Goal: Task Accomplishment & Management: Complete application form

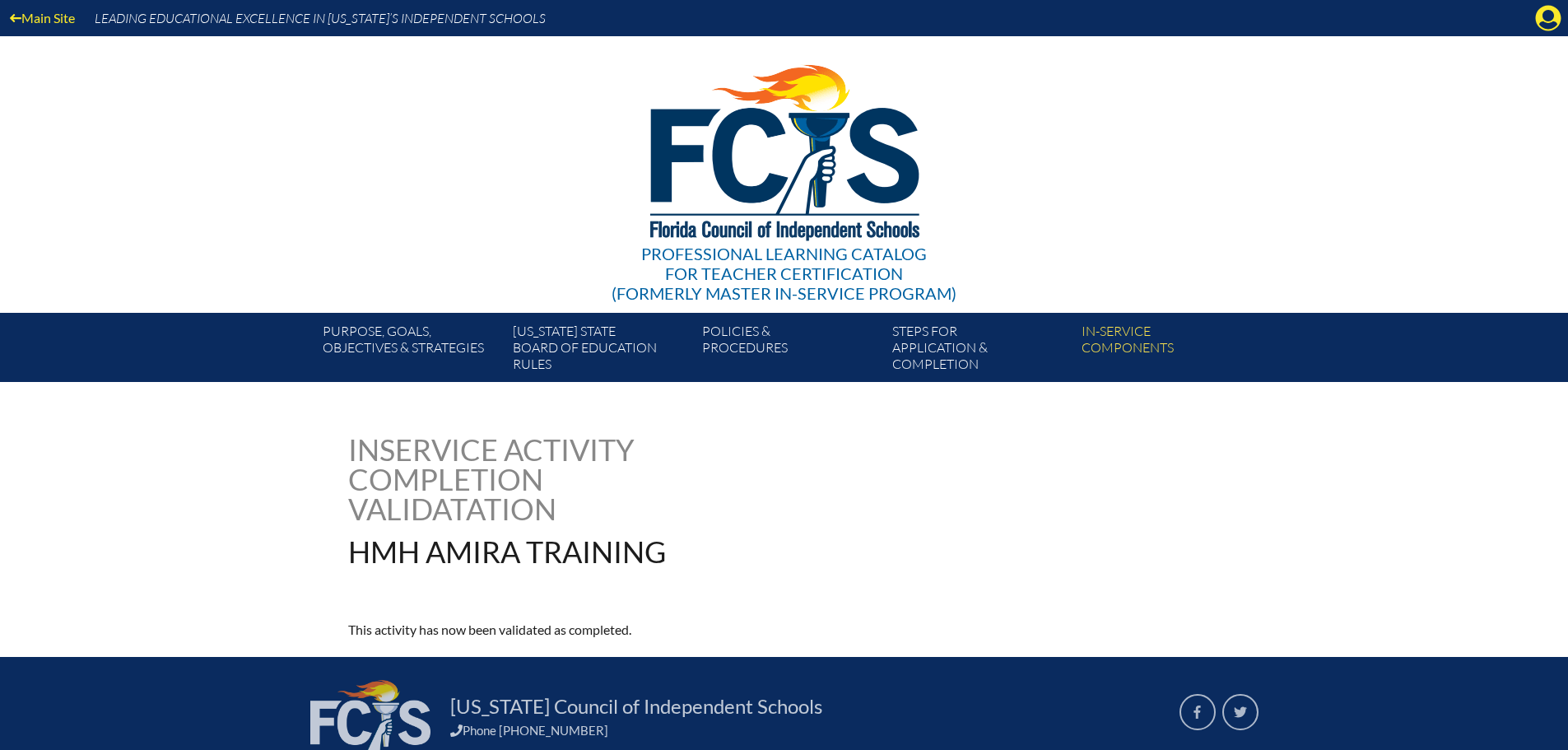
click at [1551, 22] on icon at bounding box center [1549, 19] width 26 height 26
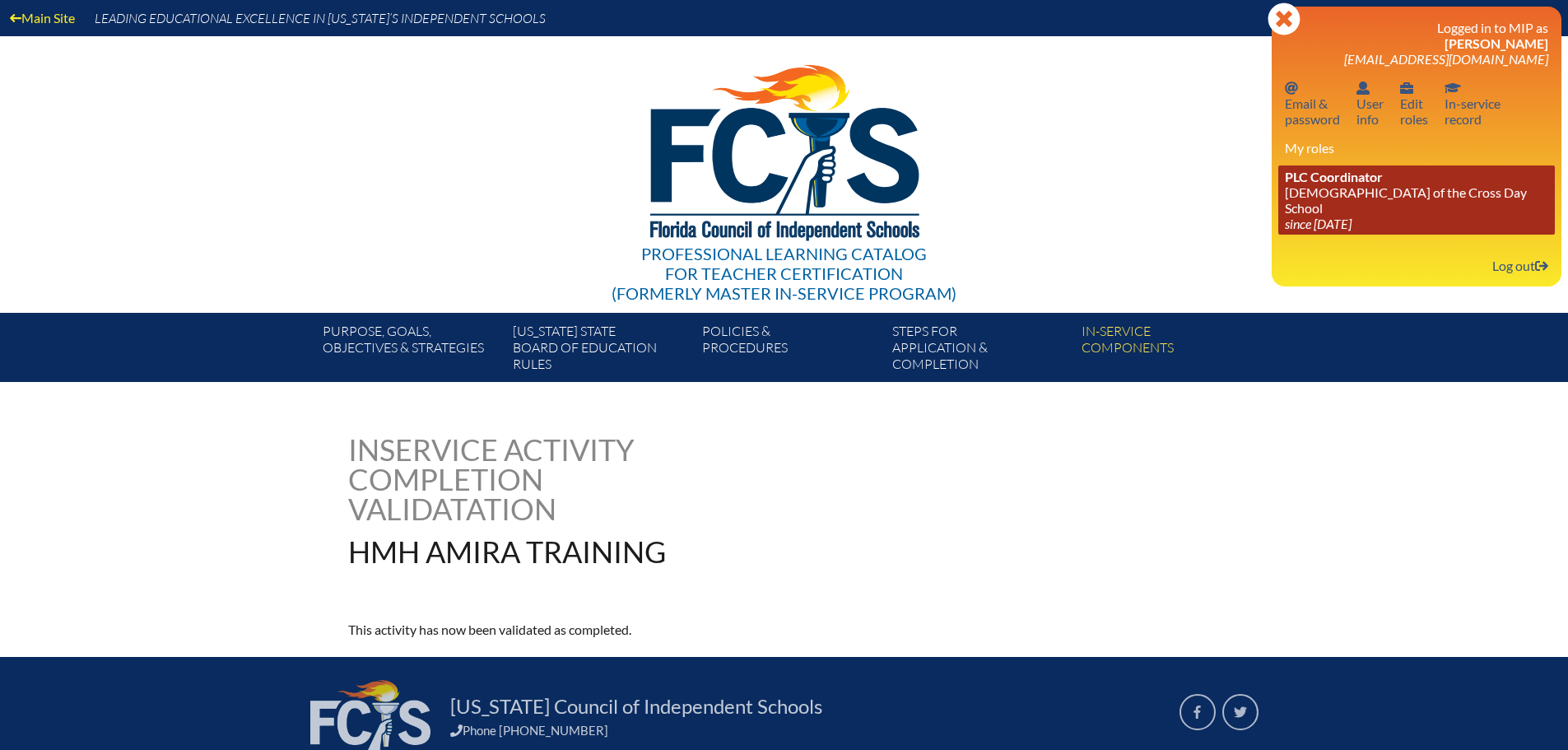
click at [1354, 199] on link "PLC Coordinator Lutheran Church of the Cross Day School since 2022 Jun 10" at bounding box center [1416, 200] width 277 height 69
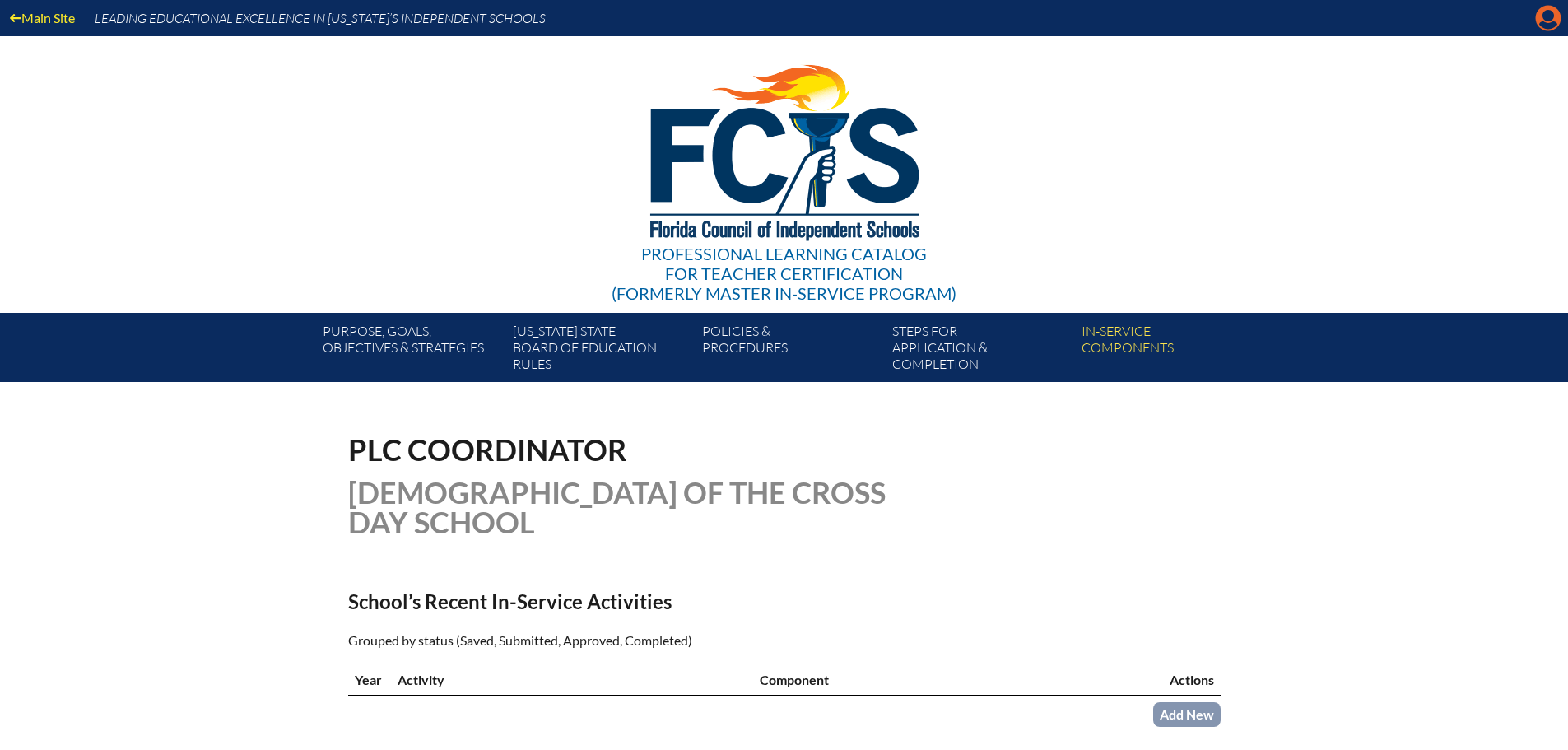
click at [1543, 19] on icon at bounding box center [1549, 19] width 26 height 26
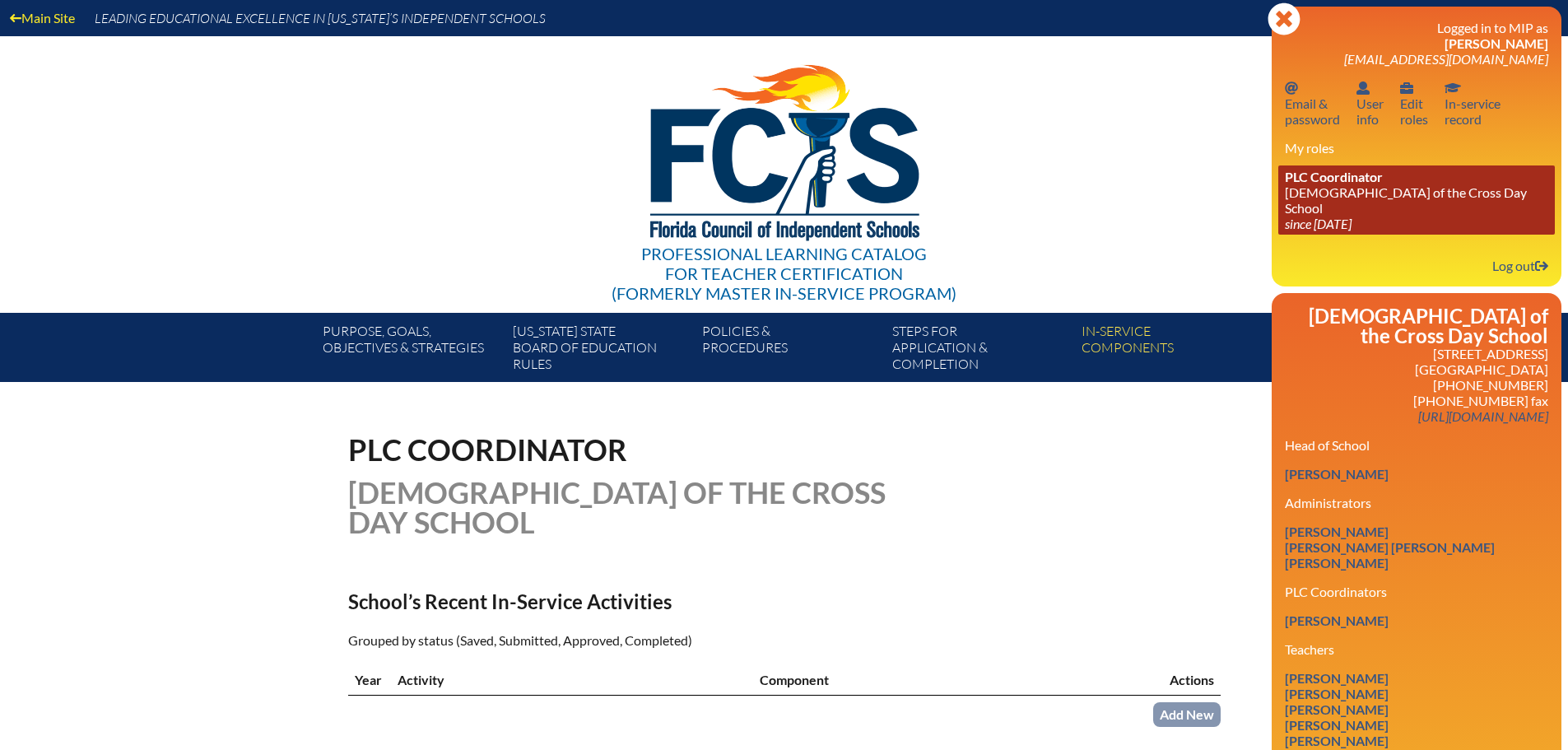
click at [1352, 216] on icon "since [DATE]" at bounding box center [1318, 224] width 67 height 16
click at [1495, 189] on link "PLC Coordinator [DEMOGRAPHIC_DATA][GEOGRAPHIC_DATA] since [DATE]" at bounding box center [1416, 200] width 277 height 69
click at [1335, 190] on link "PLC Coordinator [DEMOGRAPHIC_DATA][GEOGRAPHIC_DATA] since [DATE]" at bounding box center [1416, 200] width 277 height 69
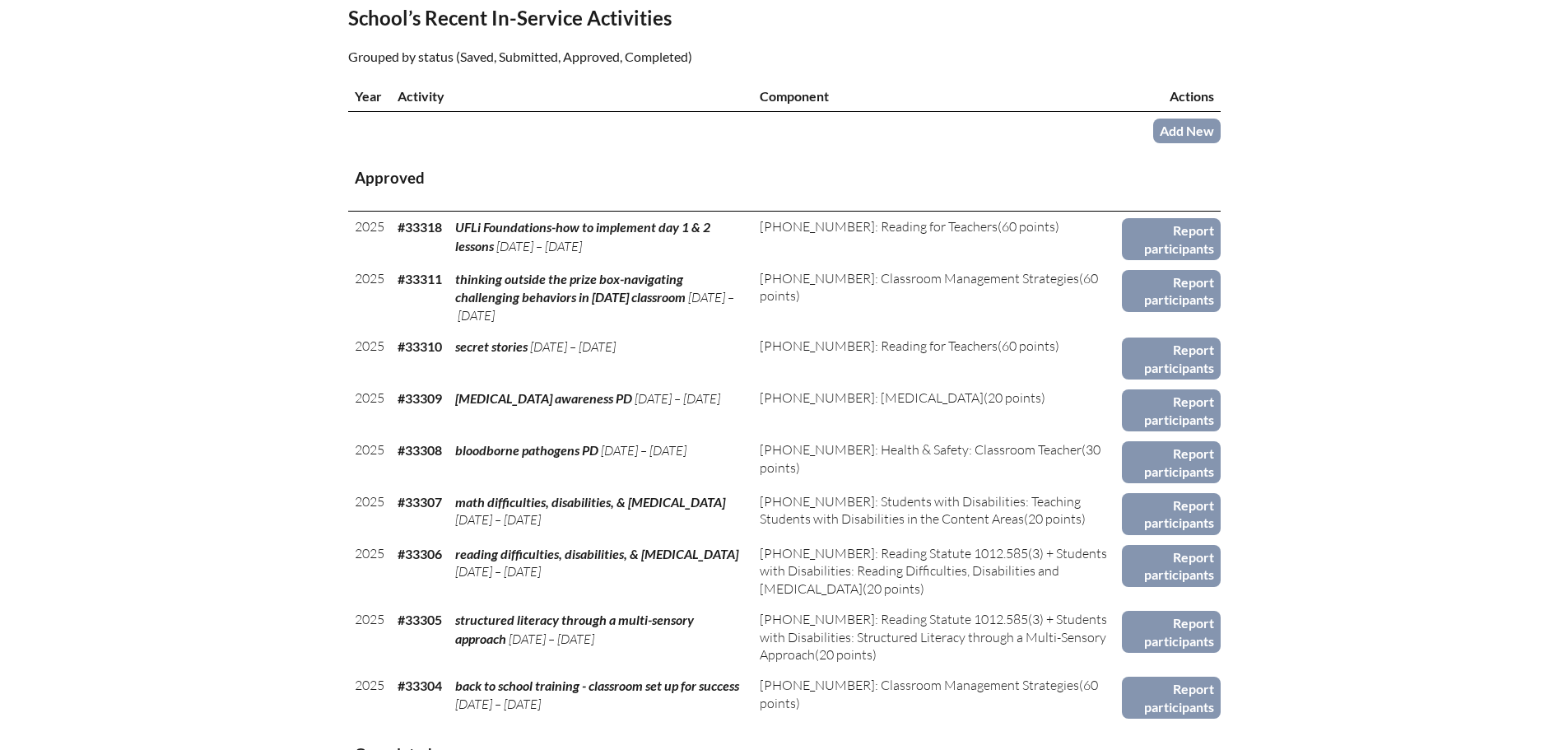
scroll to position [906, 0]
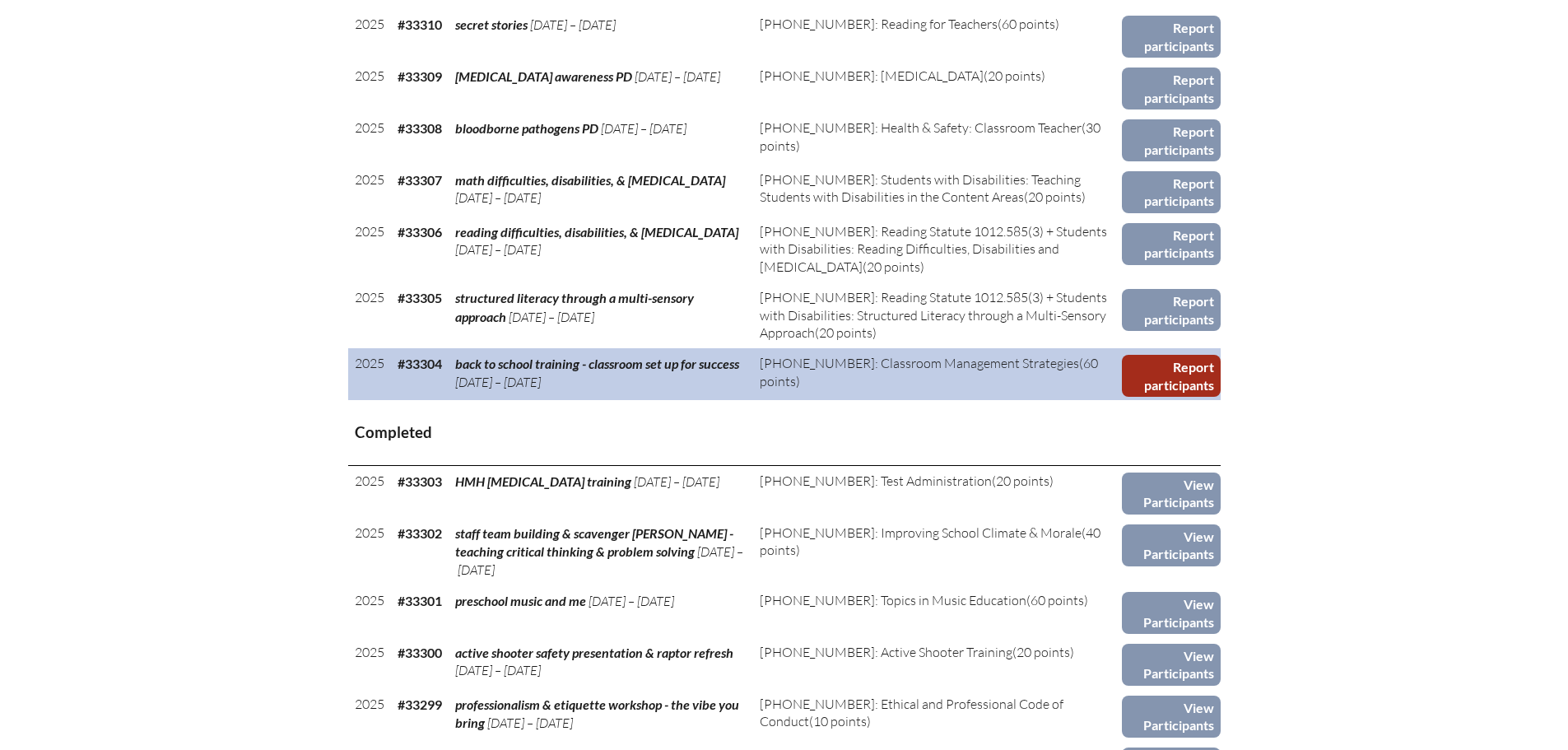
click at [1179, 374] on link "Report participants" at bounding box center [1170, 376] width 98 height 42
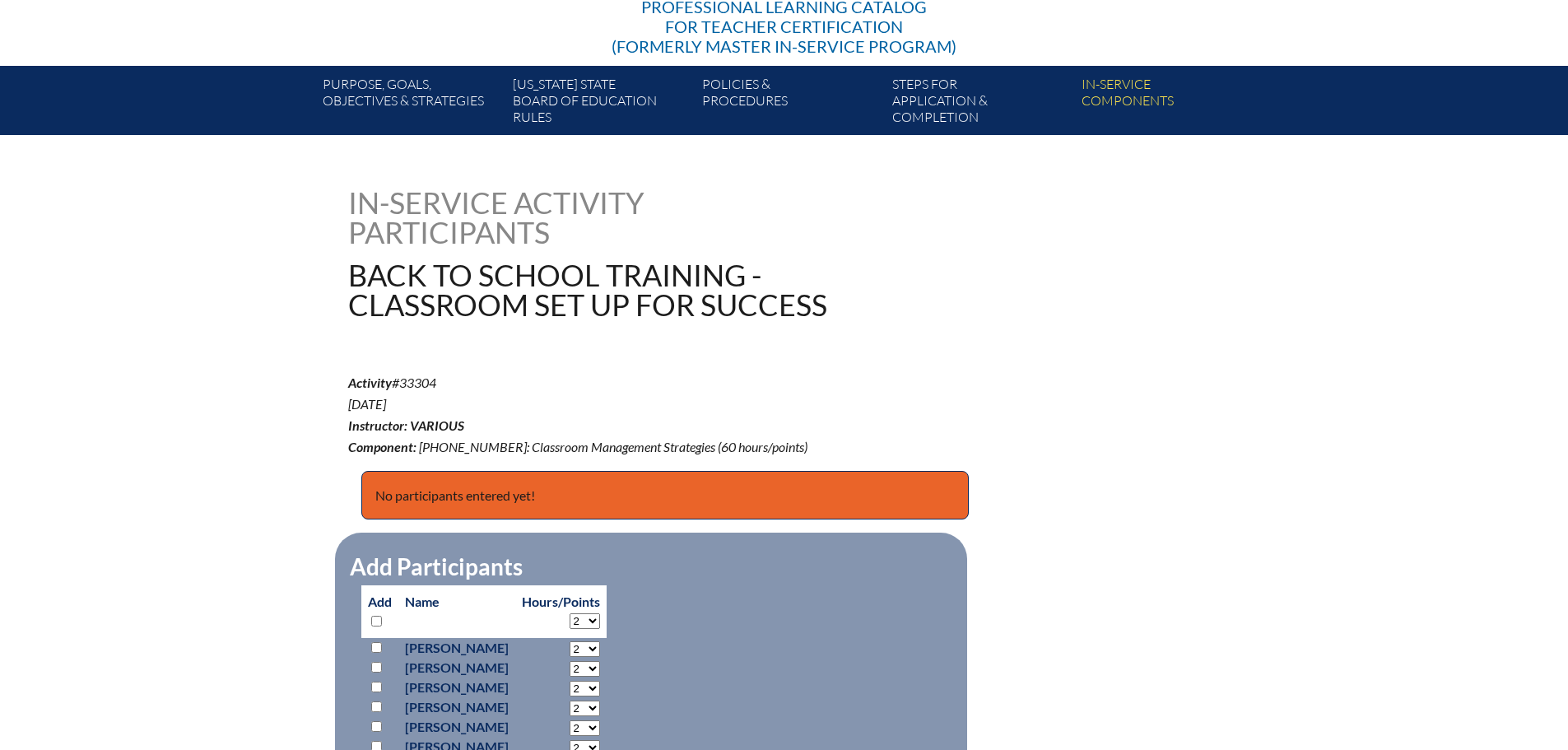
scroll to position [576, 0]
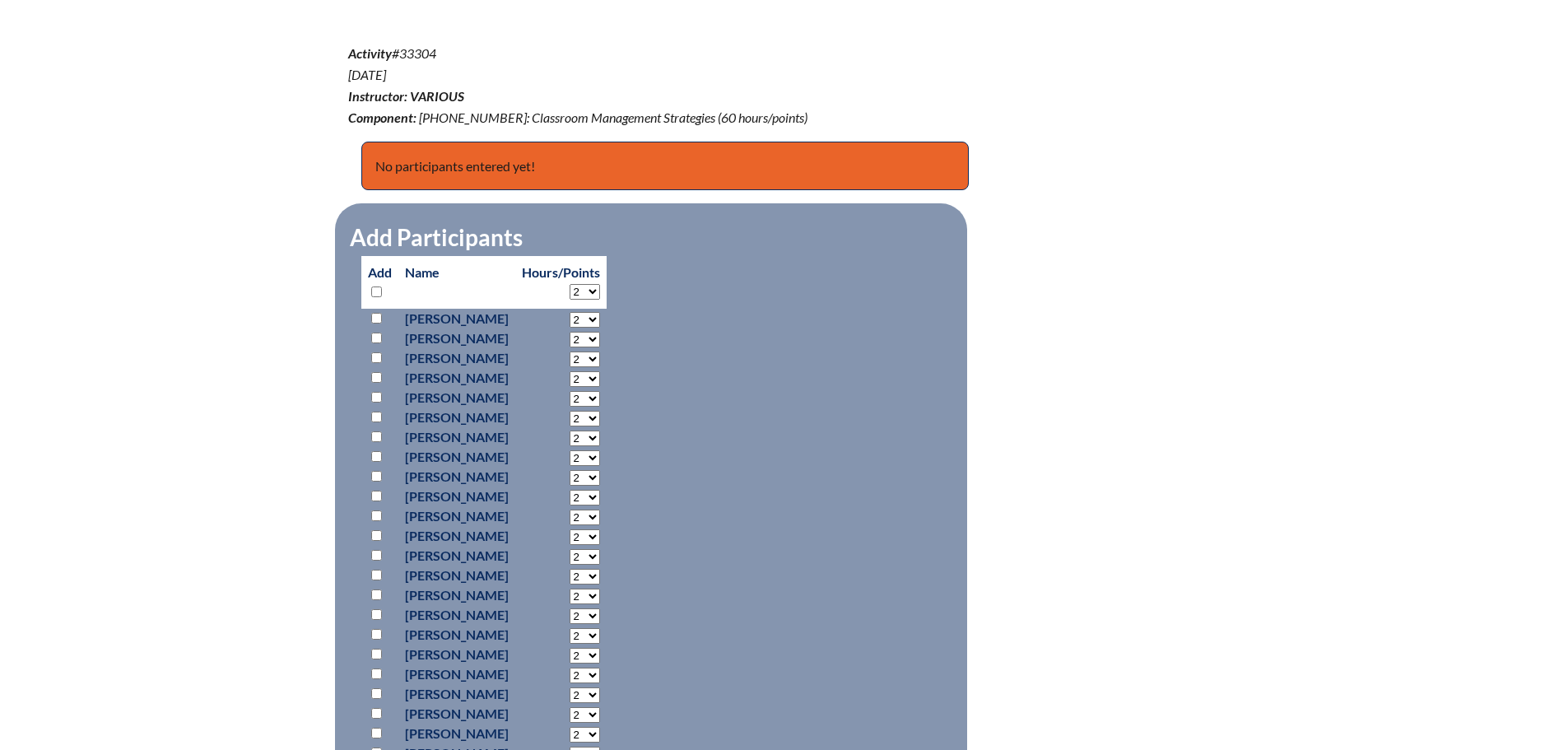
click at [377, 356] on input "checkbox" at bounding box center [377, 357] width 11 height 11
checkbox input "true"
click at [376, 514] on input "checkbox" at bounding box center [377, 516] width 11 height 11
checkbox input "true"
click at [375, 534] on input "checkbox" at bounding box center [377, 536] width 11 height 11
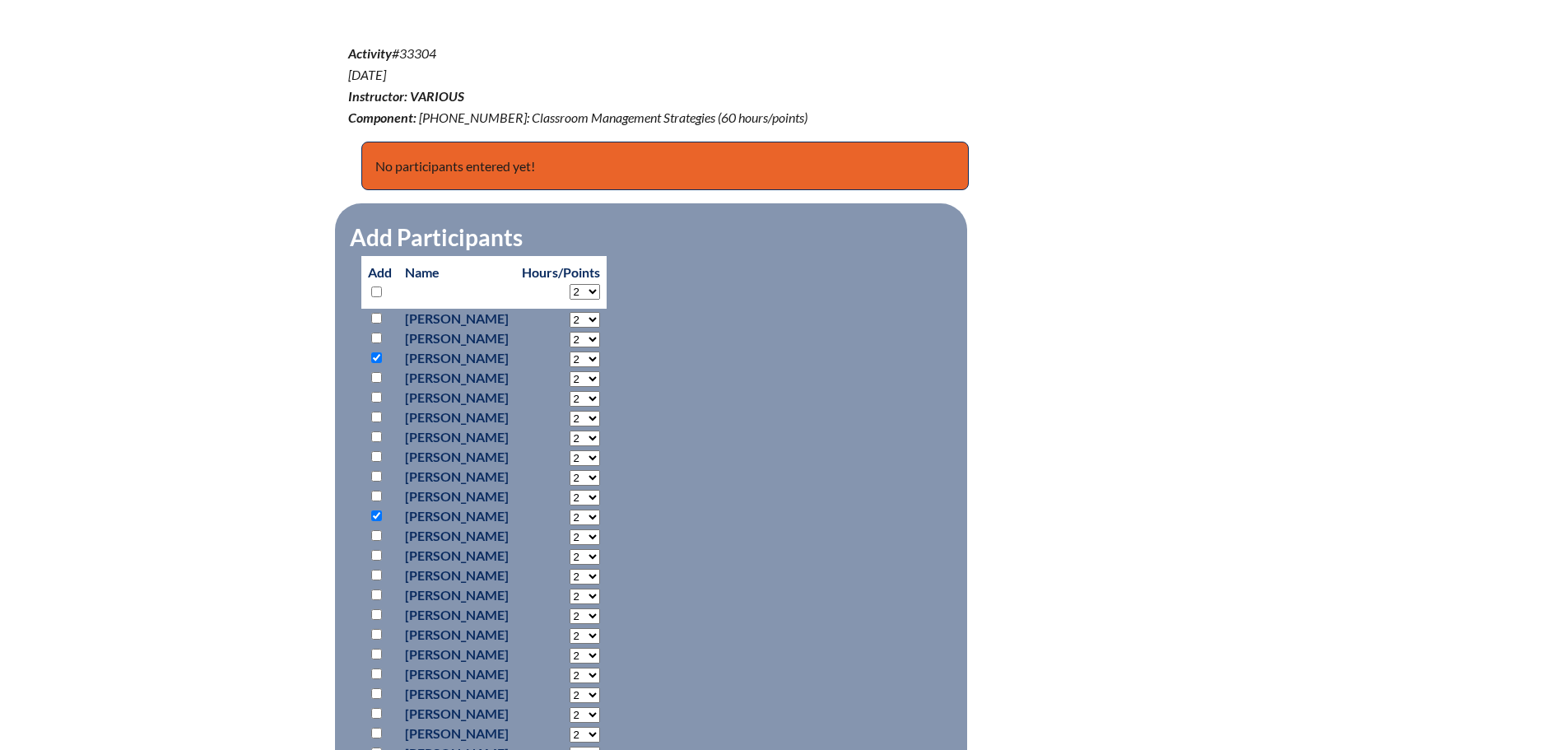
checkbox input "true"
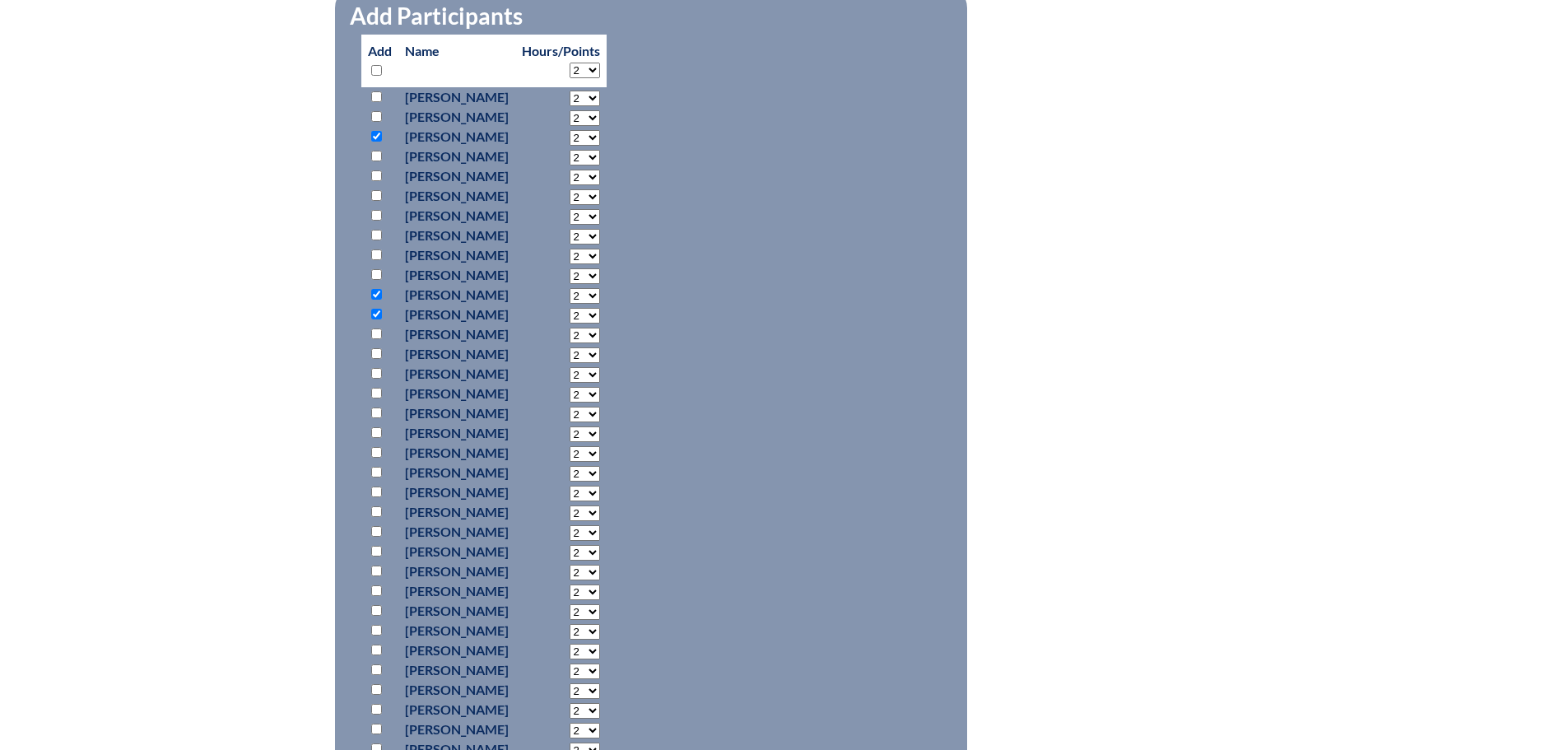
scroll to position [823, 0]
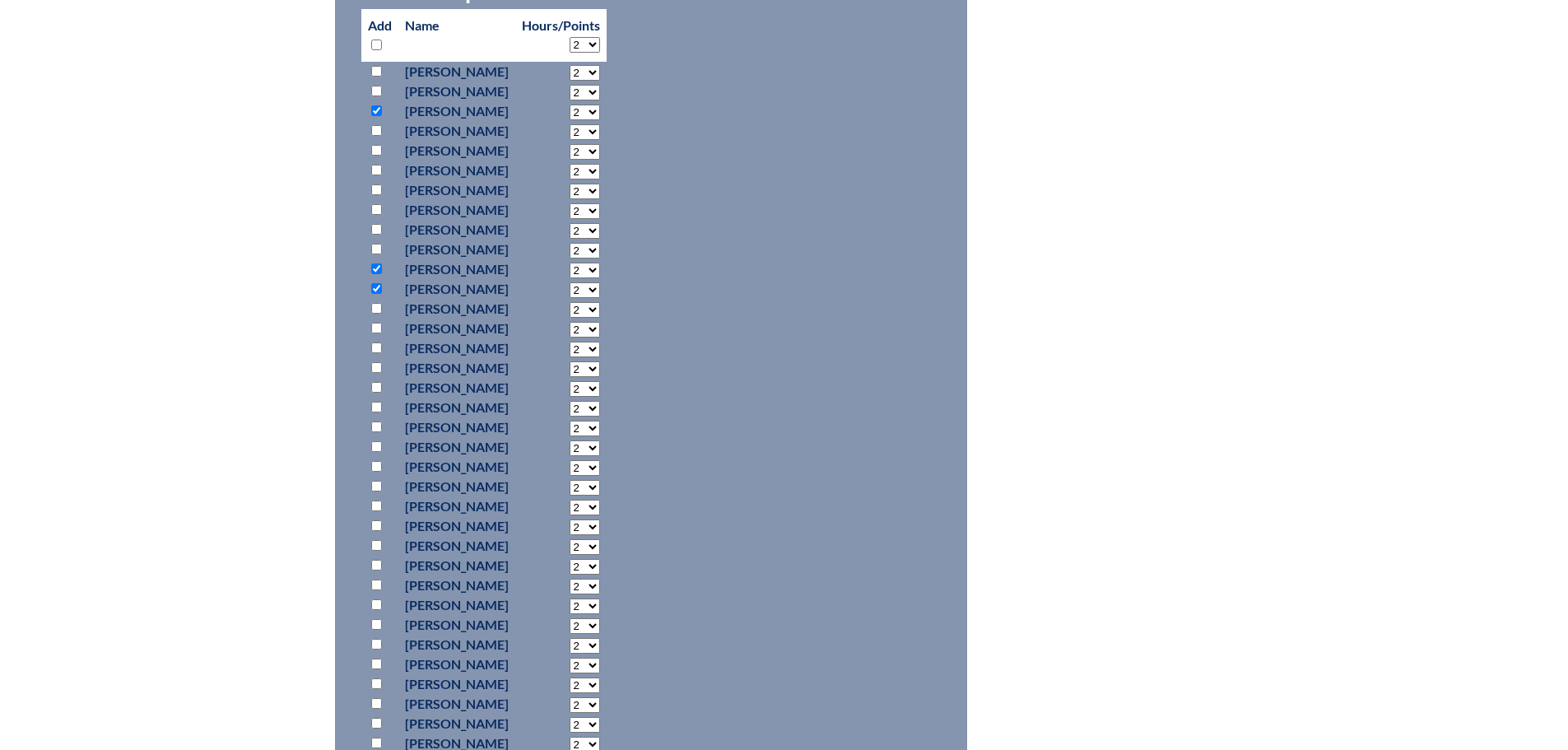
click at [375, 469] on p at bounding box center [379, 467] width 24 height 19
click at [377, 541] on input "checkbox" at bounding box center [377, 545] width 11 height 11
checkbox input "true"
click at [373, 580] on input "checkbox" at bounding box center [377, 585] width 11 height 11
checkbox input "true"
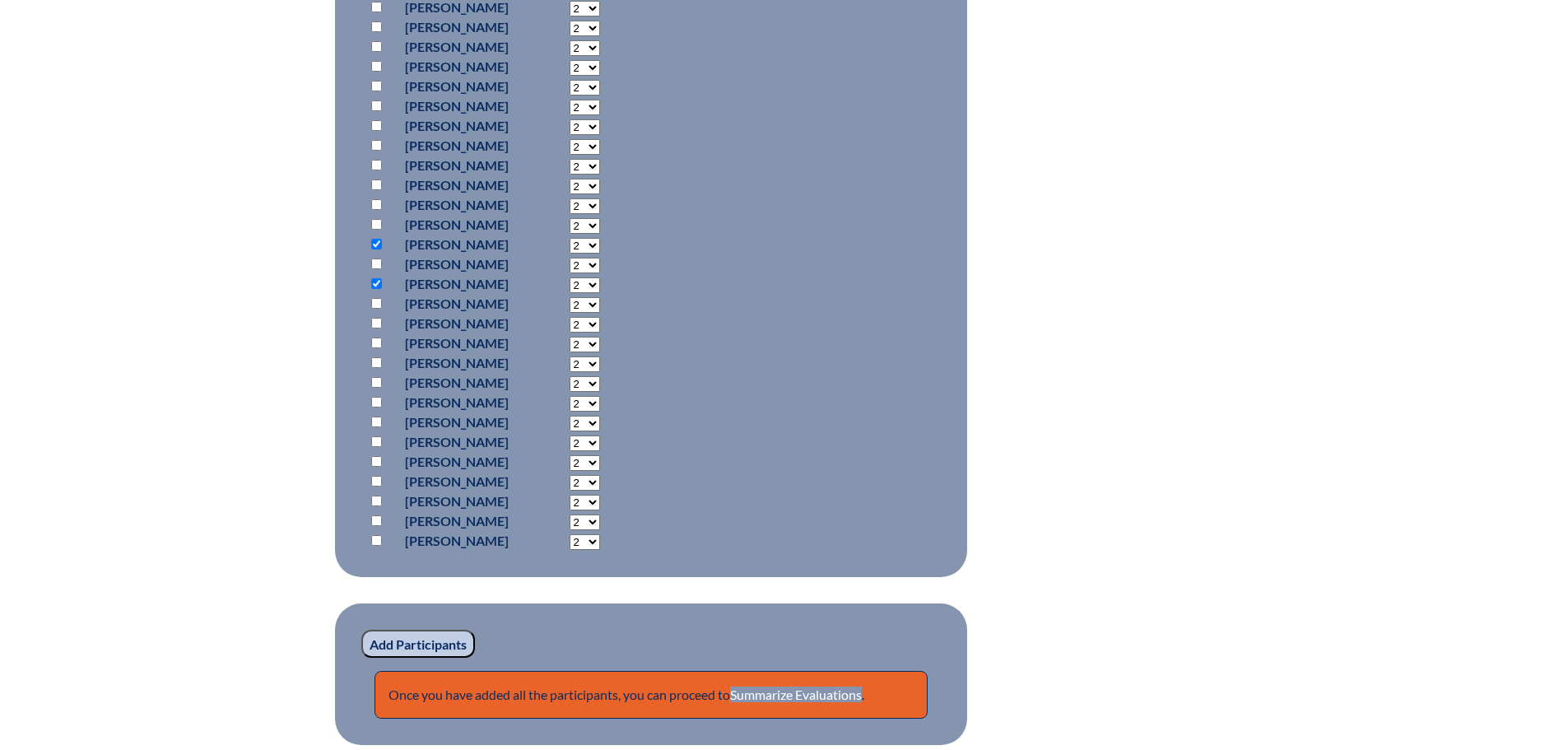
scroll to position [1153, 0]
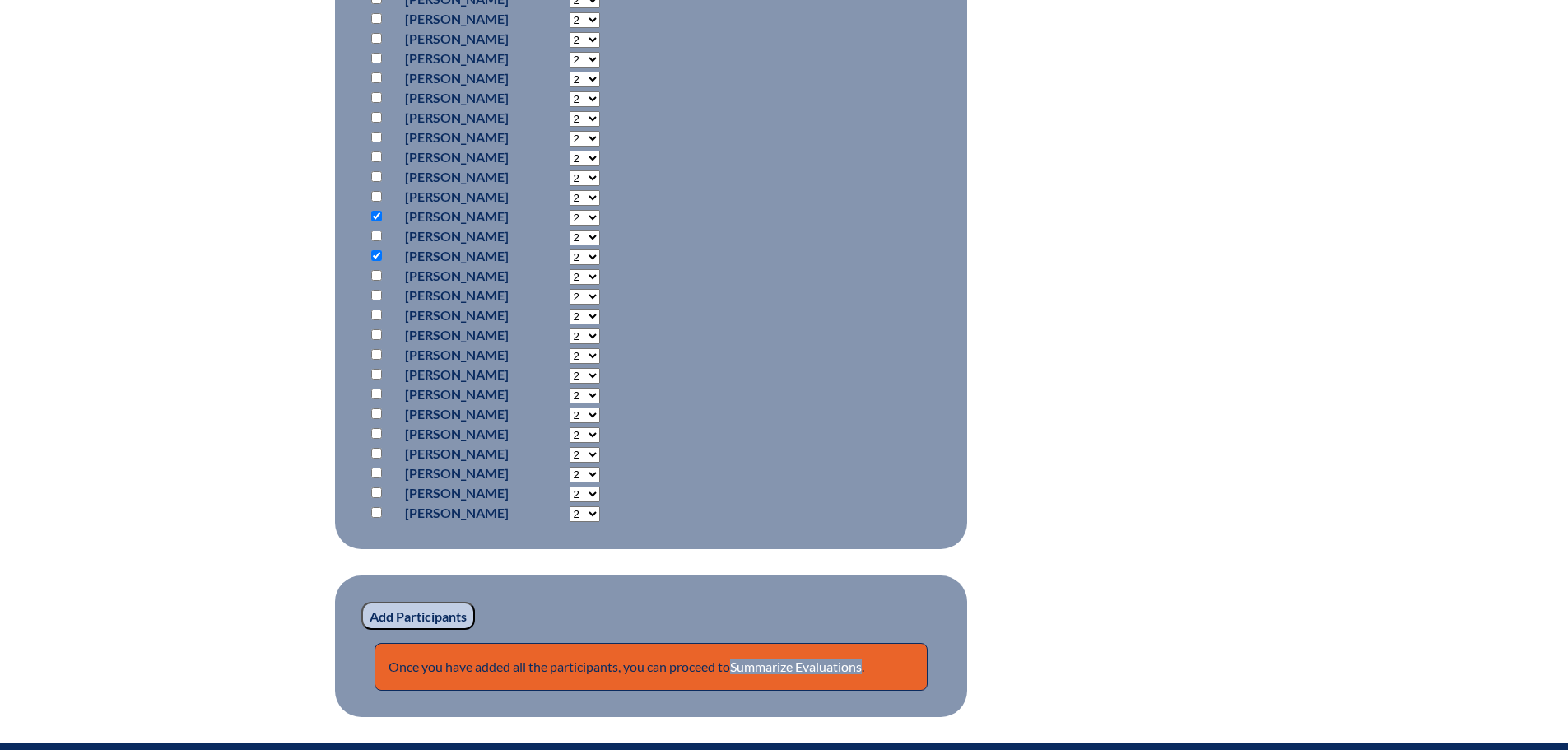
click at [420, 614] on input "Add Participants" at bounding box center [418, 616] width 114 height 28
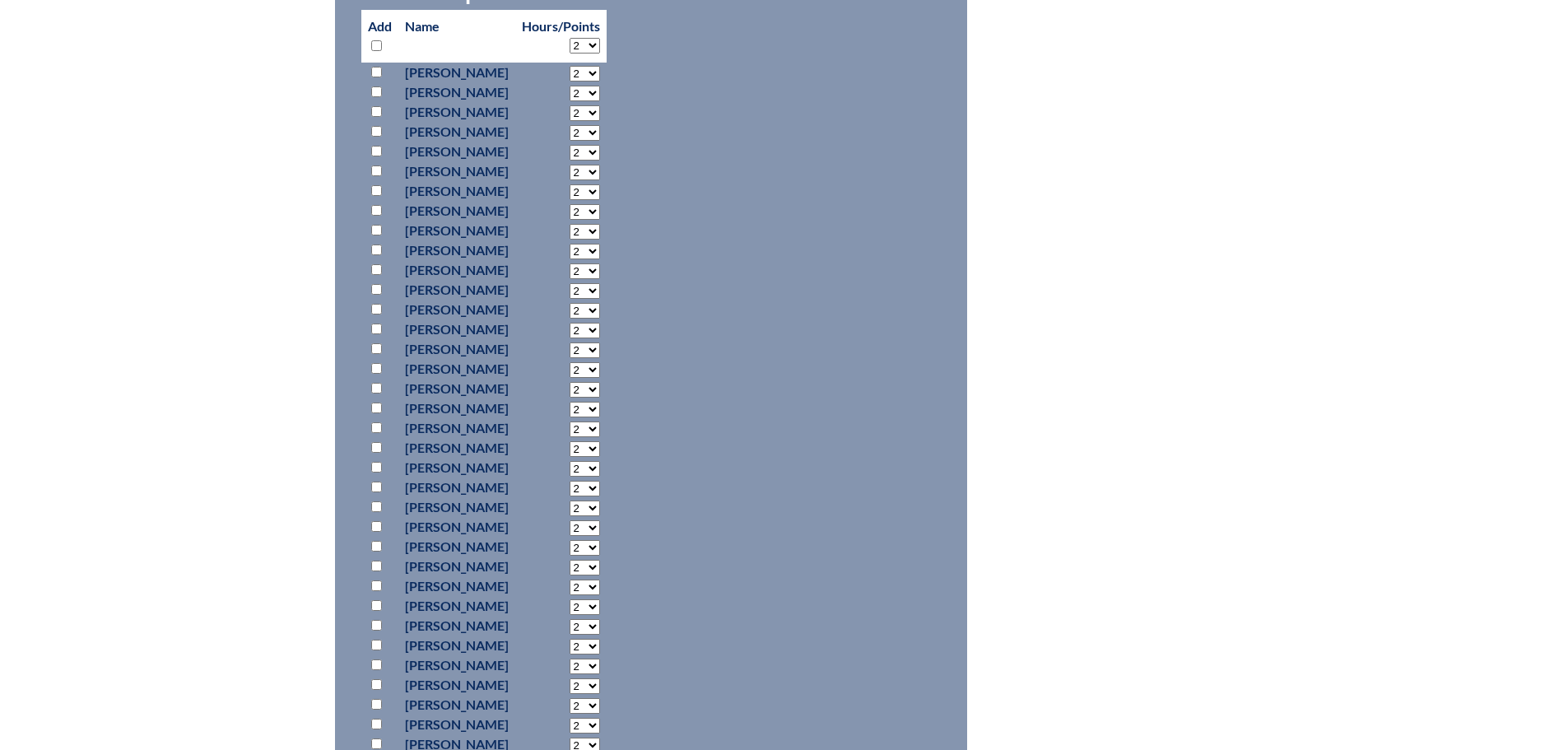
scroll to position [1024, 0]
click at [377, 403] on input "checkbox" at bounding box center [377, 407] width 11 height 11
checkbox input "true"
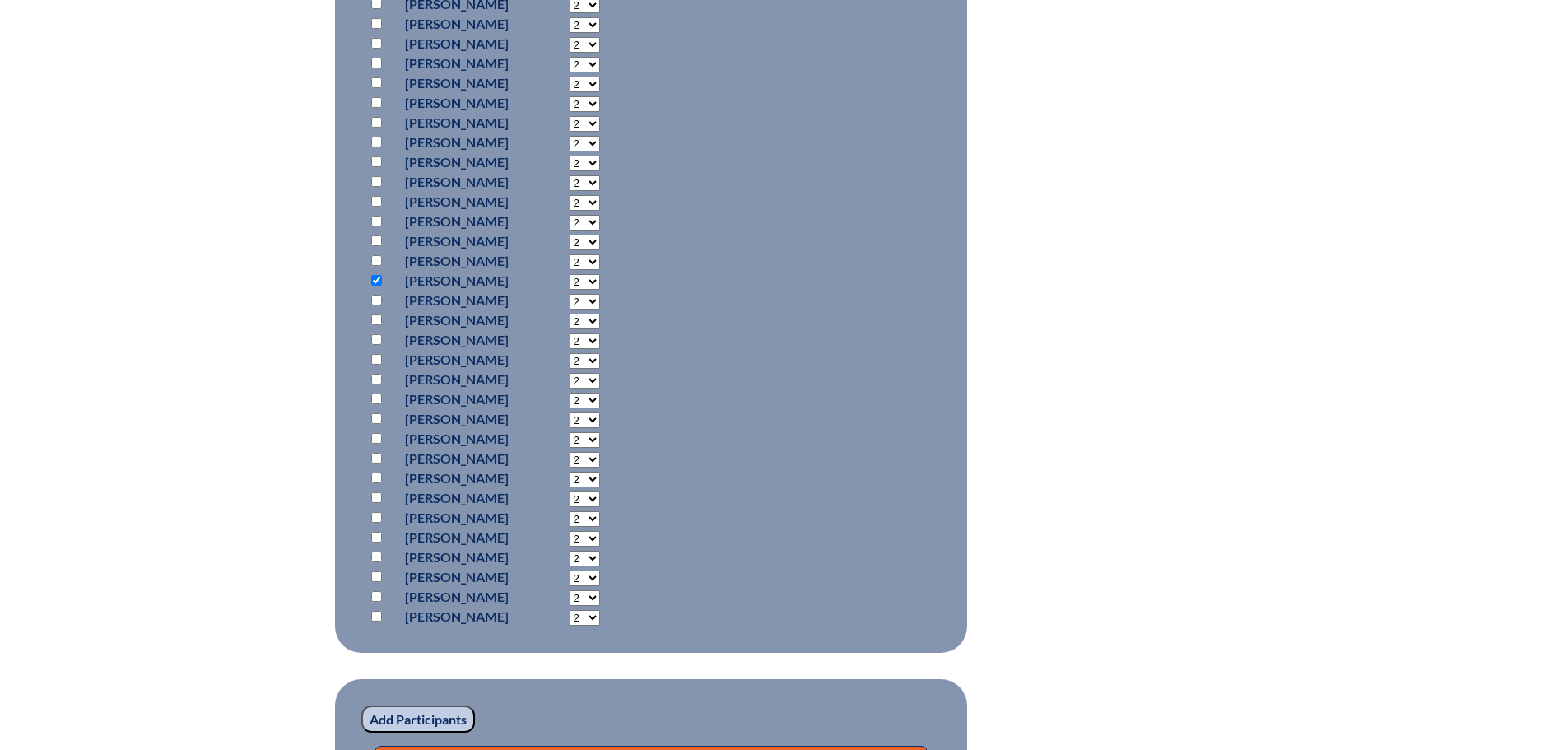
scroll to position [1354, 0]
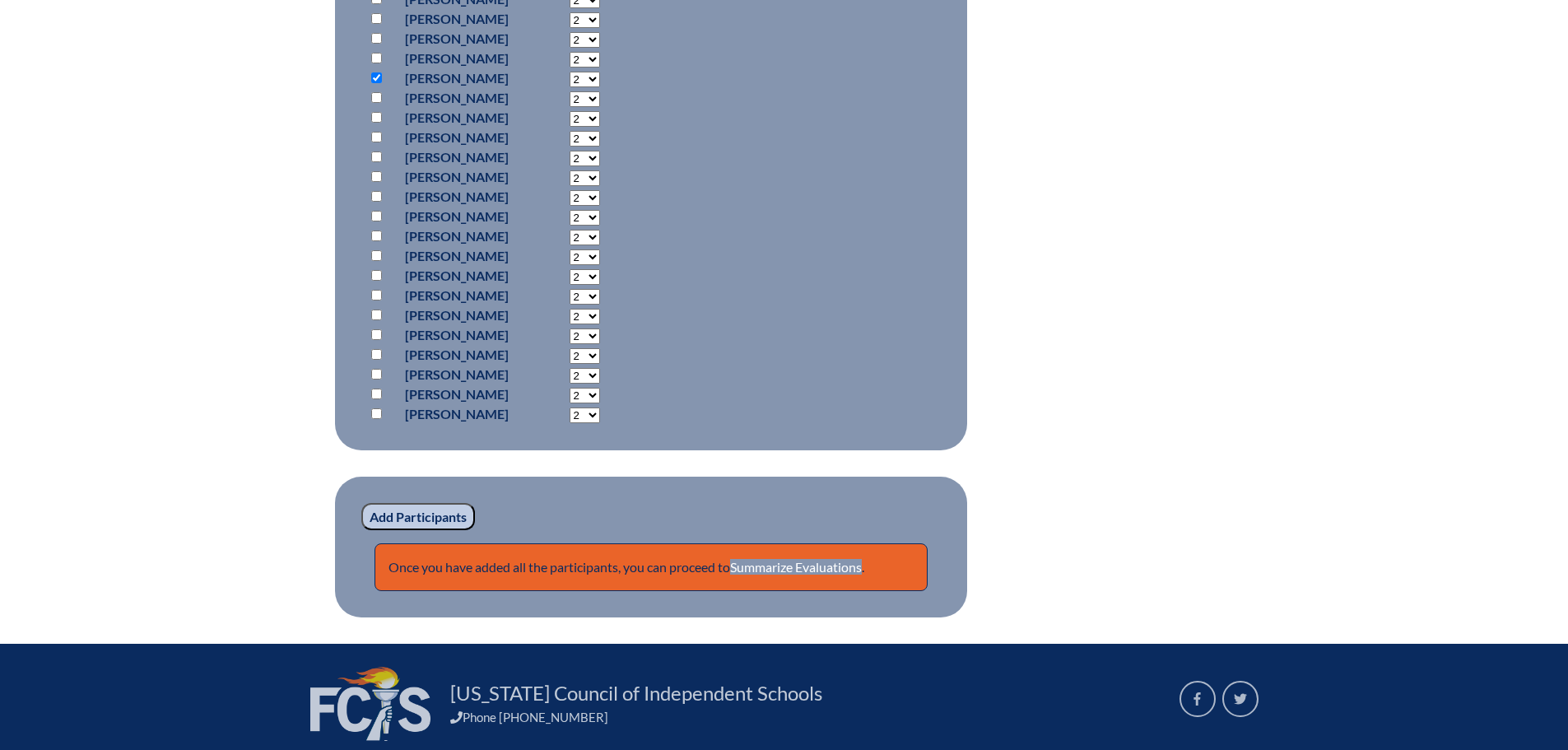
click at [451, 510] on input "Add Participants" at bounding box center [418, 517] width 114 height 28
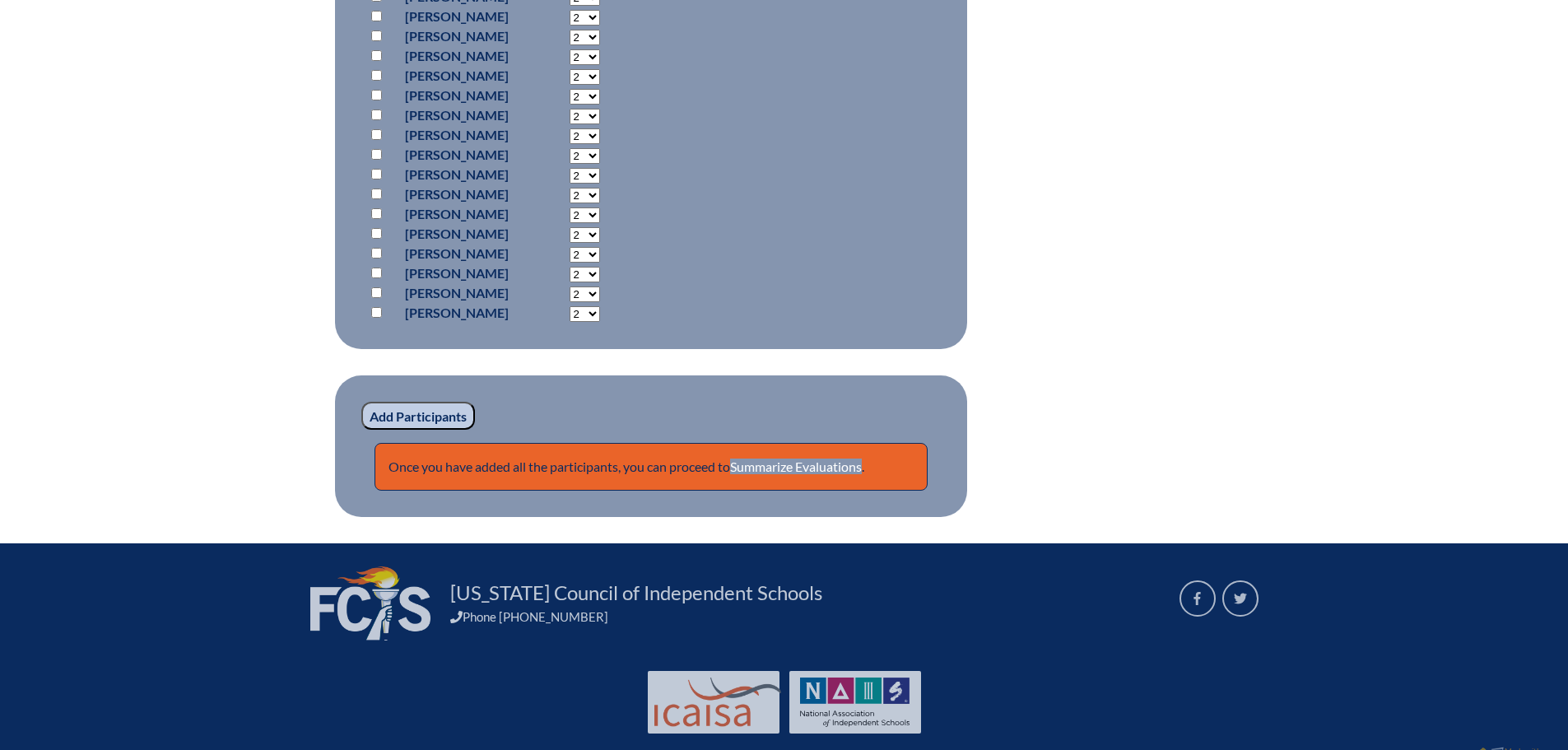
scroll to position [1464, 0]
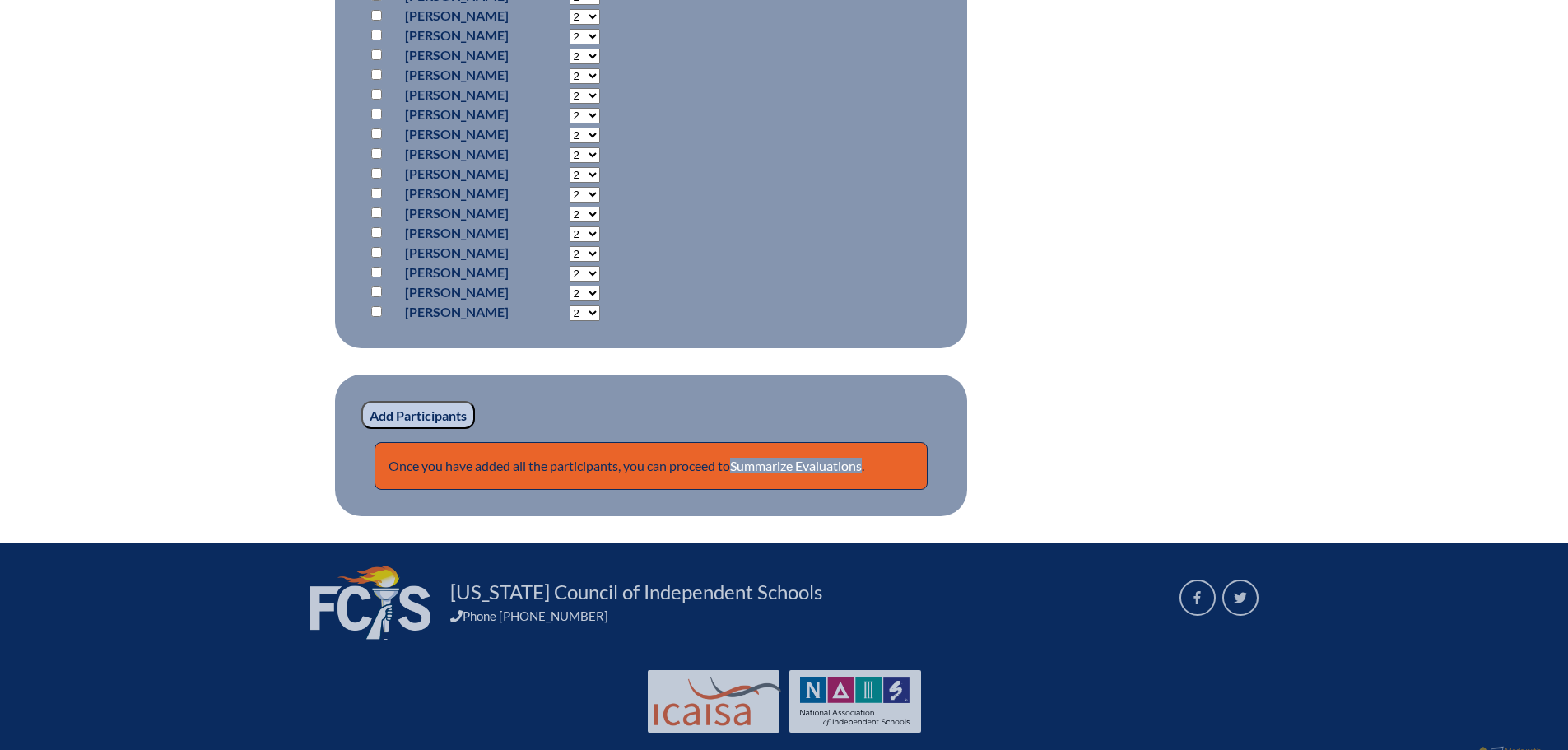
click at [420, 409] on input "Add Participants" at bounding box center [418, 416] width 114 height 28
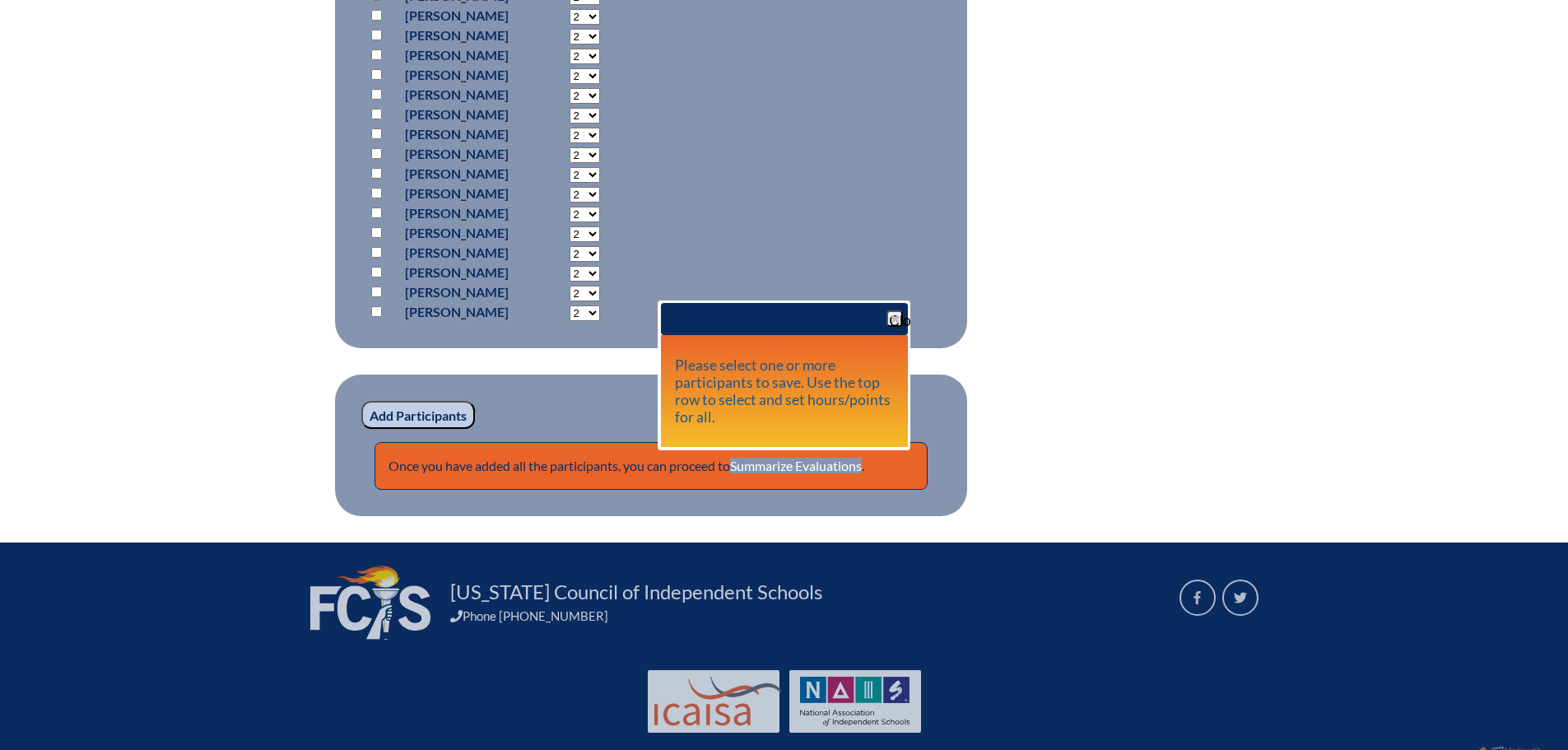
click at [488, 408] on p "Add Participants" at bounding box center [651, 416] width 579 height 28
click at [896, 318] on span "button" at bounding box center [894, 319] width 13 height 13
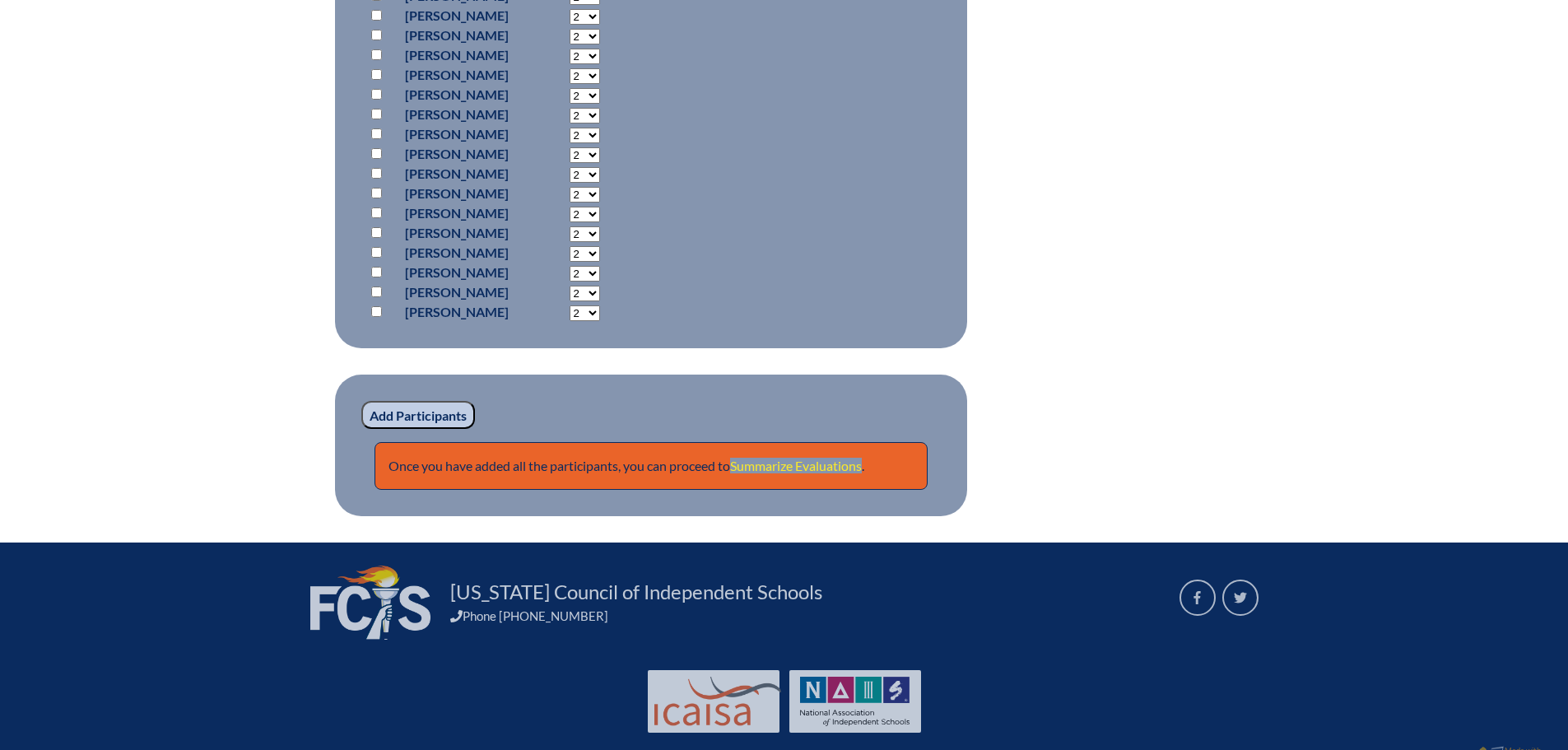
click at [819, 461] on link "Summarize Evaluations" at bounding box center [795, 466] width 131 height 16
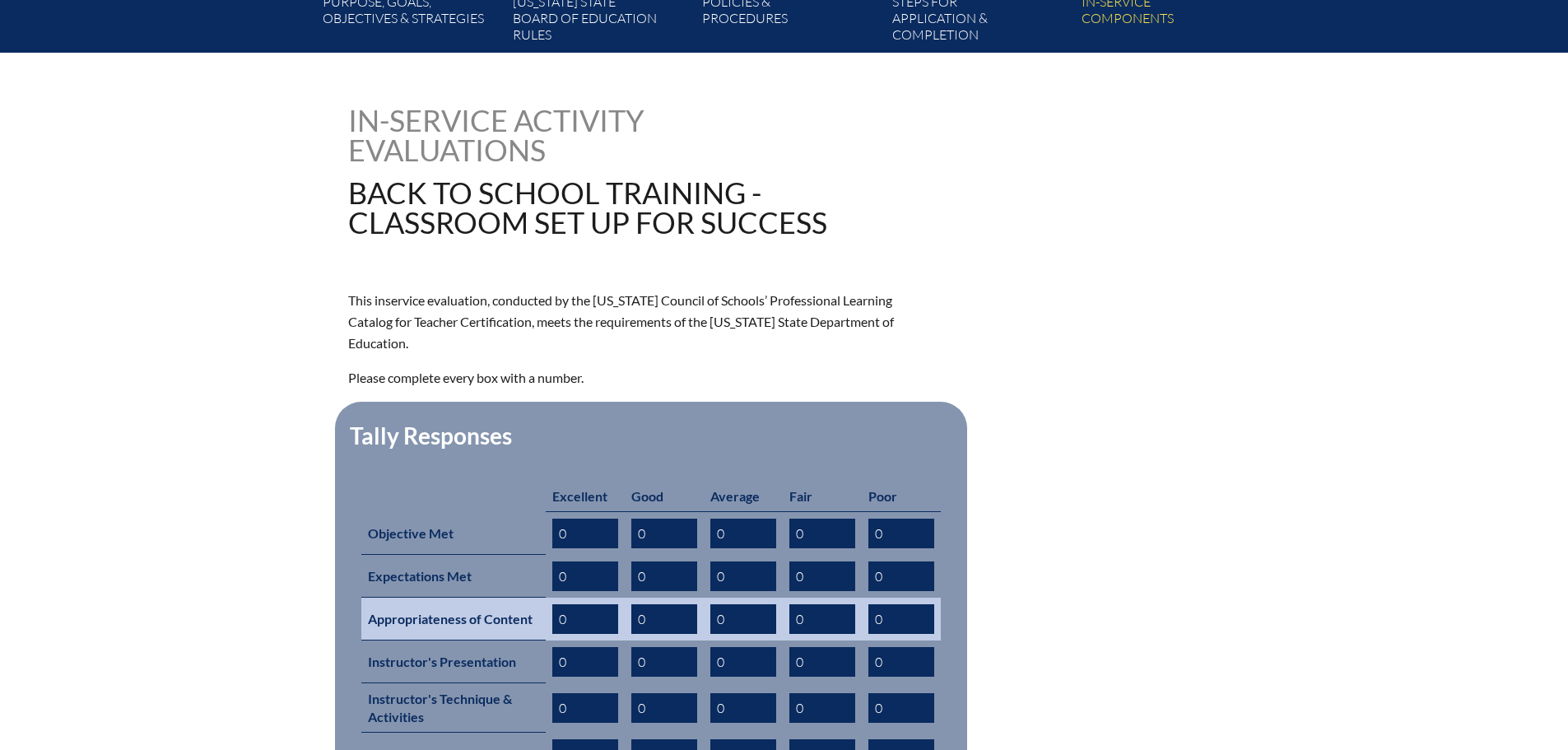
scroll to position [659, 0]
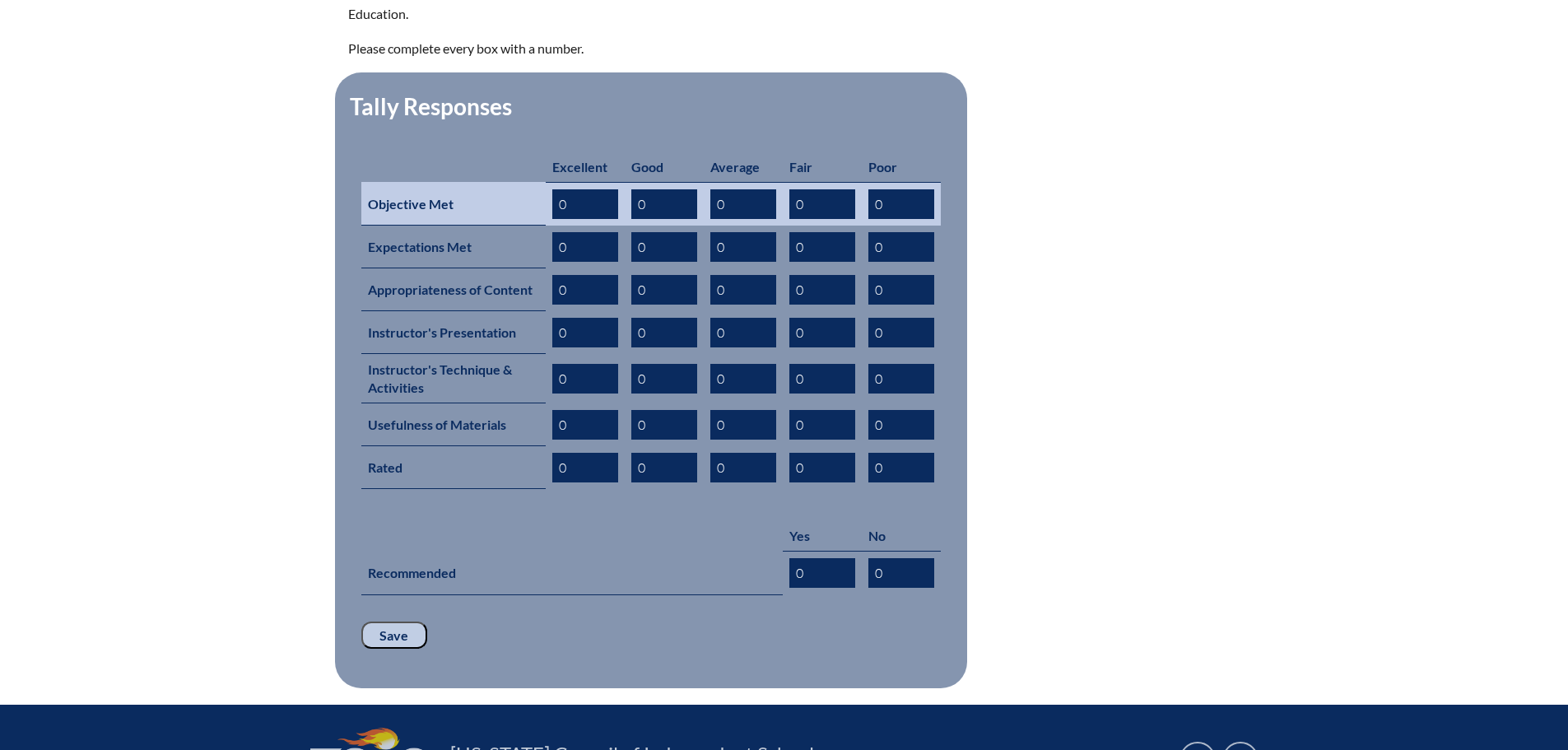
drag, startPoint x: 566, startPoint y: 182, endPoint x: 549, endPoint y: 179, distance: 17.3
click at [549, 182] on td "0" at bounding box center [586, 203] width 79 height 43
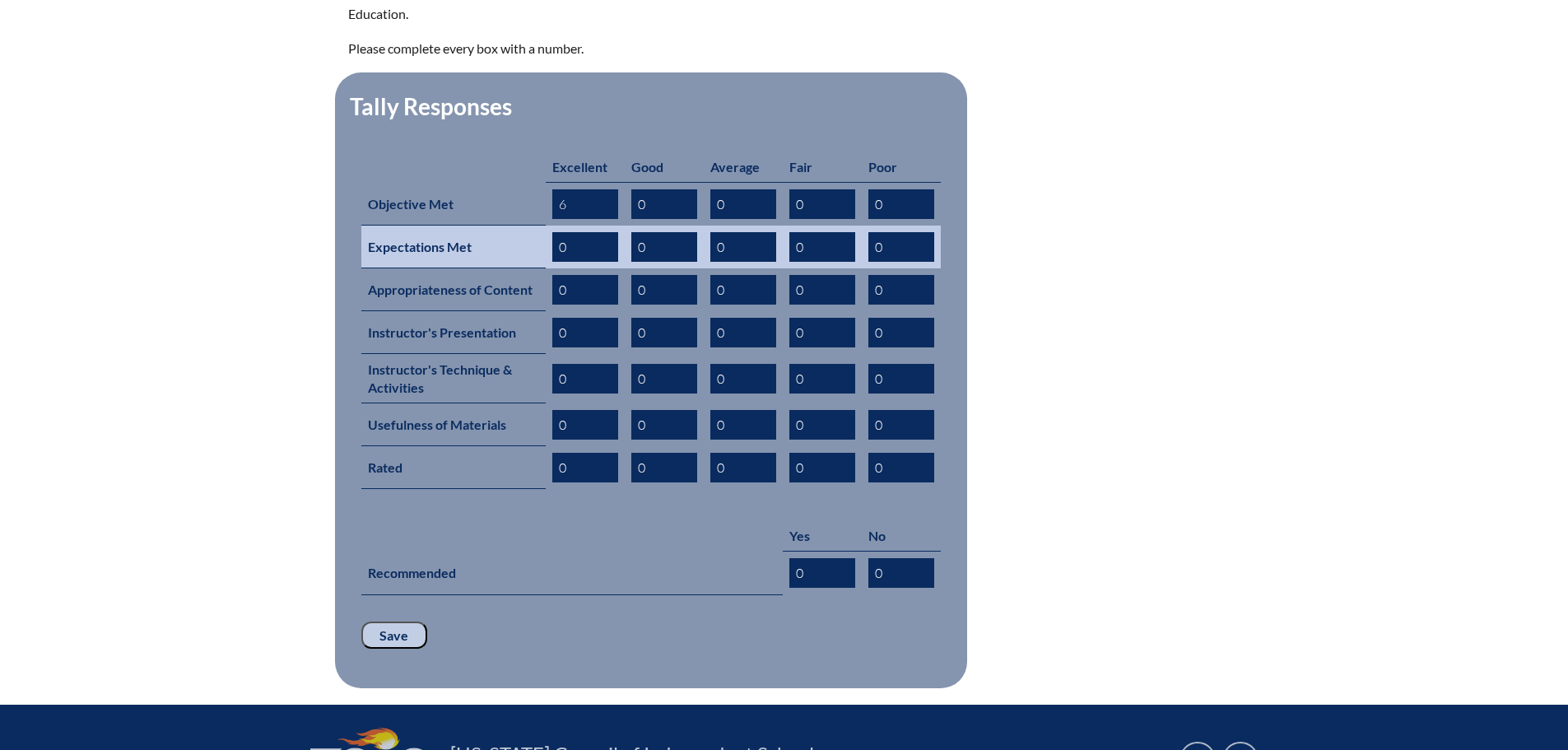
type input "6"
drag, startPoint x: 564, startPoint y: 225, endPoint x: 552, endPoint y: 225, distance: 12.0
click at [552, 232] on input "0" at bounding box center [585, 247] width 66 height 30
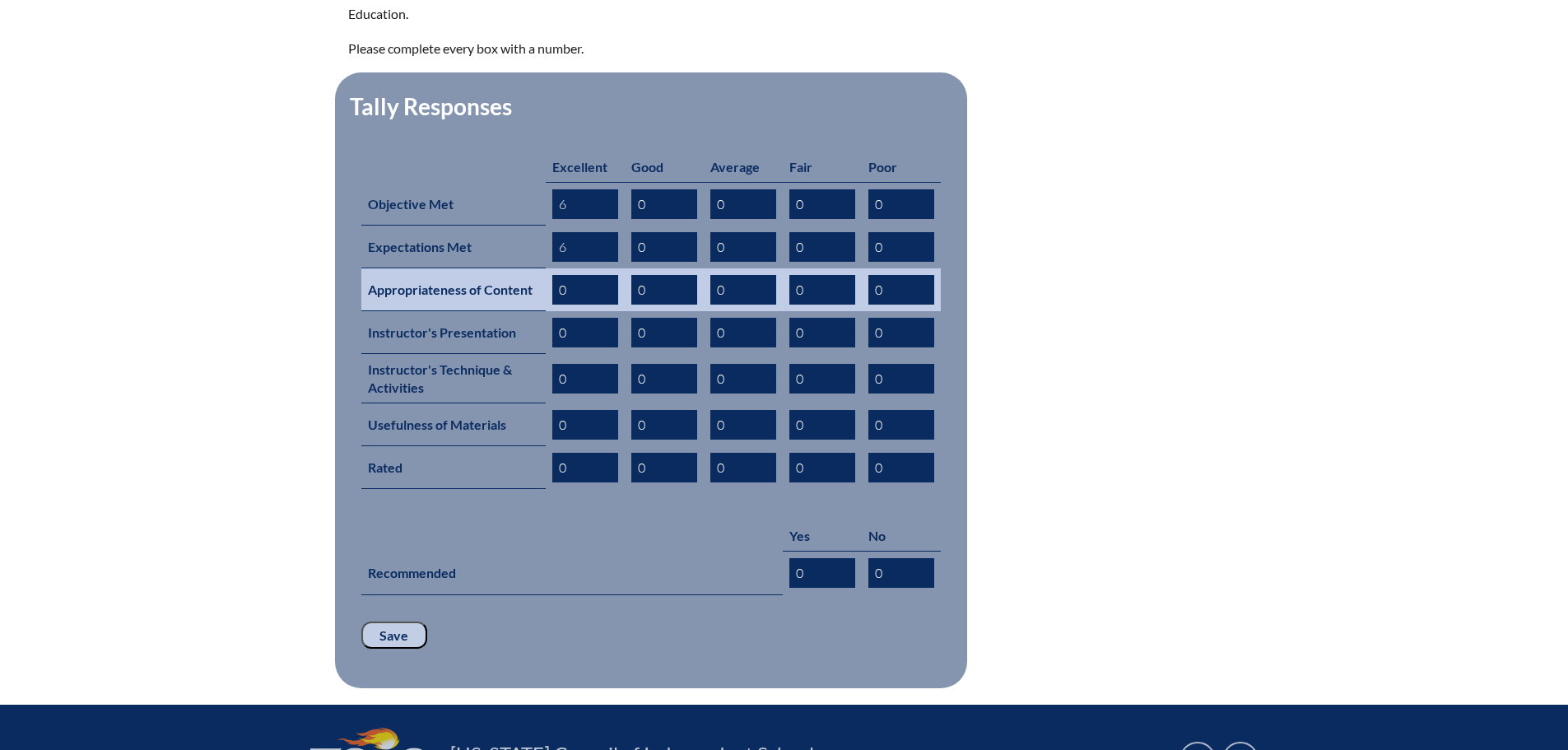
type input "6"
drag, startPoint x: 574, startPoint y: 266, endPoint x: 559, endPoint y: 266, distance: 15.0
click at [559, 275] on input "0" at bounding box center [585, 290] width 66 height 30
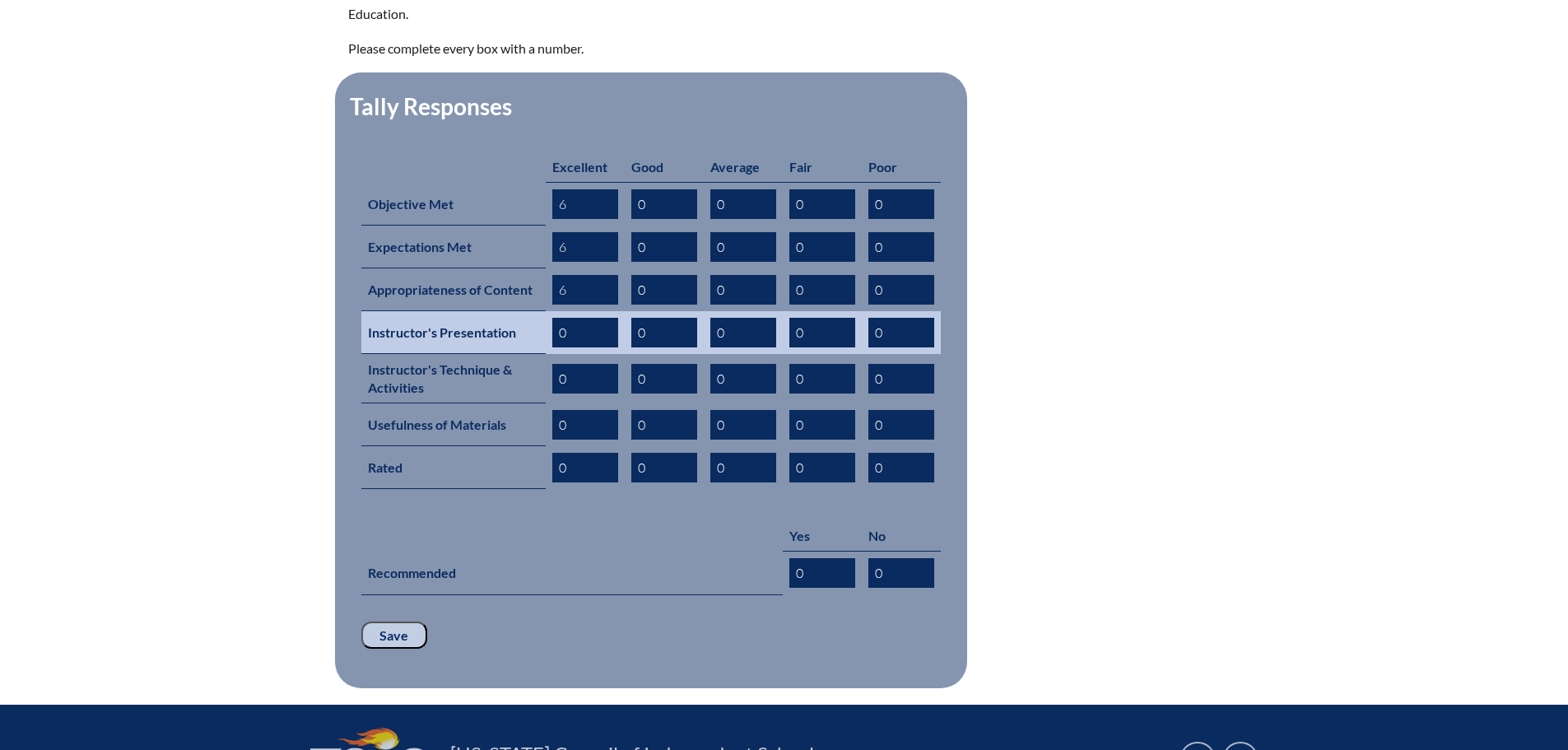
type input "6"
drag, startPoint x: 565, startPoint y: 306, endPoint x: 555, endPoint y: 305, distance: 10.0
click at [555, 318] on input "0" at bounding box center [585, 333] width 66 height 30
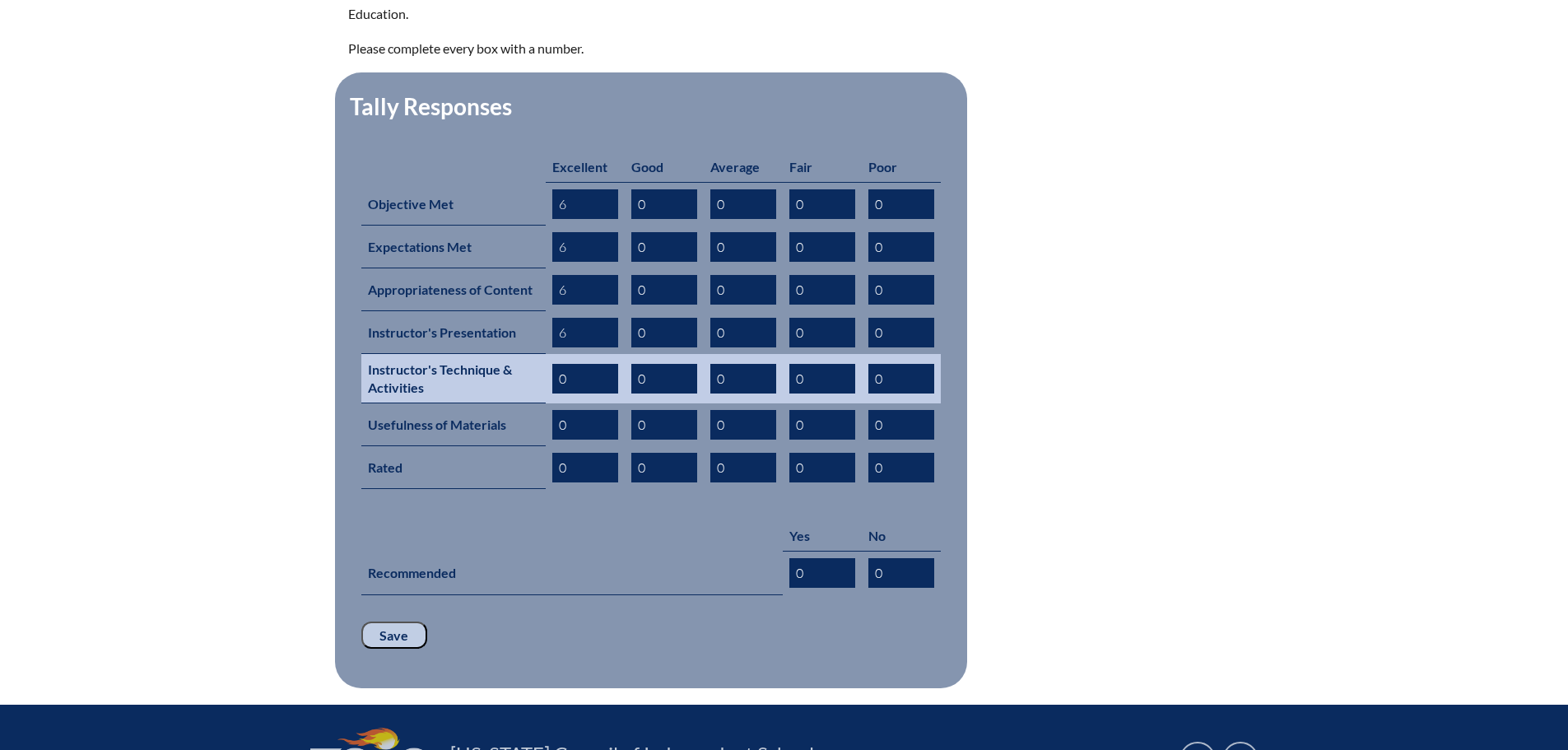
type input "6"
drag, startPoint x: 575, startPoint y: 350, endPoint x: 550, endPoint y: 350, distance: 25.0
click at [550, 354] on td "0" at bounding box center [586, 379] width 79 height 49
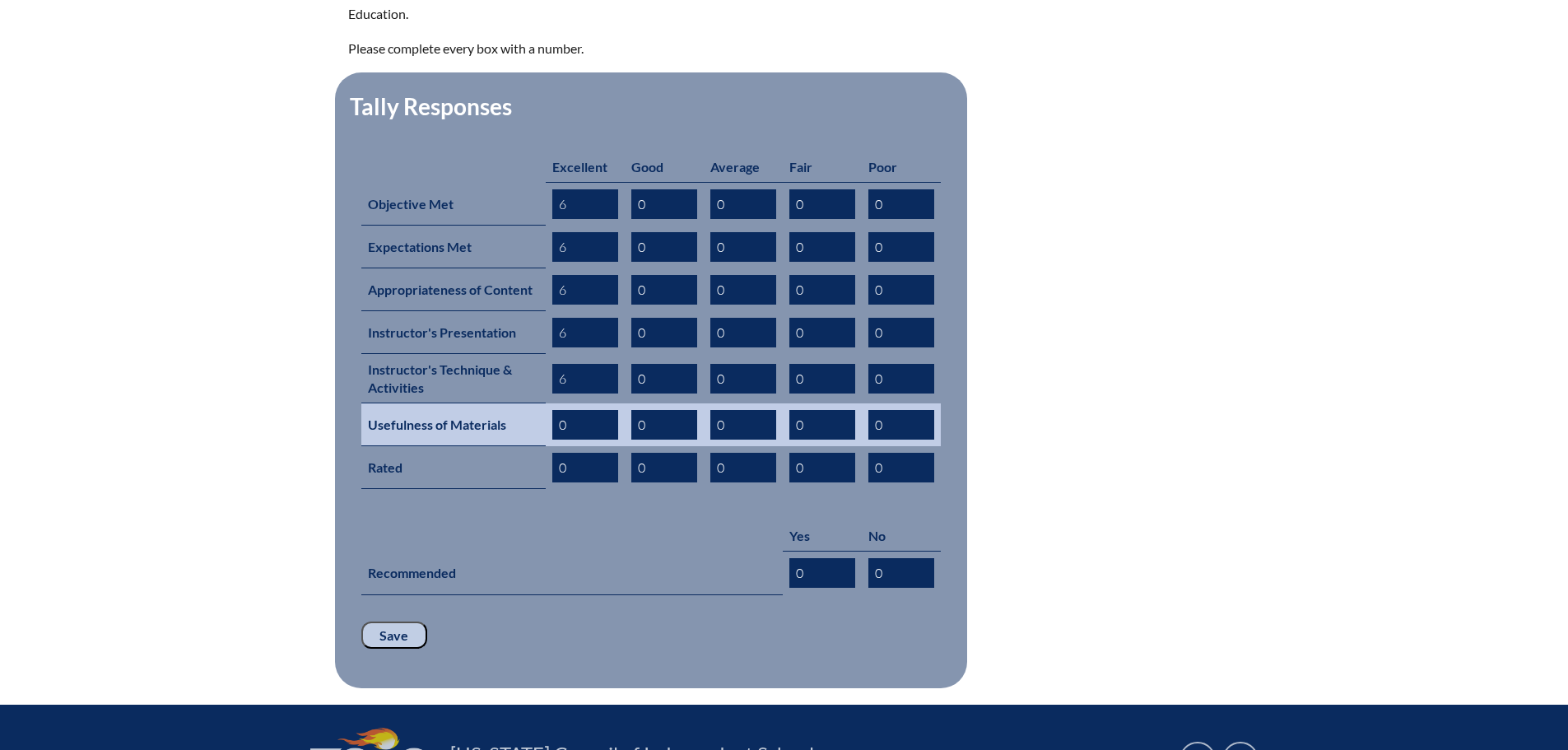
type input "6"
drag, startPoint x: 564, startPoint y: 400, endPoint x: 554, endPoint y: 399, distance: 10.0
click at [555, 410] on input "0" at bounding box center [585, 425] width 66 height 30
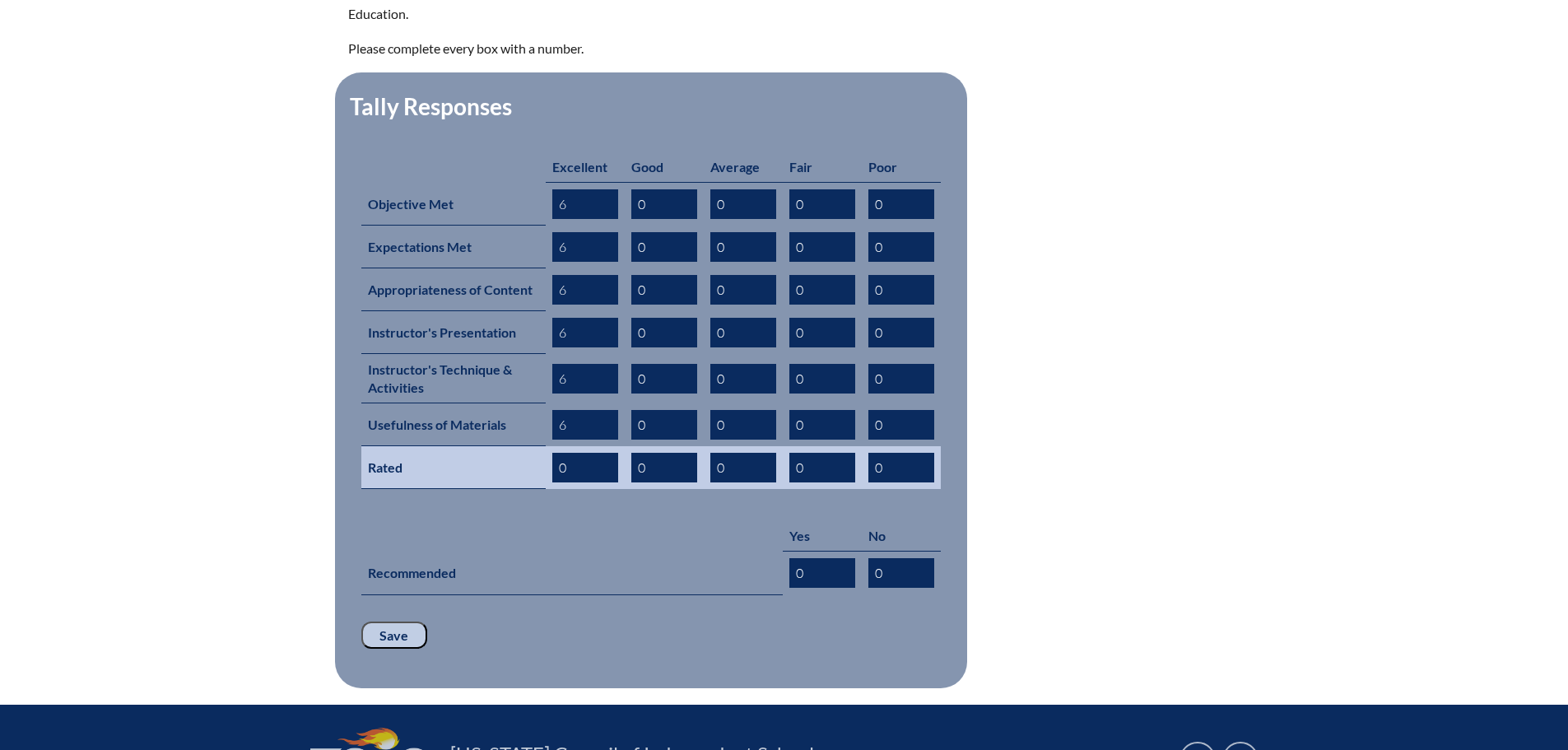
type input "6"
drag, startPoint x: 570, startPoint y: 437, endPoint x: 555, endPoint y: 437, distance: 15.0
click at [555, 453] on input "0" at bounding box center [585, 468] width 66 height 30
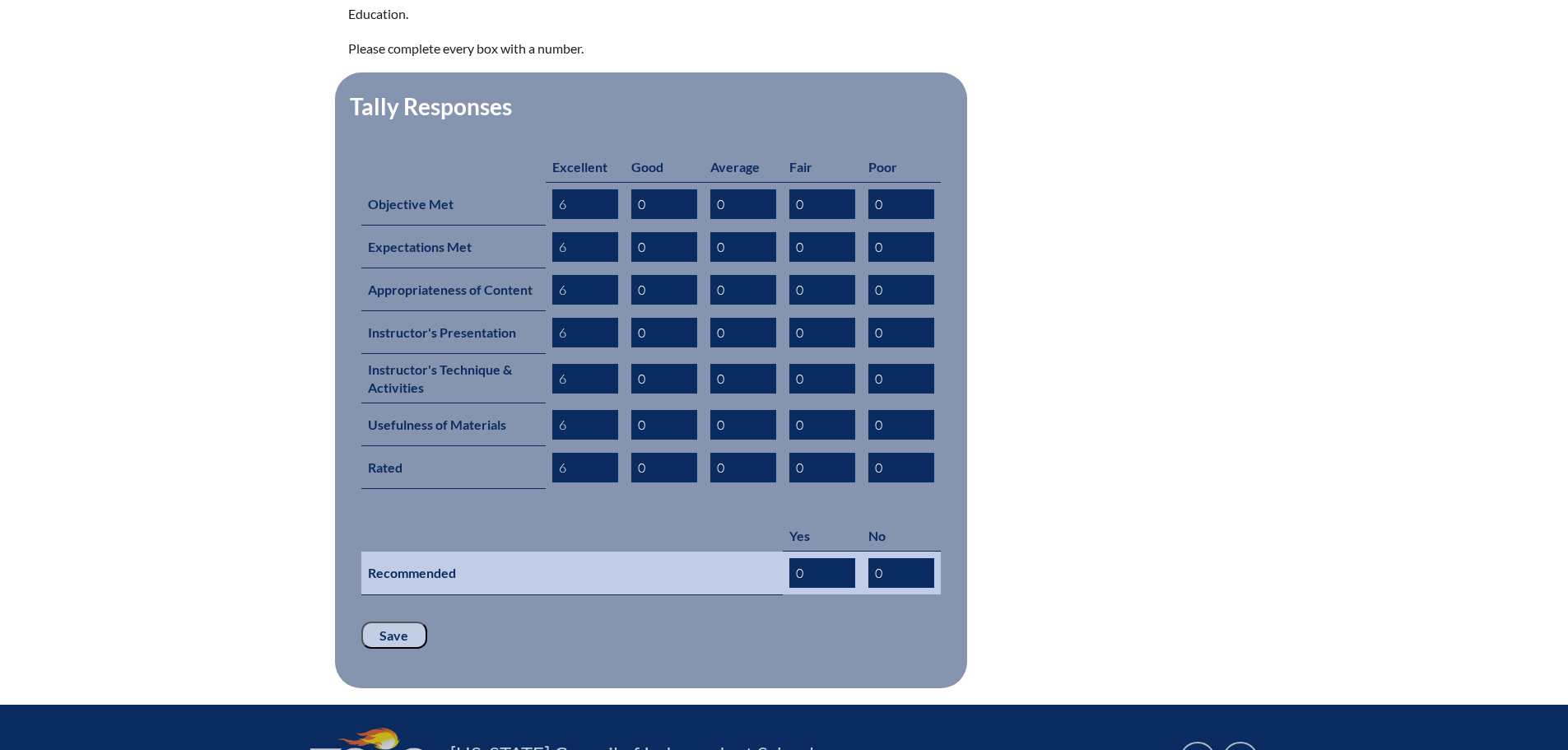
type input "6"
drag, startPoint x: 803, startPoint y: 545, endPoint x: 783, endPoint y: 542, distance: 20.2
click at [783, 551] on td "0" at bounding box center [823, 573] width 79 height 43
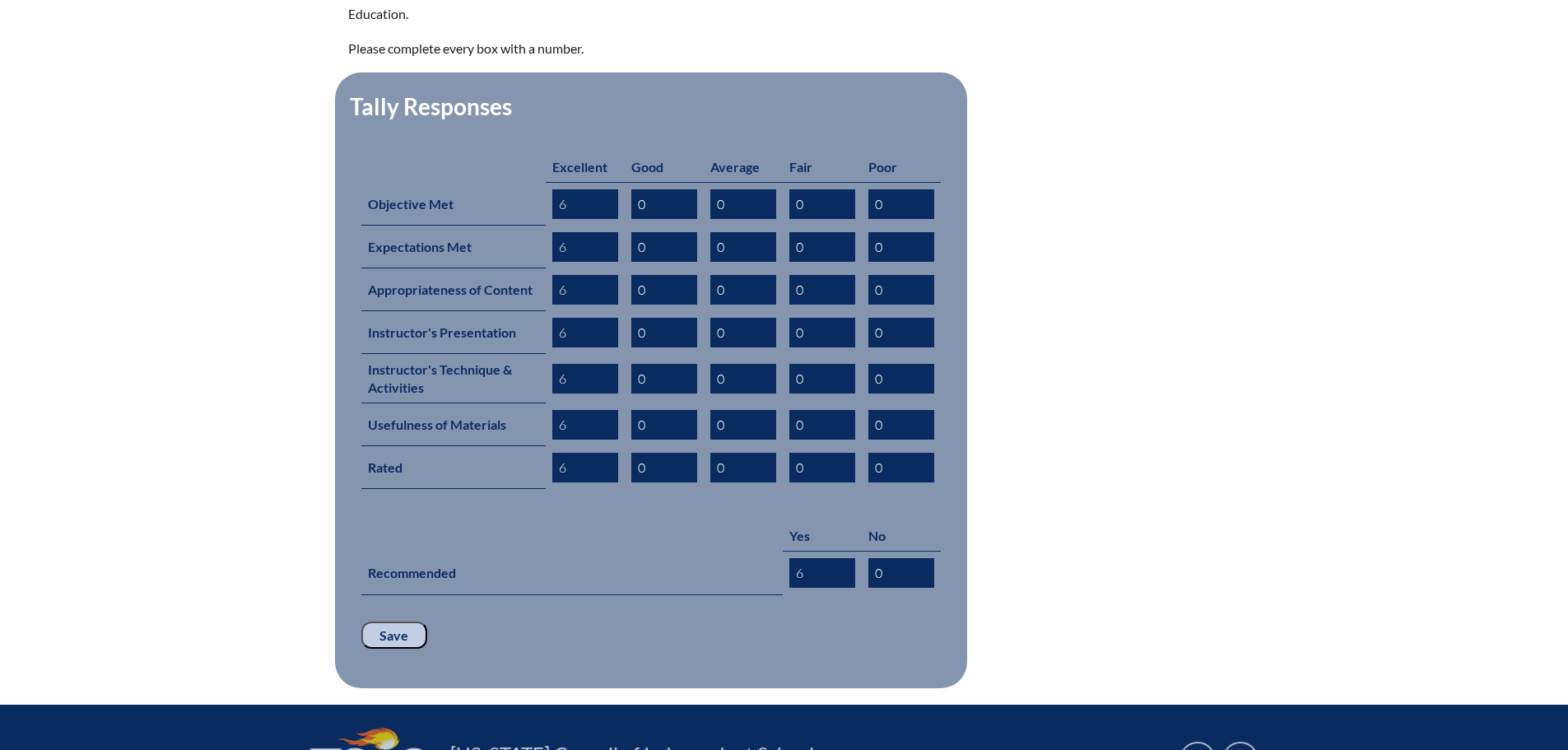
type input "6"
click at [389, 622] on input "Save" at bounding box center [394, 636] width 66 height 28
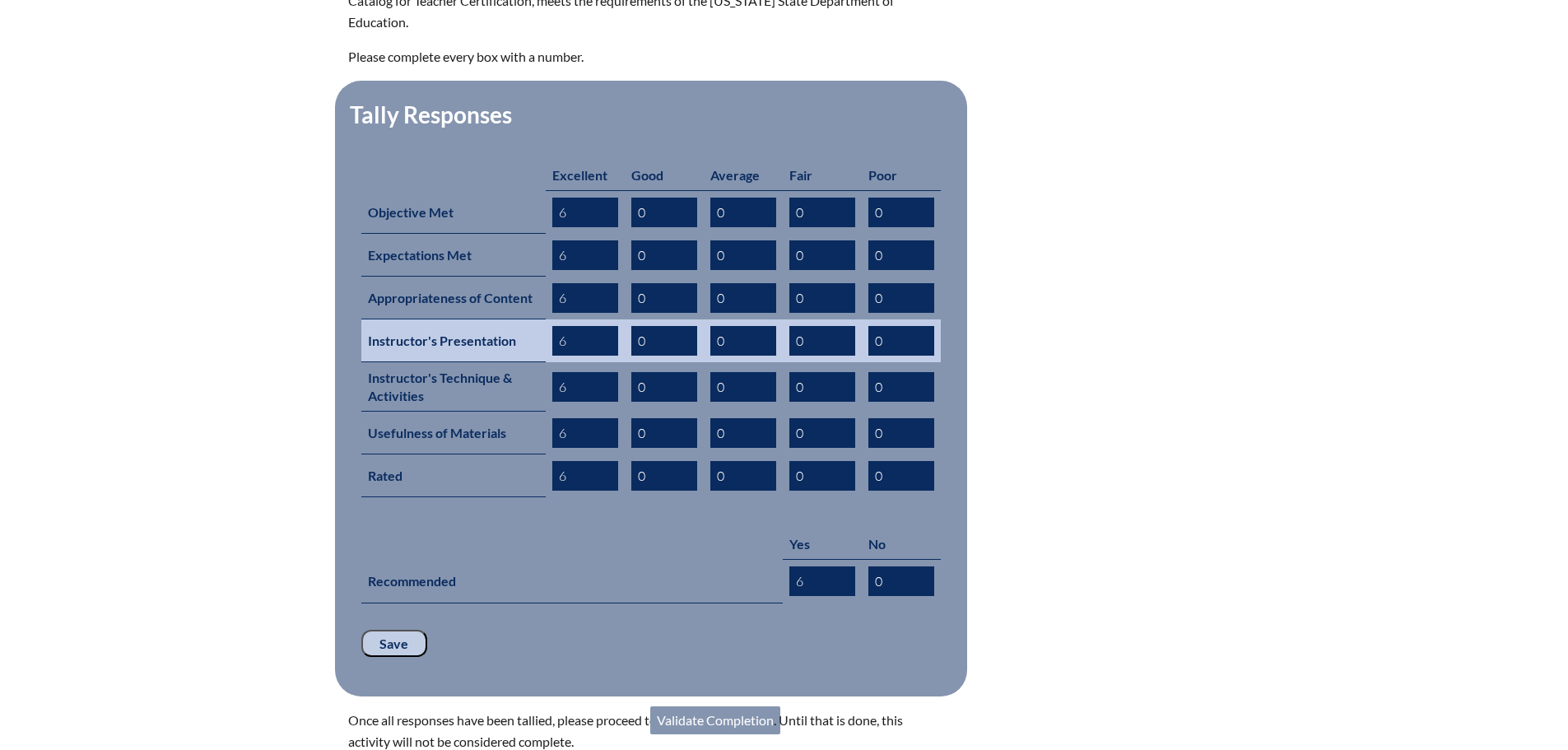
scroll to position [659, 0]
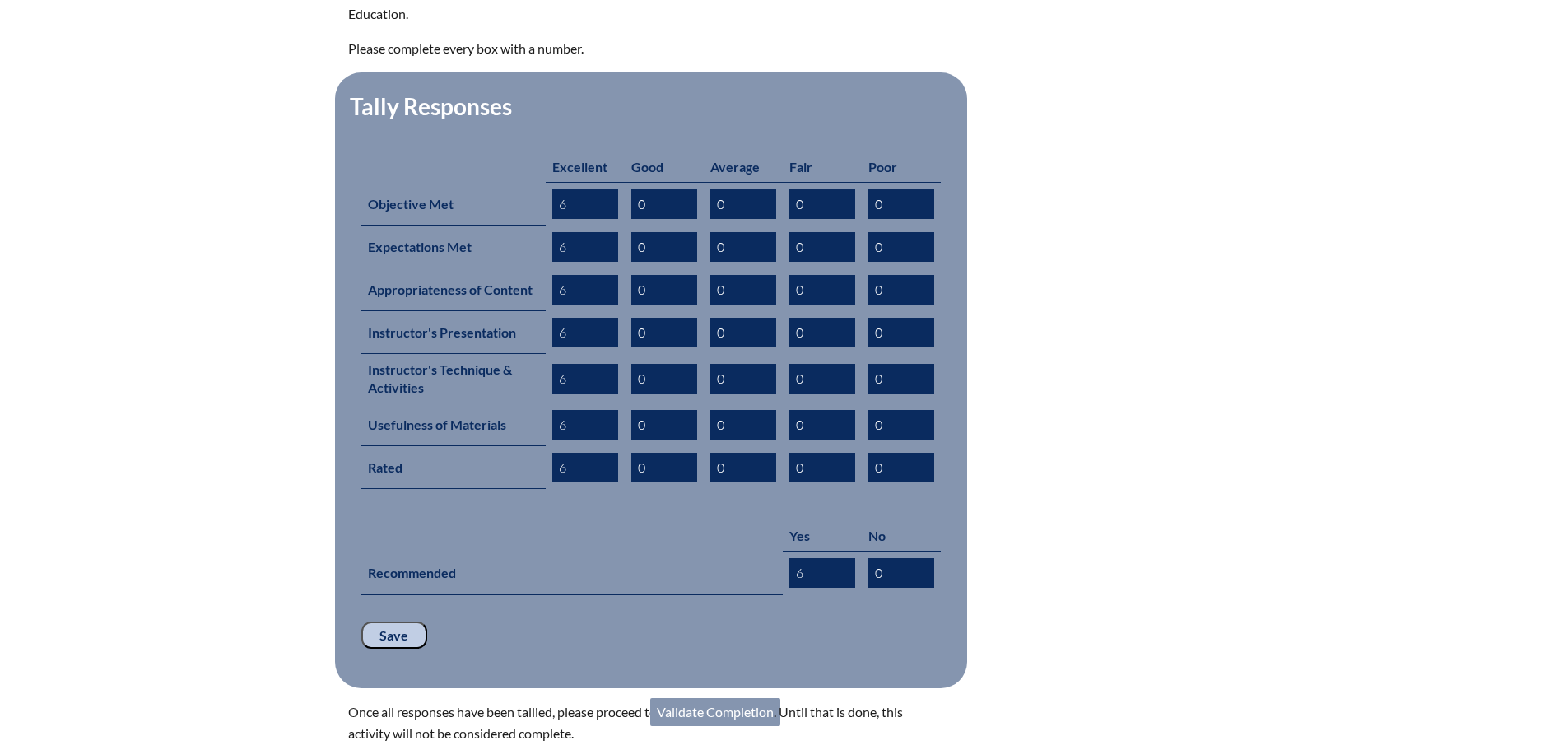
click at [711, 698] on link "Validate Completion" at bounding box center [714, 712] width 130 height 28
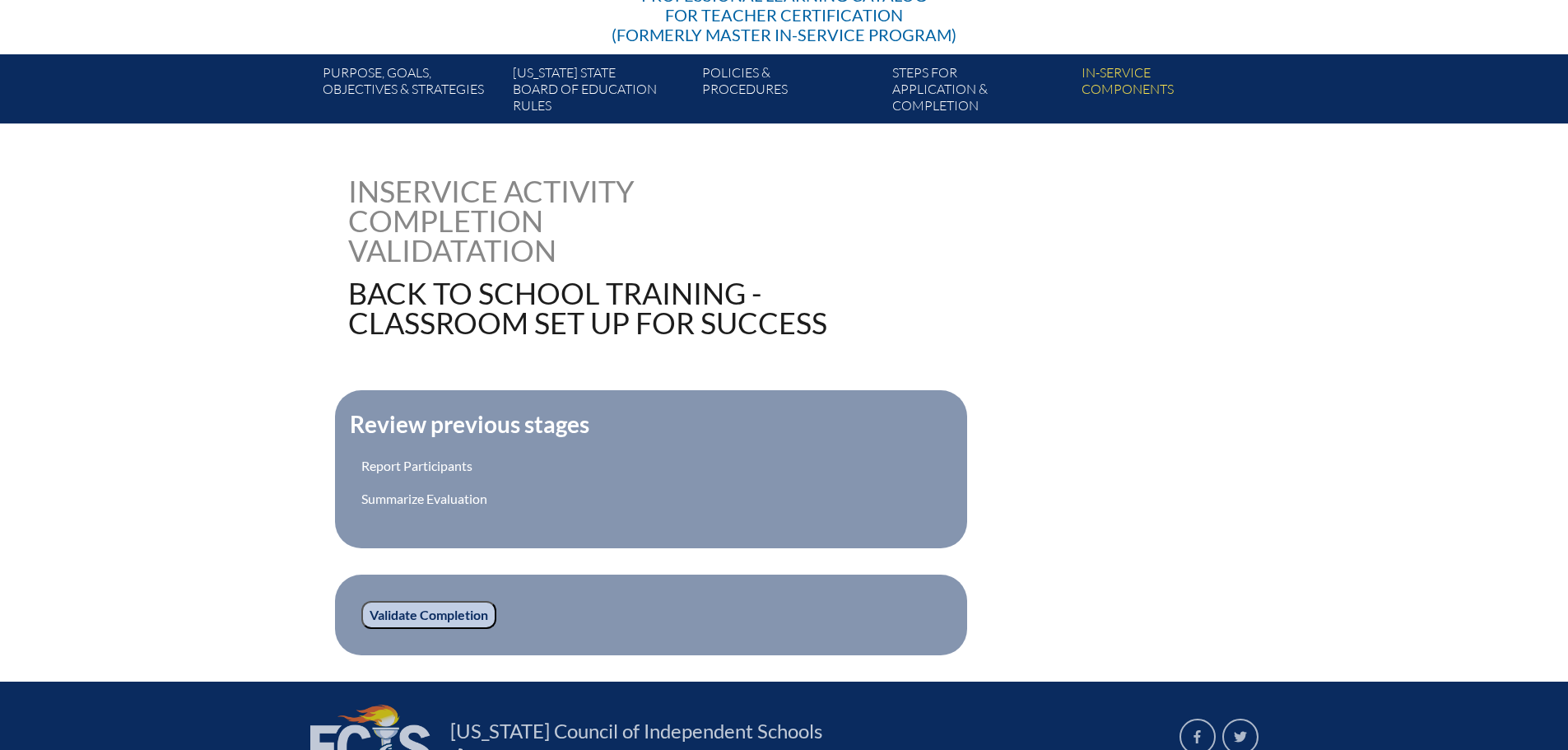
scroll to position [412, 0]
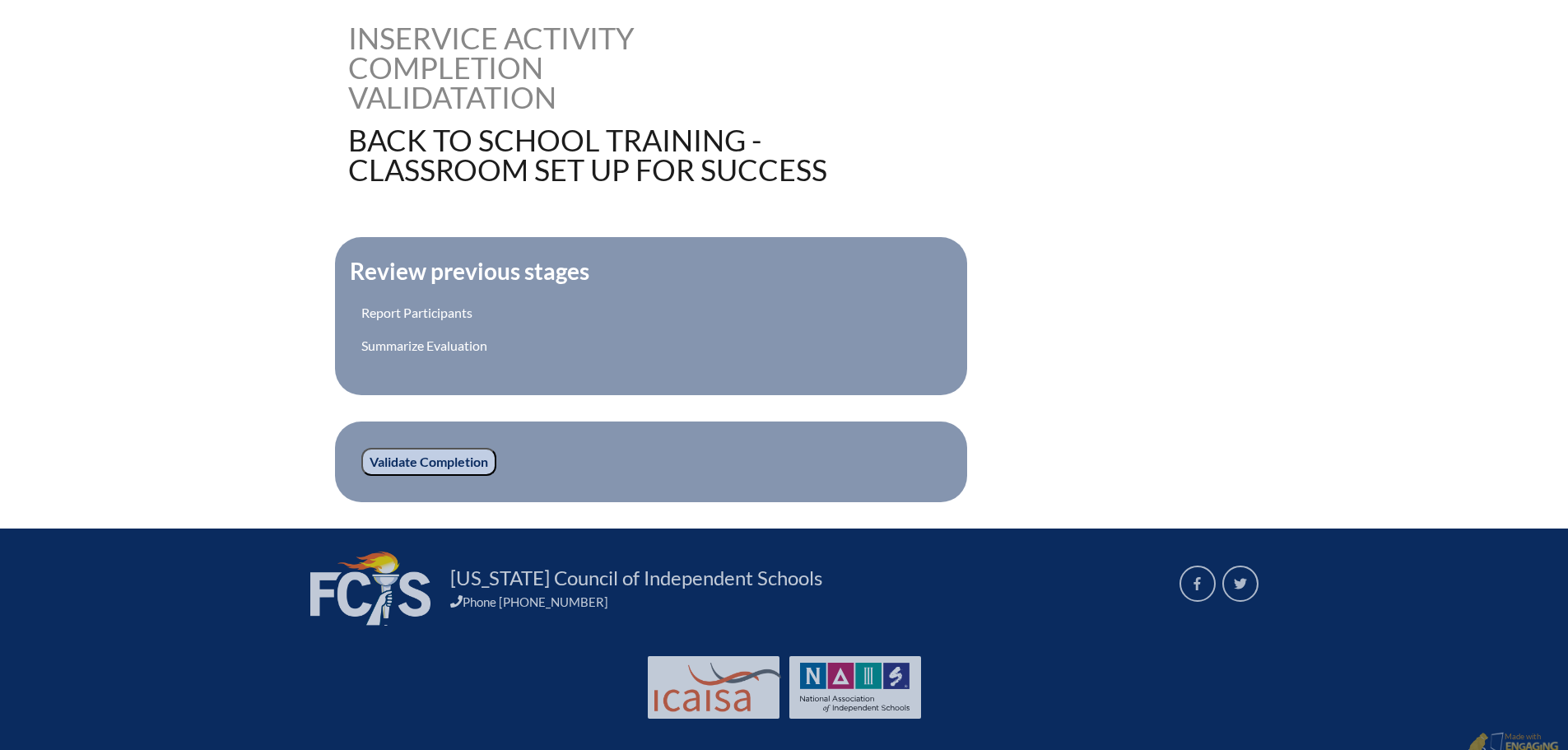
click at [446, 454] on input "Validate Completion" at bounding box center [429, 462] width 135 height 28
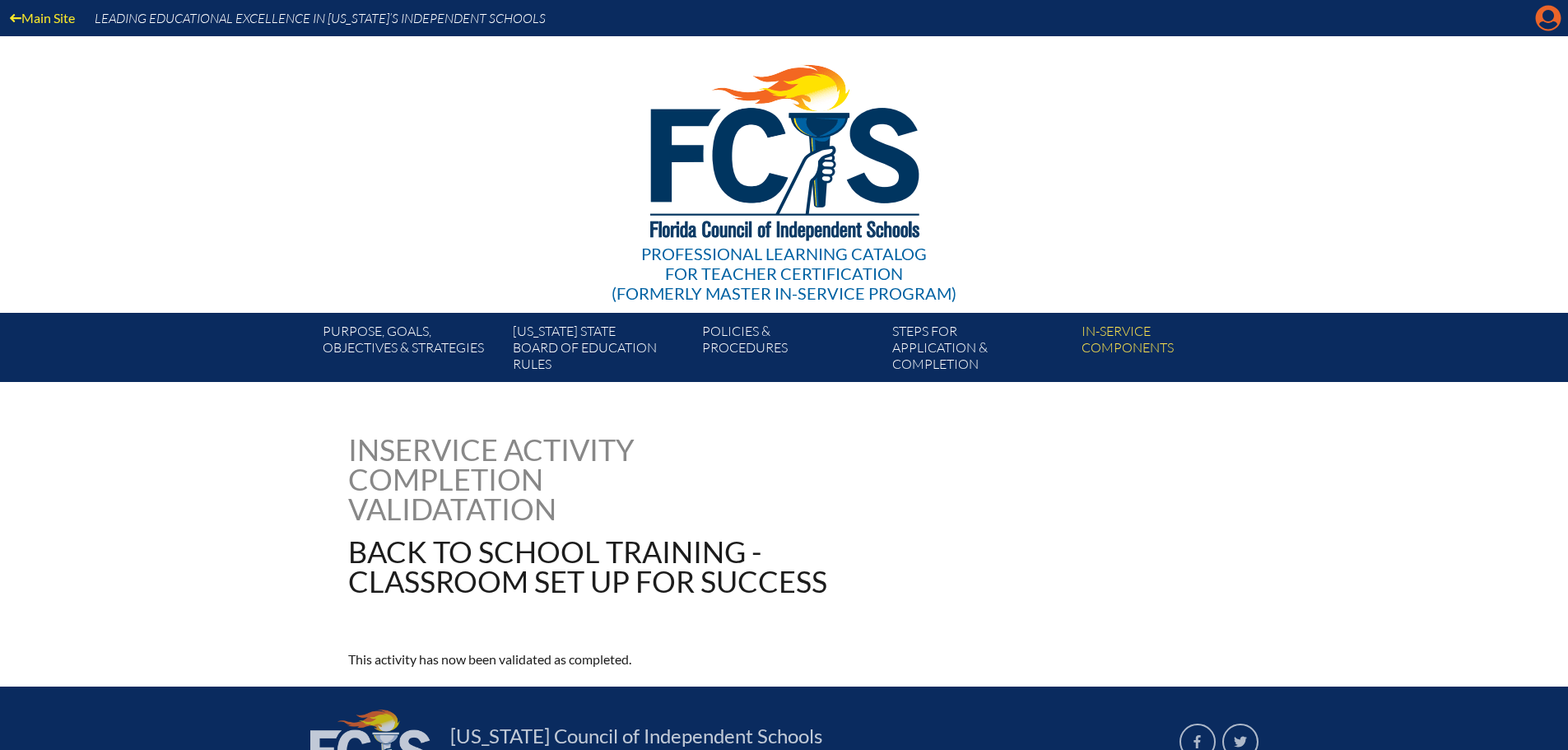
click at [1543, 20] on icon at bounding box center [1549, 19] width 26 height 26
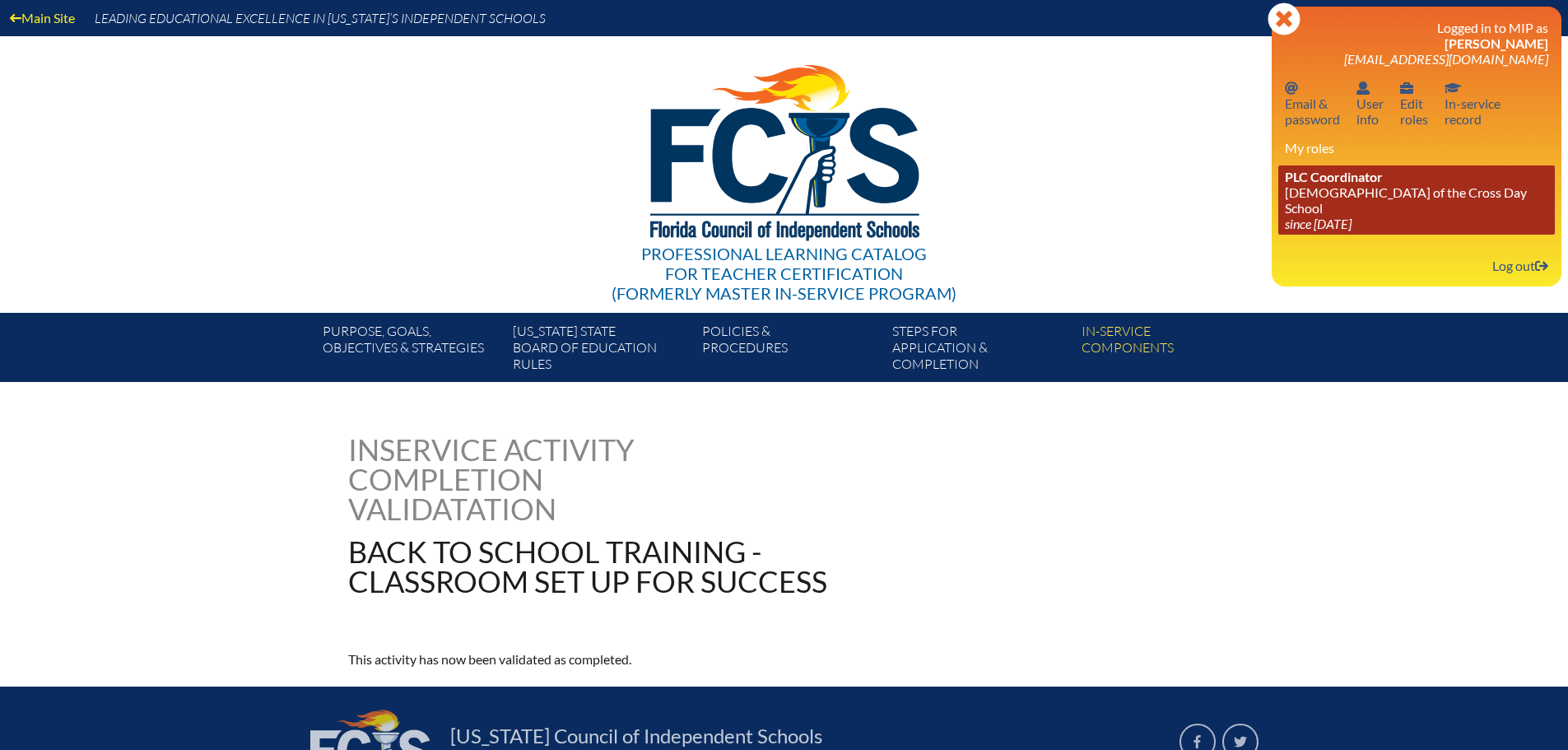
click at [1350, 196] on link "PLC Coordinator Lutheran Church of the Cross Day School since 2022 Jun 10" at bounding box center [1416, 200] width 277 height 69
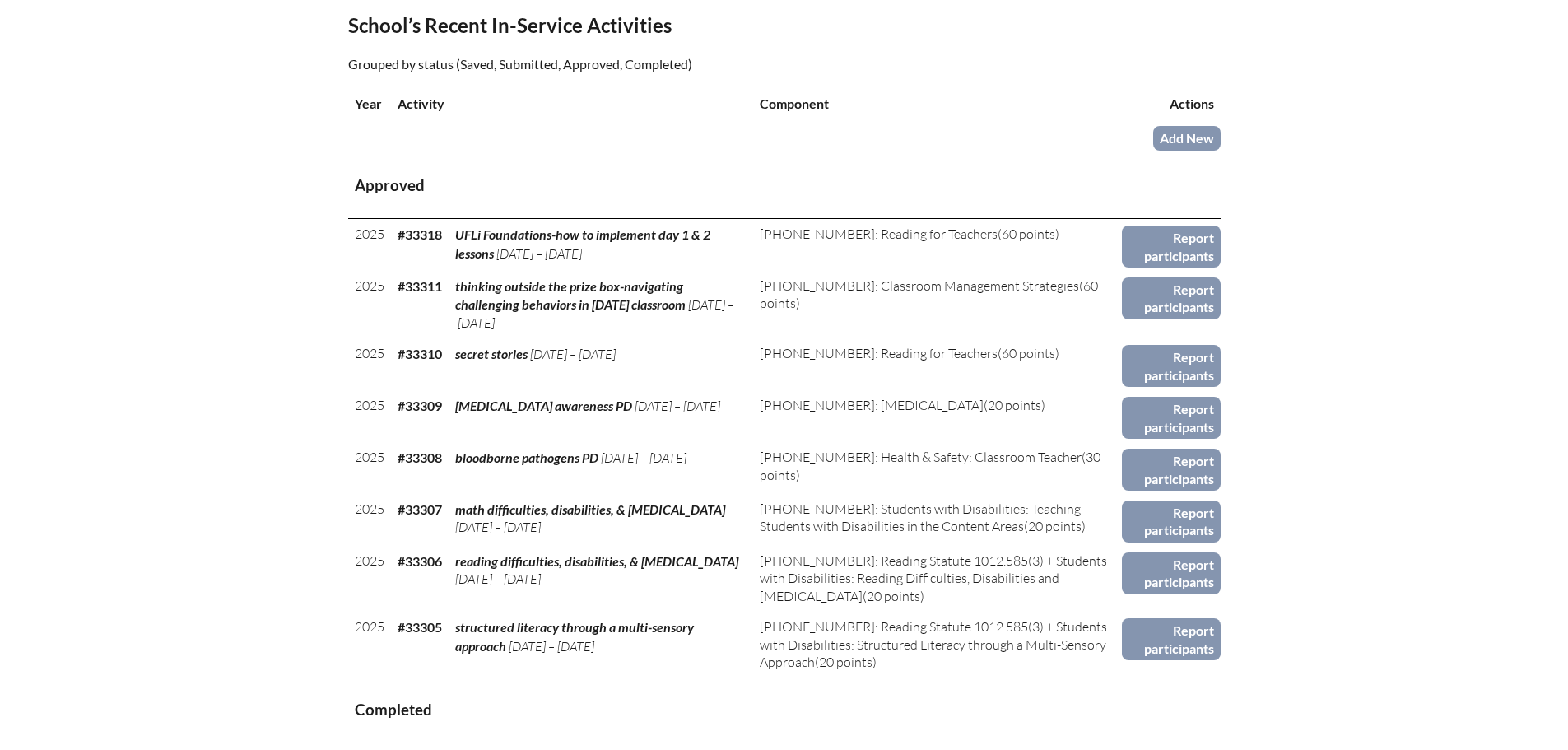
scroll to position [741, 0]
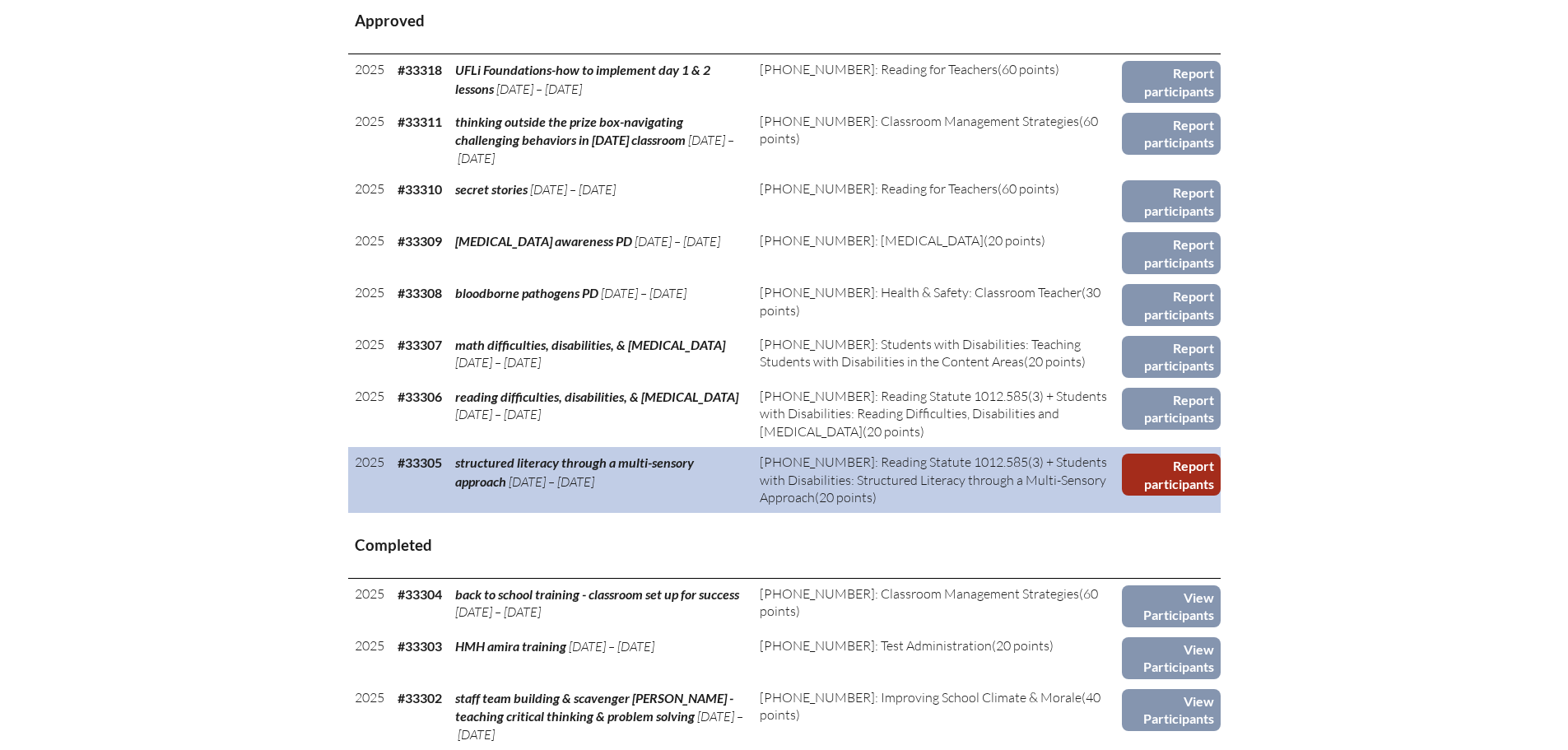
click at [1168, 474] on link "Report participants" at bounding box center [1170, 475] width 98 height 42
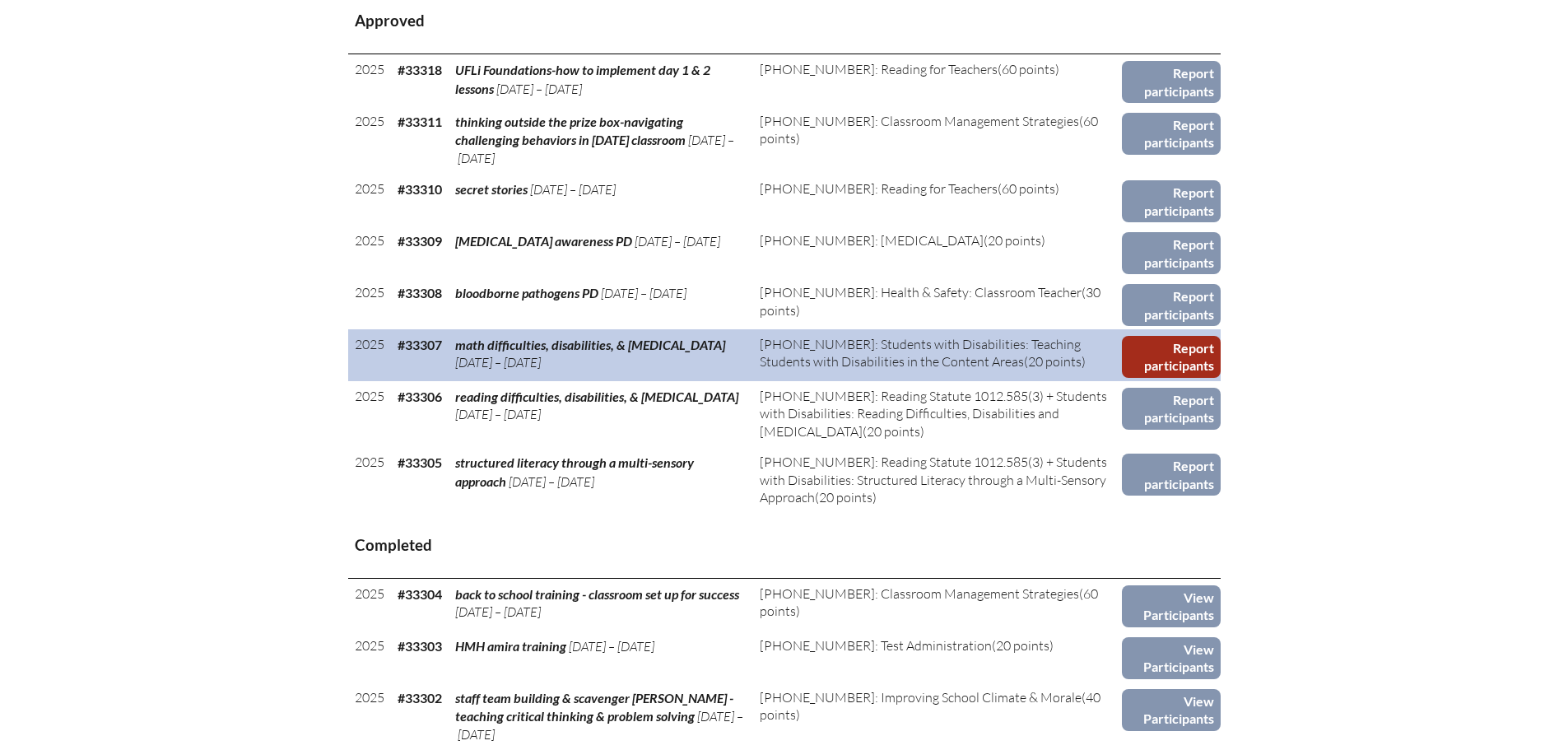
click at [1179, 351] on link "Report participants" at bounding box center [1170, 357] width 98 height 42
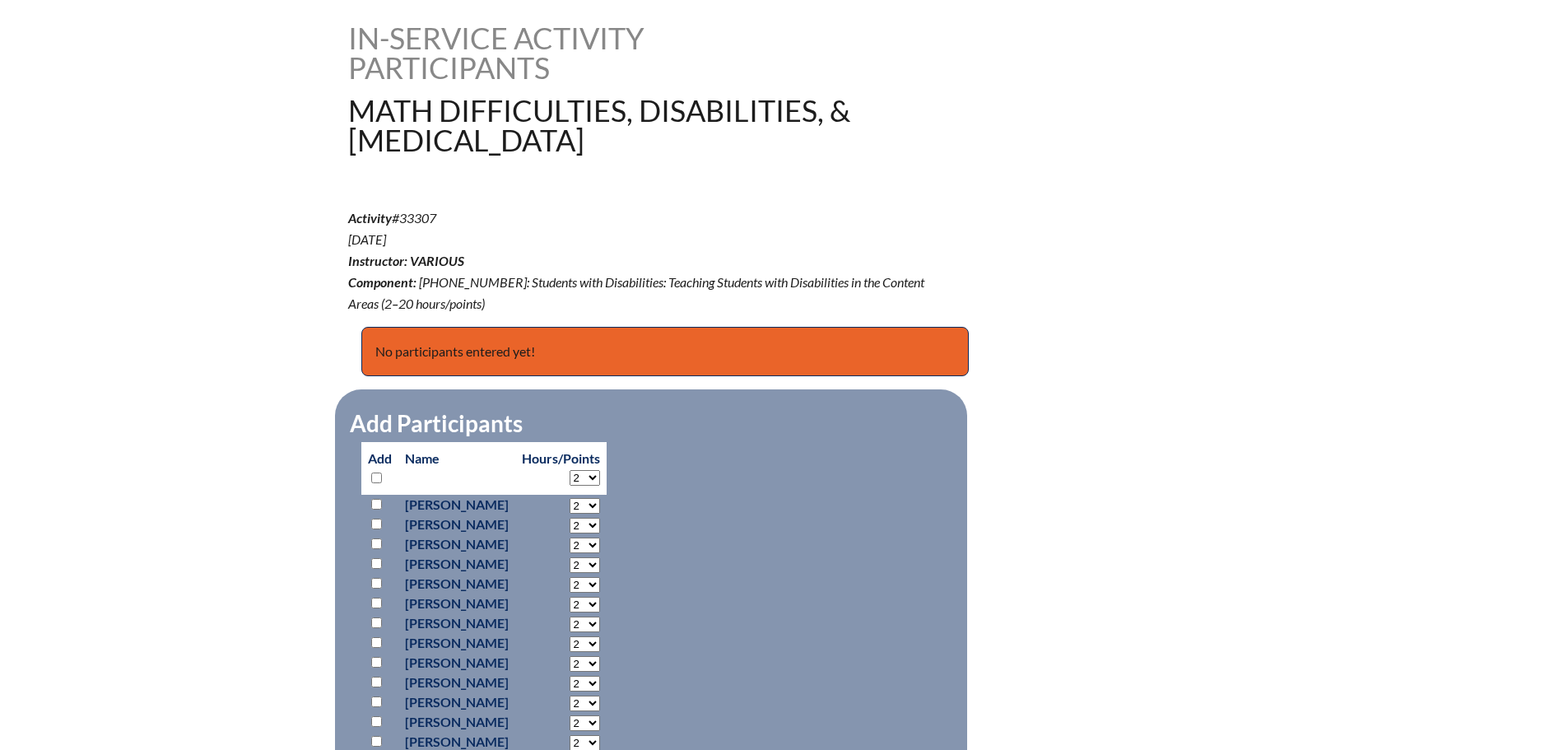
scroll to position [741, 0]
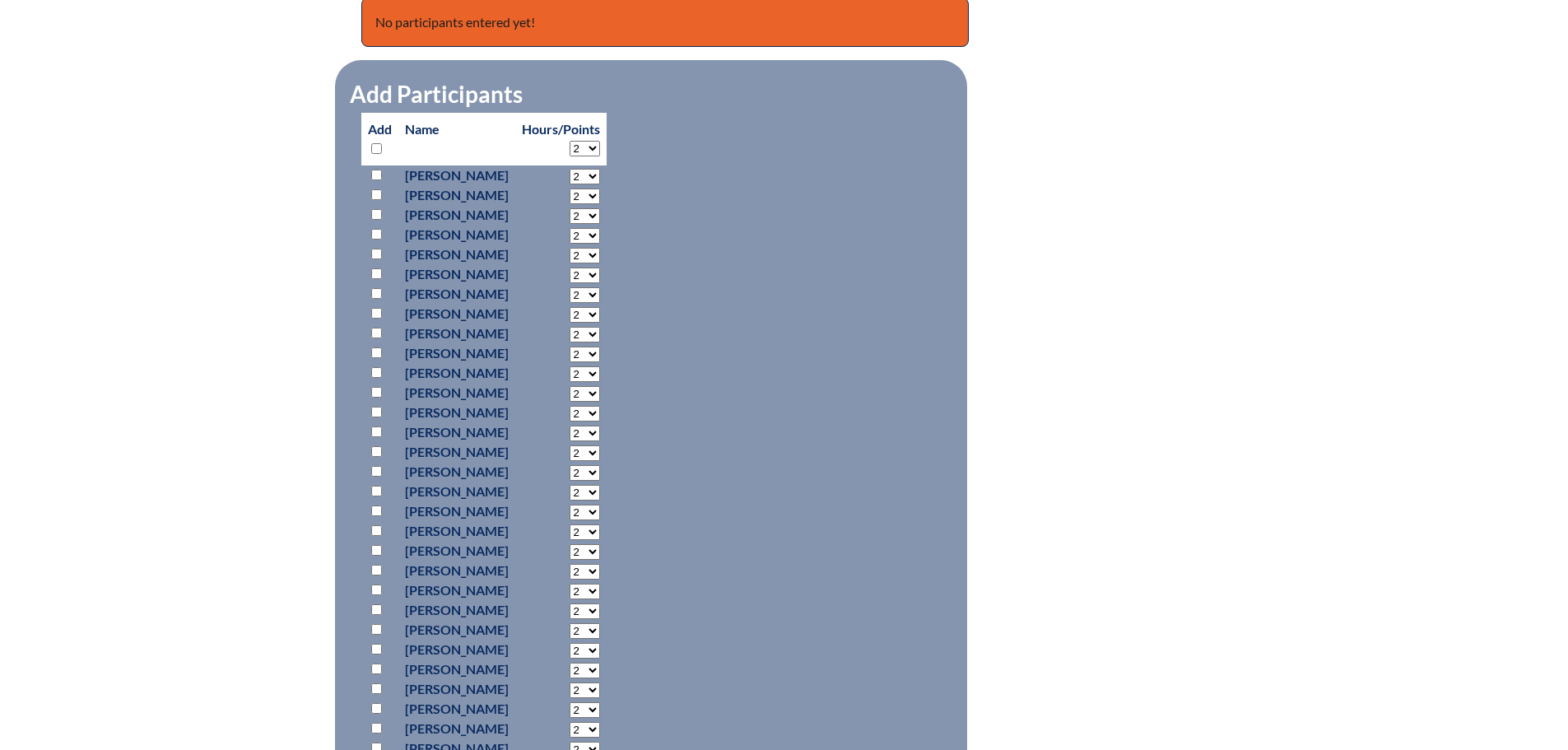
click at [372, 173] on input "checkbox" at bounding box center [377, 175] width 11 height 11
checkbox input "true"
click at [600, 172] on select "2 3 4 5 6 7 8 9 10 11 12 13 14 15 16 17 18 19 20 0" at bounding box center [585, 176] width 31 height 16
select select "7"
click at [600, 169] on select "2 3 4 5 6 7 8 9 10 11 12 13 14 15 16 17 18 19 20 0" at bounding box center [585, 176] width 31 height 16
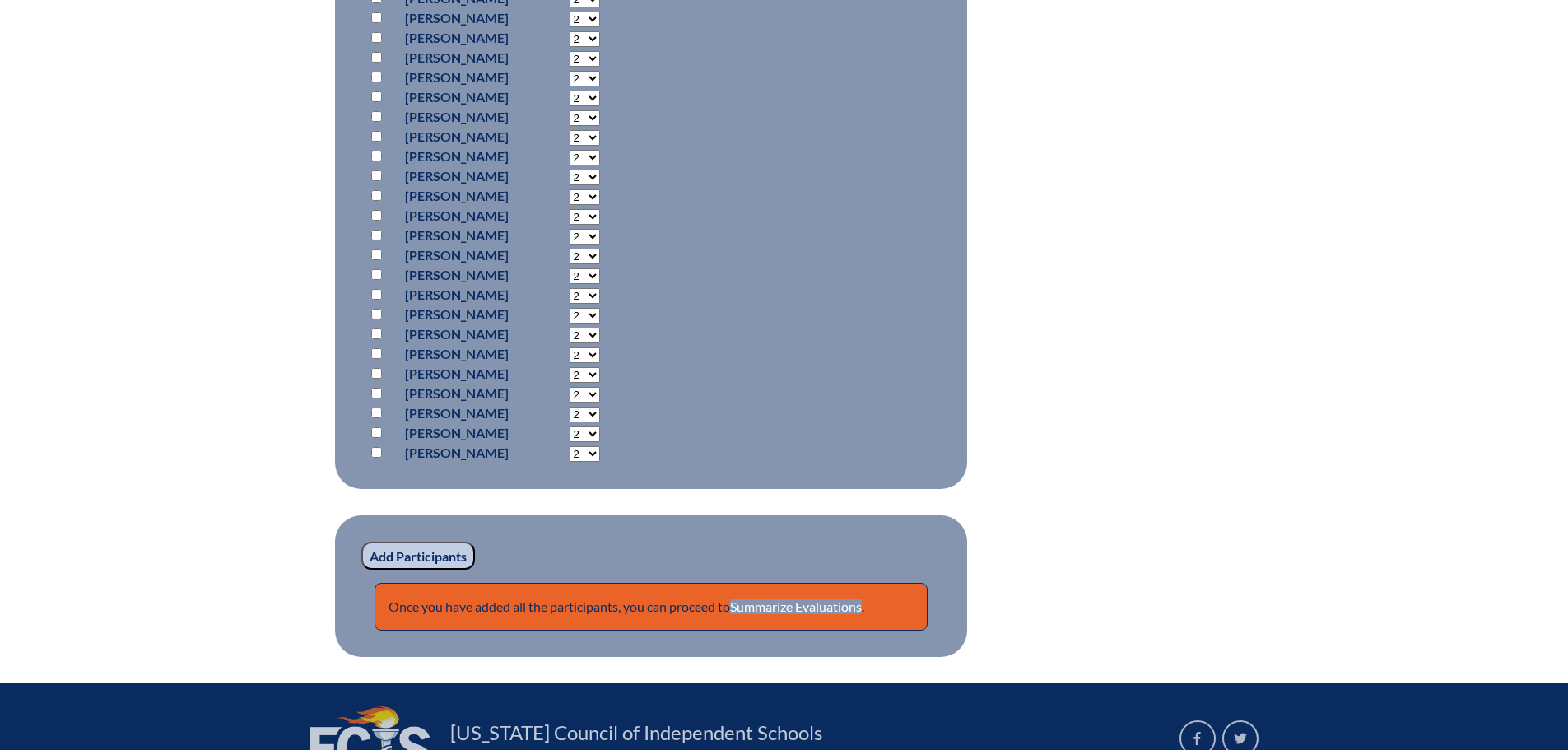
scroll to position [1235, 0]
click at [450, 545] on input "Add Participants" at bounding box center [418, 555] width 114 height 28
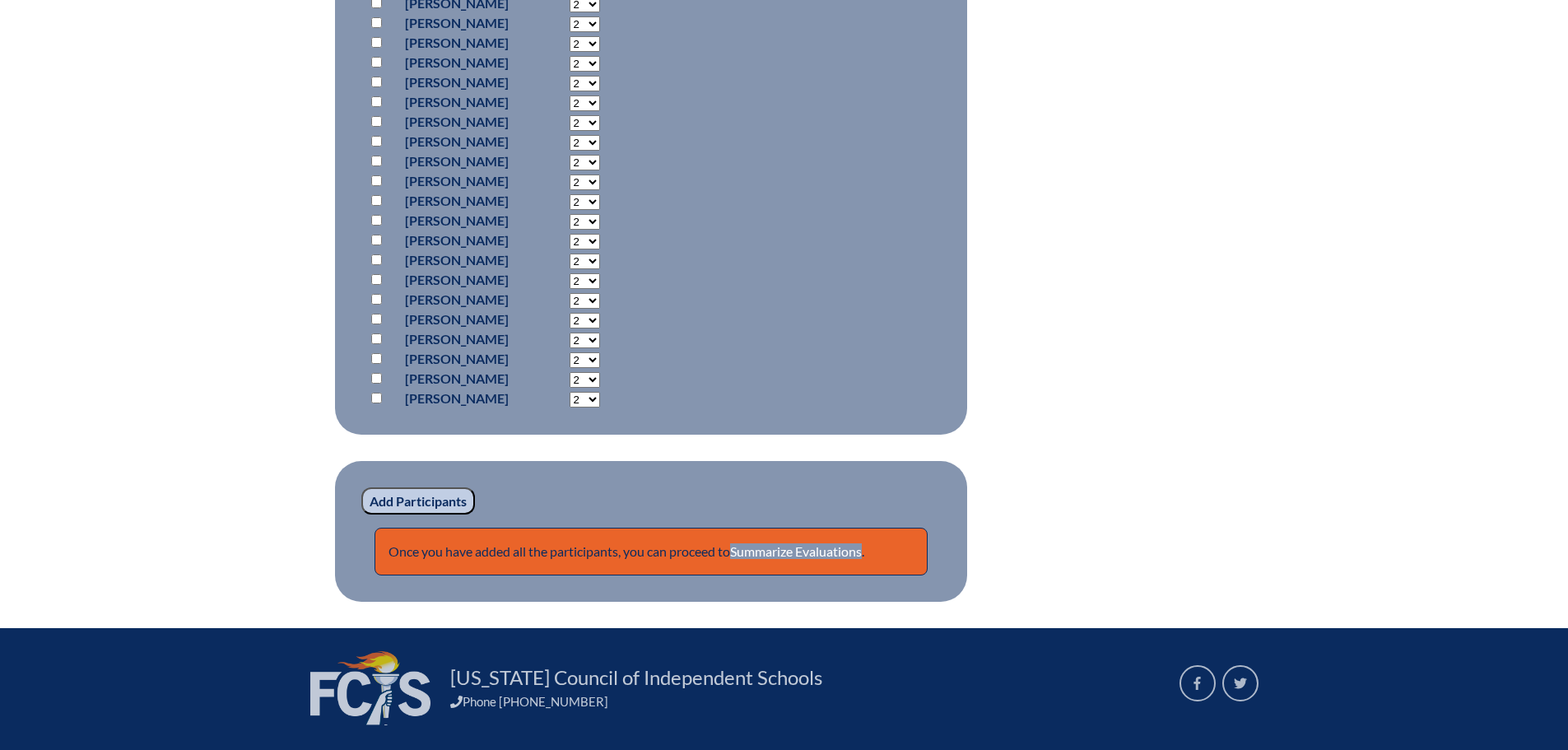
scroll to position [1474, 0]
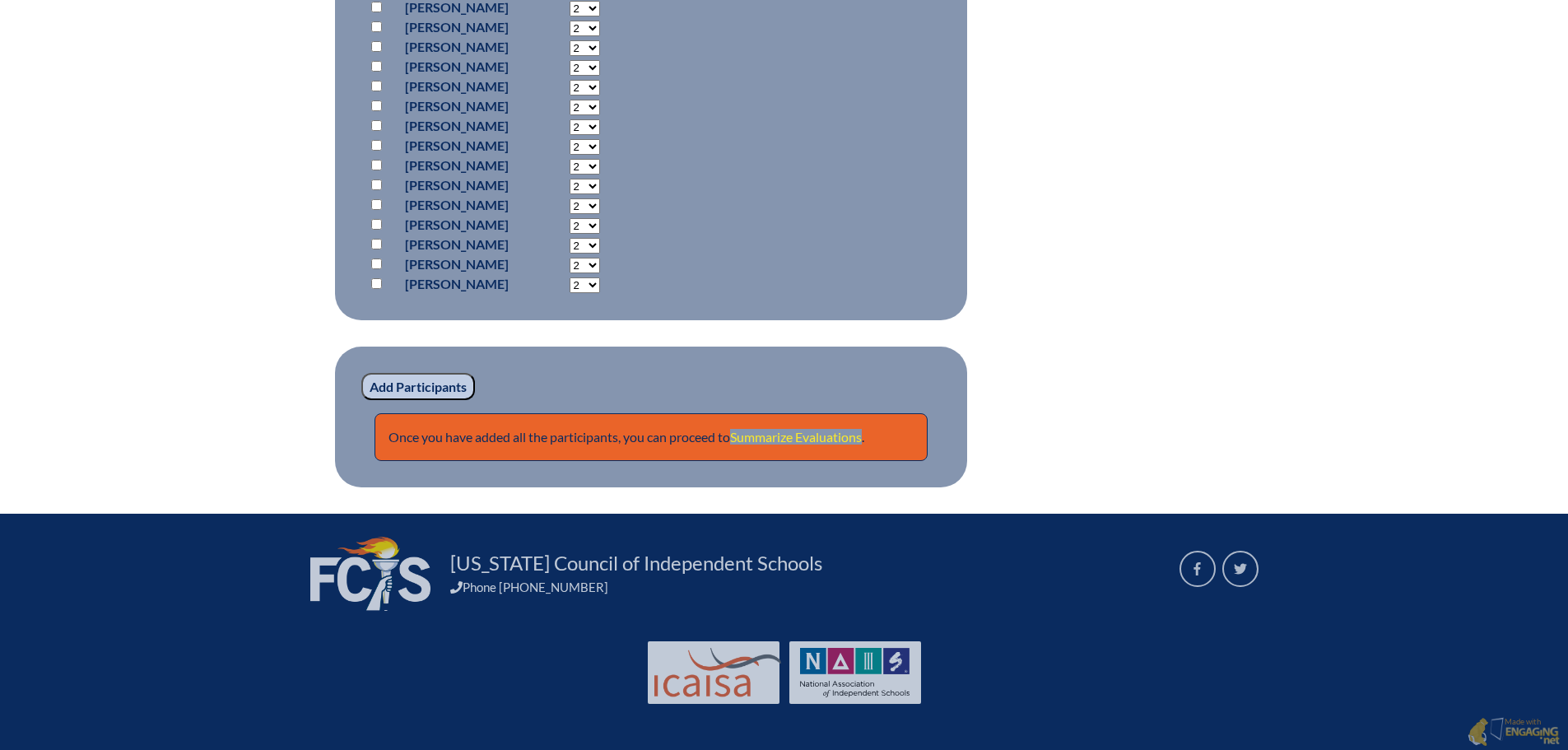
click at [790, 431] on link "Summarize Evaluations" at bounding box center [795, 437] width 131 height 16
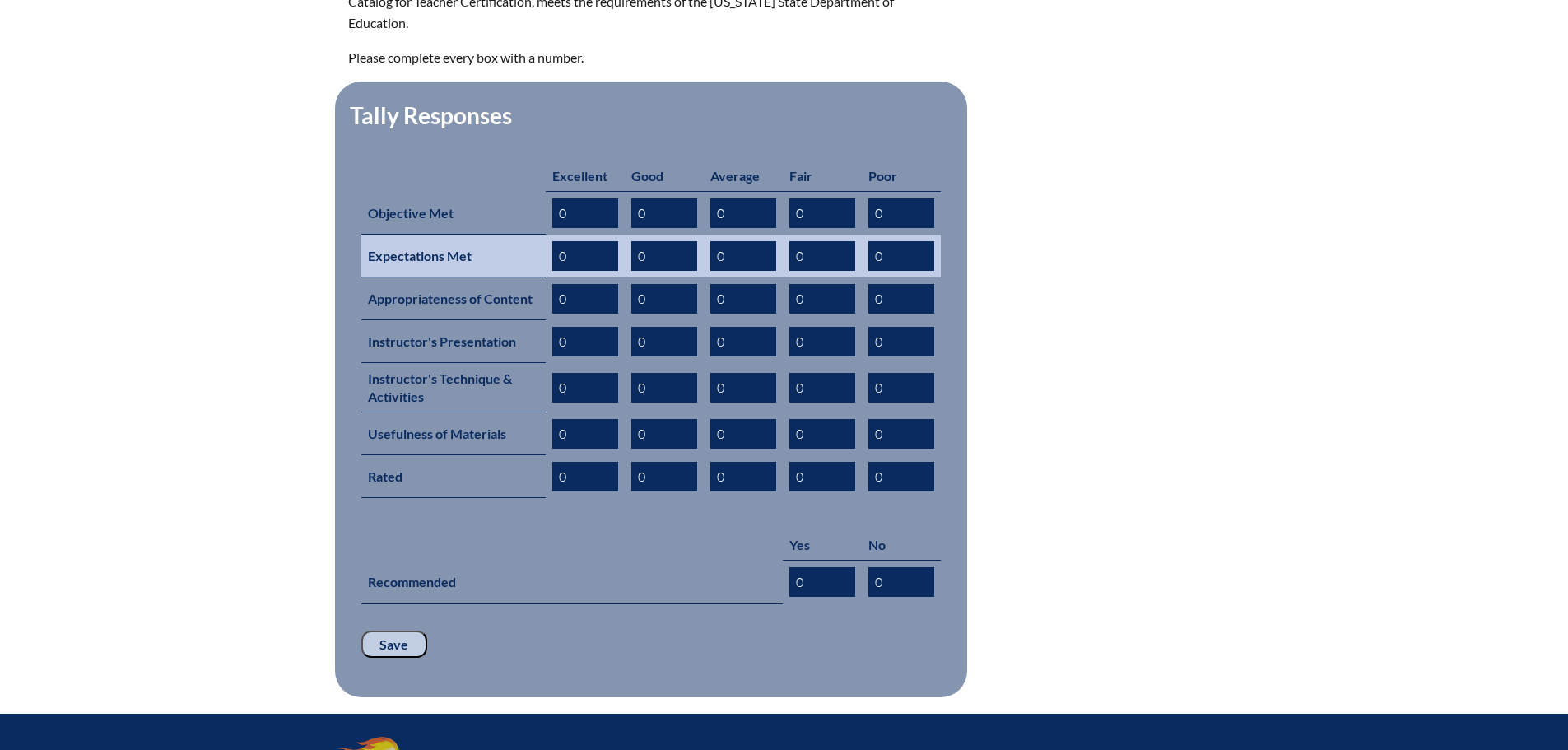
scroll to position [659, 0]
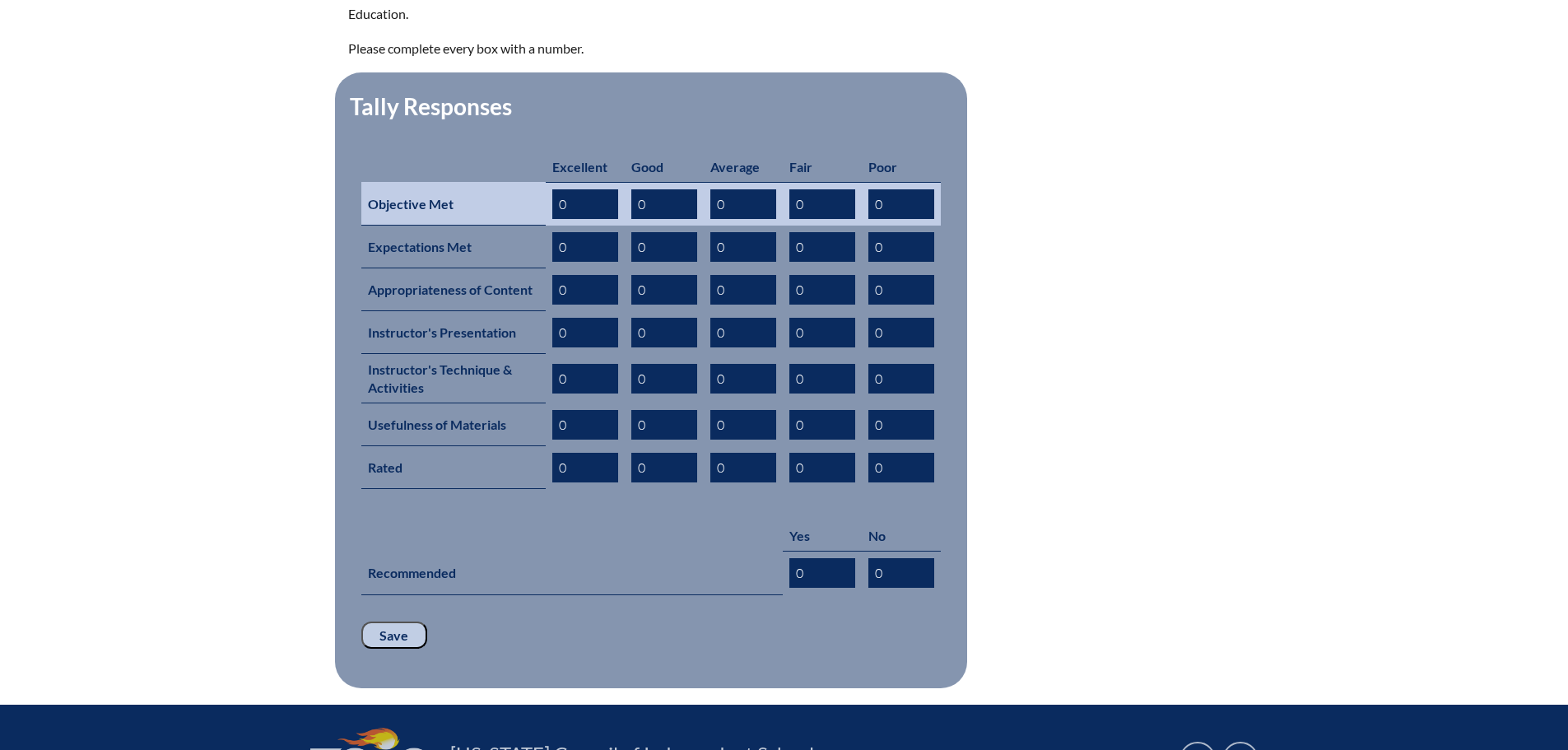
drag, startPoint x: 576, startPoint y: 186, endPoint x: 536, endPoint y: 178, distance: 40.8
click at [536, 182] on tr "Objective Met 0 0 0 0 0" at bounding box center [651, 203] width 579 height 43
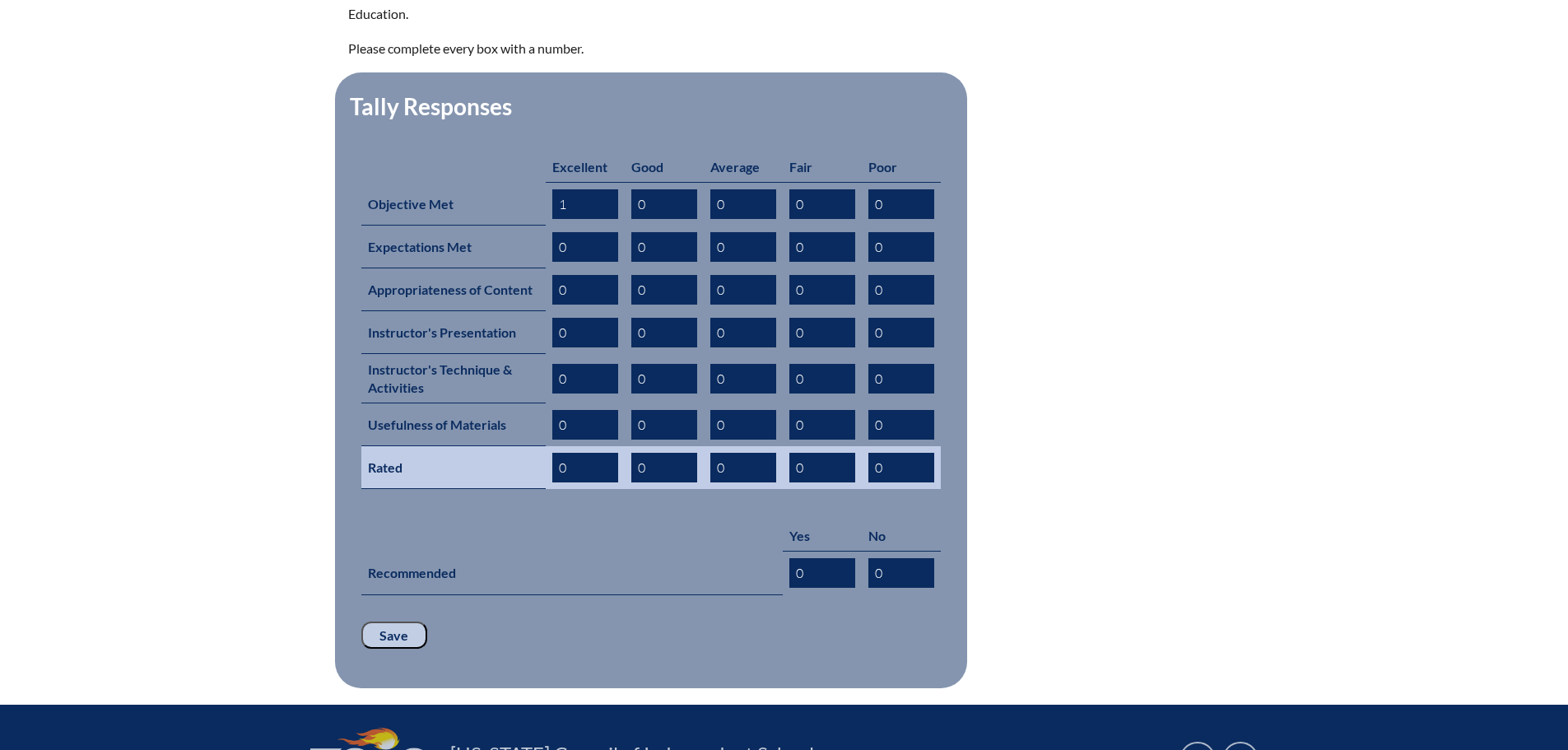
type input "1"
drag, startPoint x: 571, startPoint y: 442, endPoint x: 551, endPoint y: 438, distance: 20.4
click at [555, 453] on input "0" at bounding box center [585, 468] width 66 height 30
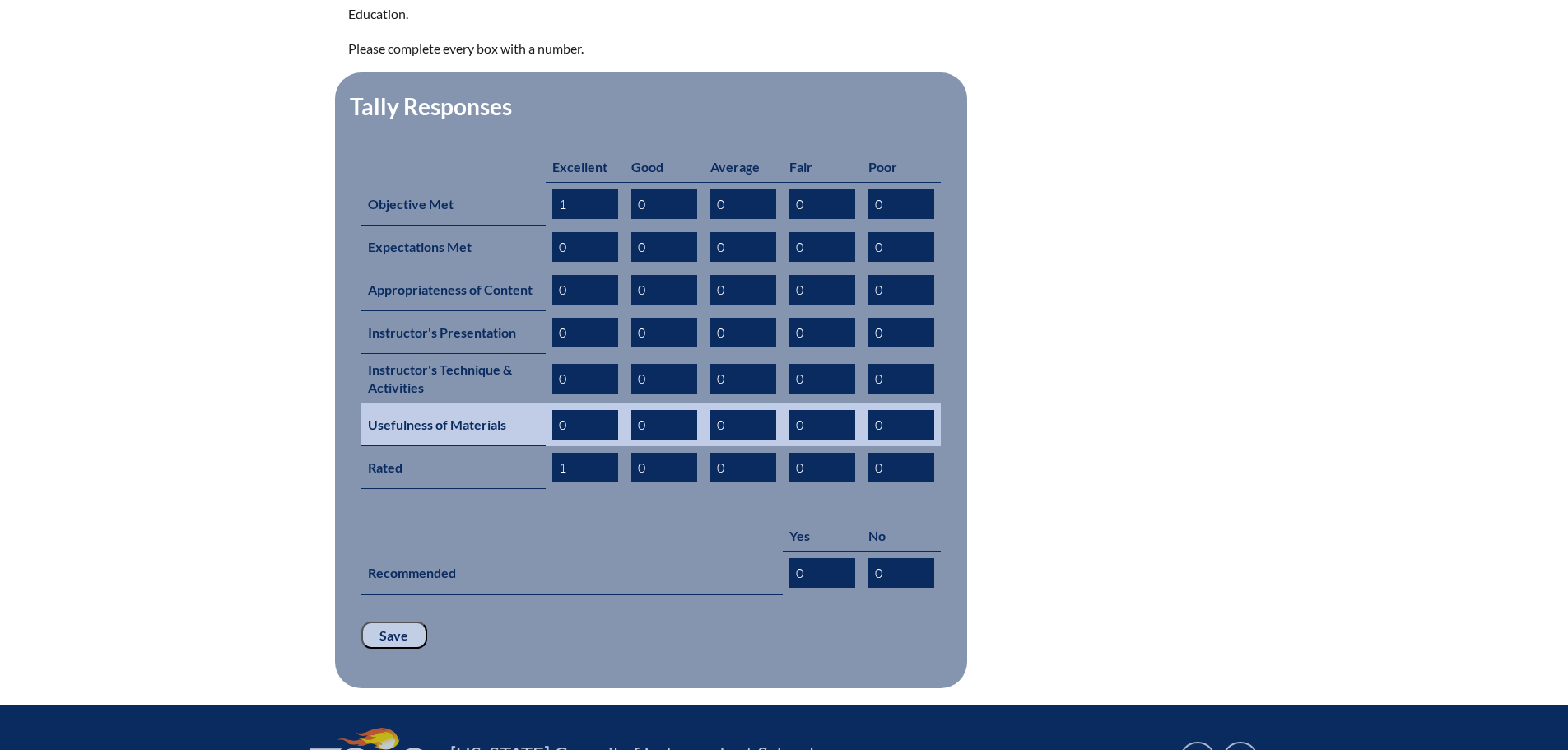
type input "1"
drag, startPoint x: 568, startPoint y: 400, endPoint x: 549, endPoint y: 395, distance: 19.6
click at [549, 403] on td "0" at bounding box center [586, 424] width 79 height 43
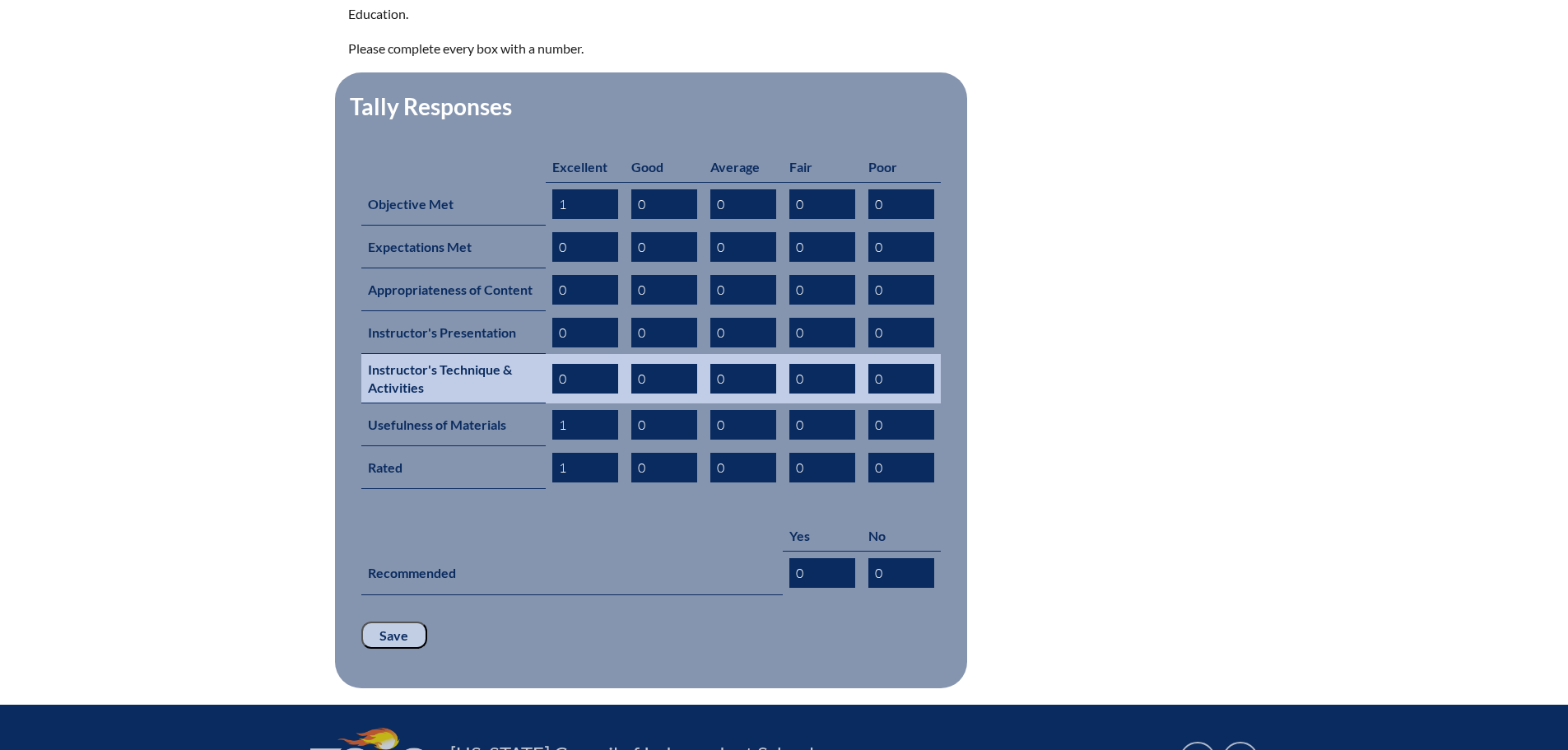
type input "1"
drag, startPoint x: 568, startPoint y: 353, endPoint x: 545, endPoint y: 348, distance: 23.5
click at [546, 354] on td "0" at bounding box center [586, 379] width 79 height 49
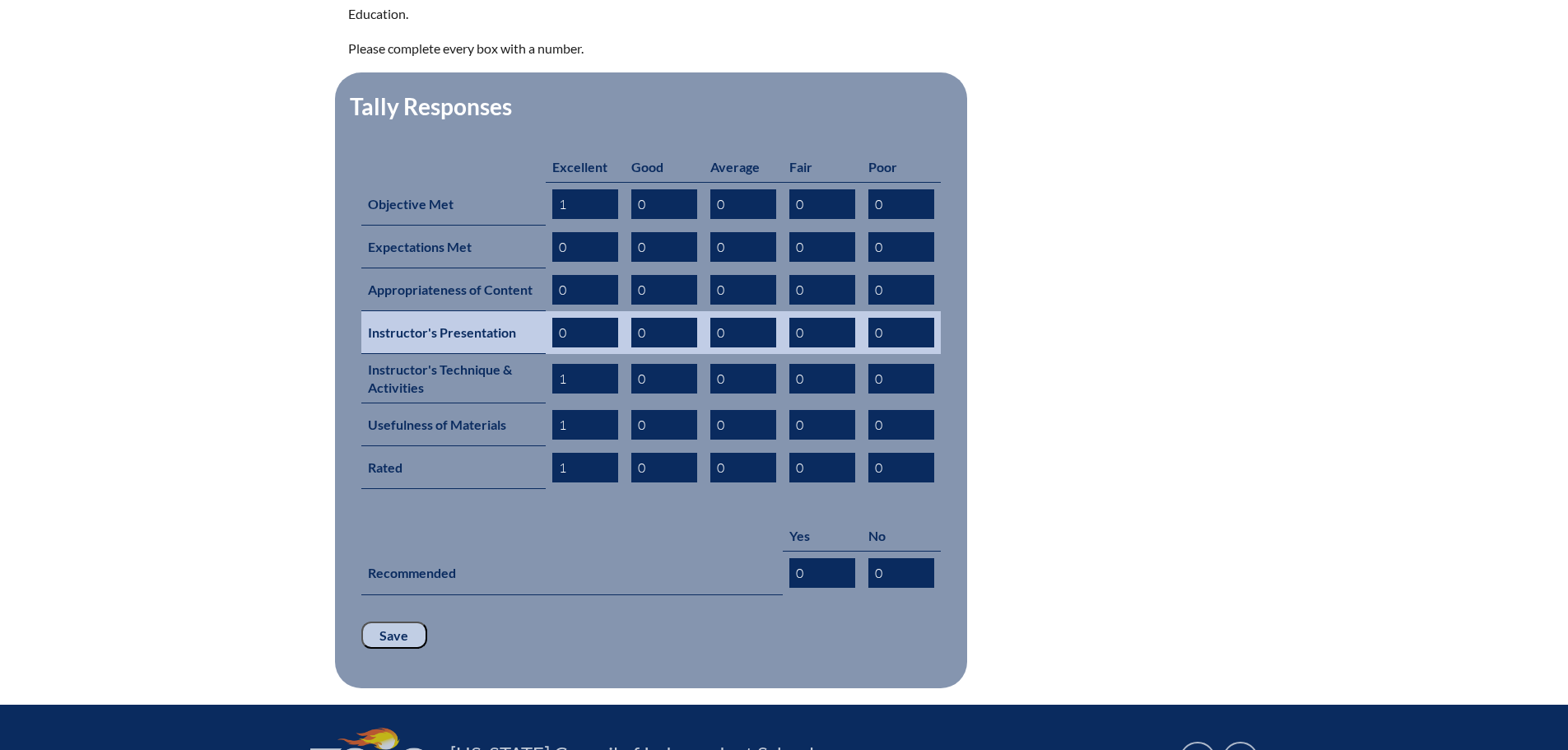
type input "1"
drag, startPoint x: 568, startPoint y: 298, endPoint x: 549, endPoint y: 296, distance: 19.1
click at [549, 311] on td "0" at bounding box center [586, 333] width 79 height 43
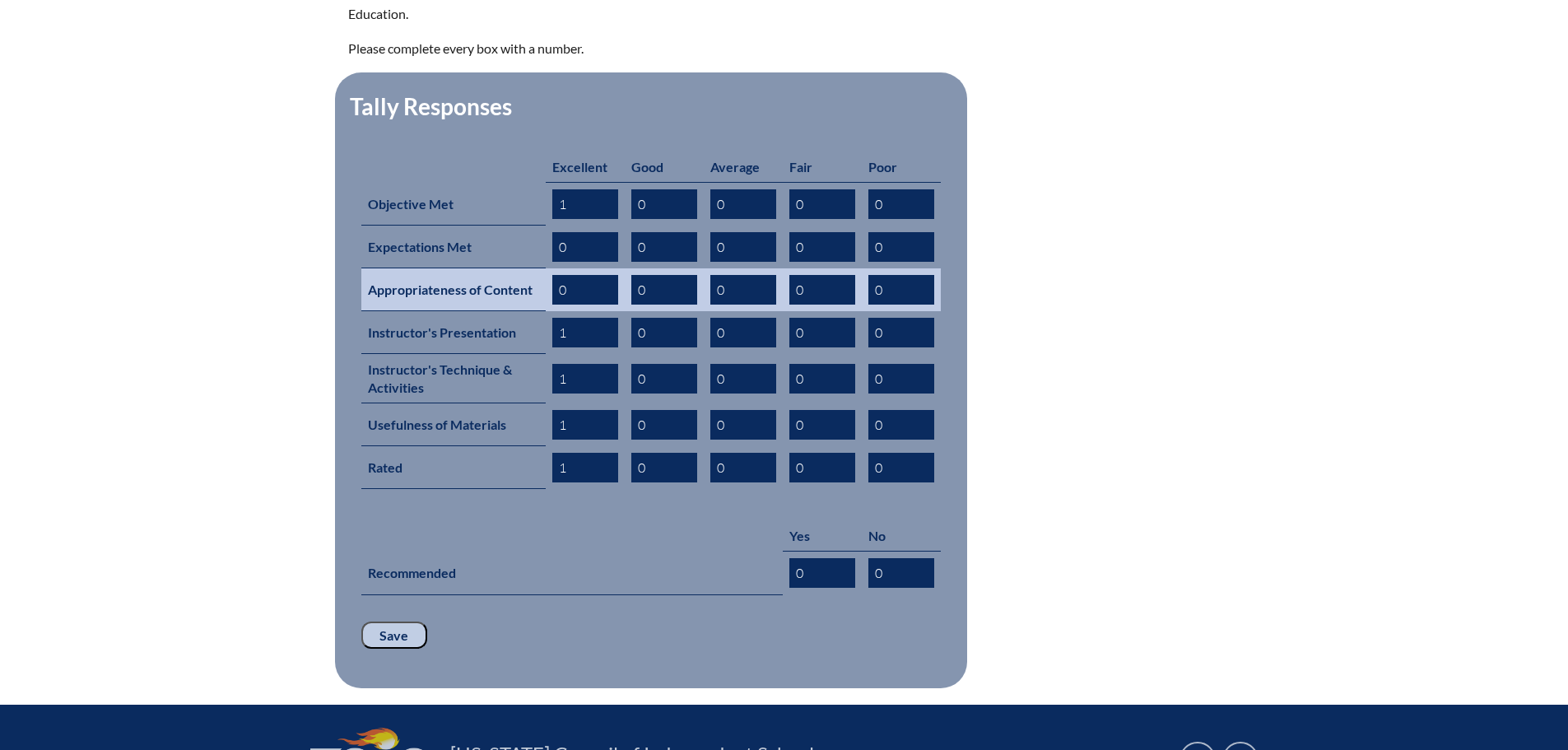
type input "1"
drag, startPoint x: 568, startPoint y: 262, endPoint x: 553, endPoint y: 259, distance: 15.3
click at [553, 275] on input "0" at bounding box center [585, 290] width 66 height 30
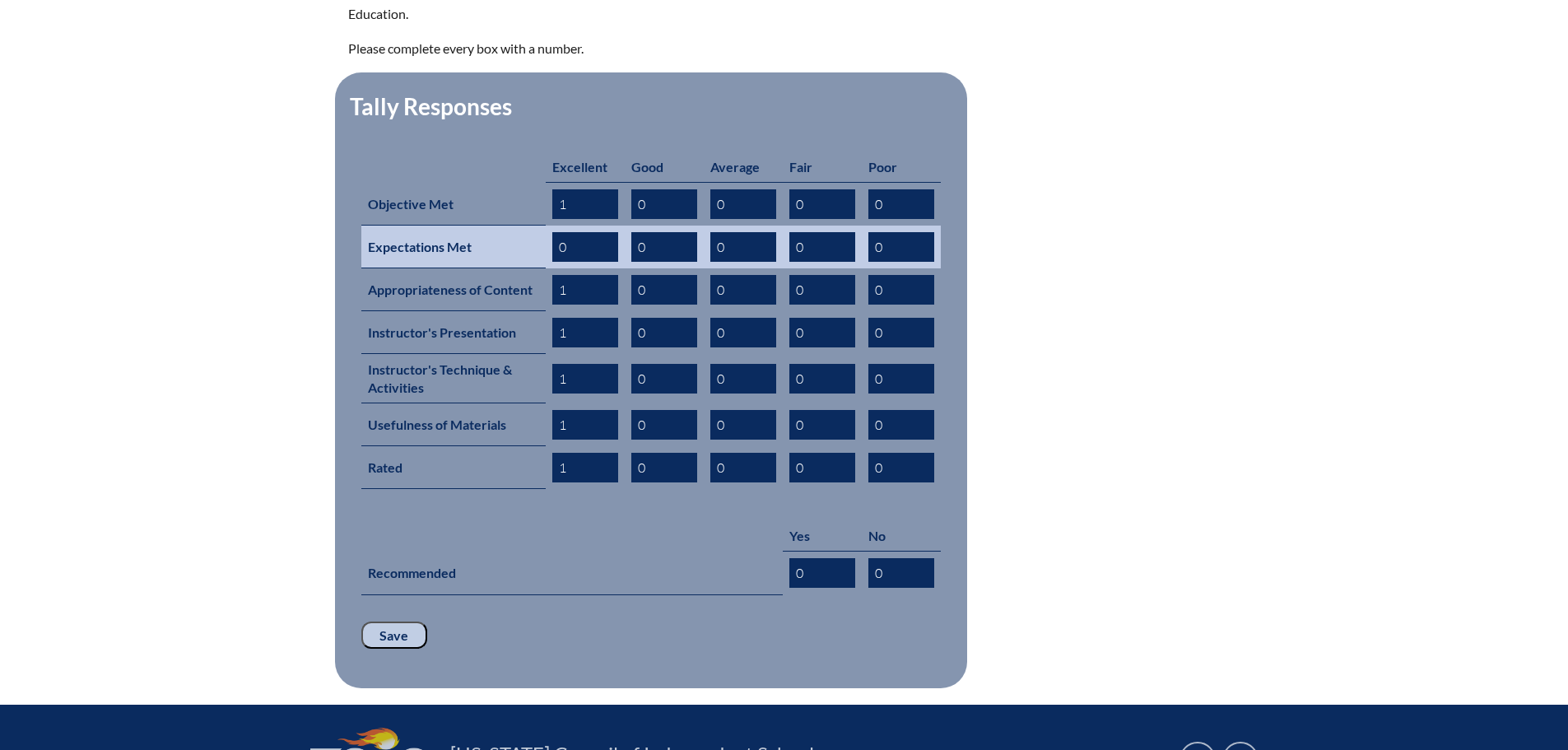
type input "1"
drag, startPoint x: 566, startPoint y: 235, endPoint x: 549, endPoint y: 225, distance: 19.7
click at [549, 226] on td "0" at bounding box center [586, 247] width 79 height 43
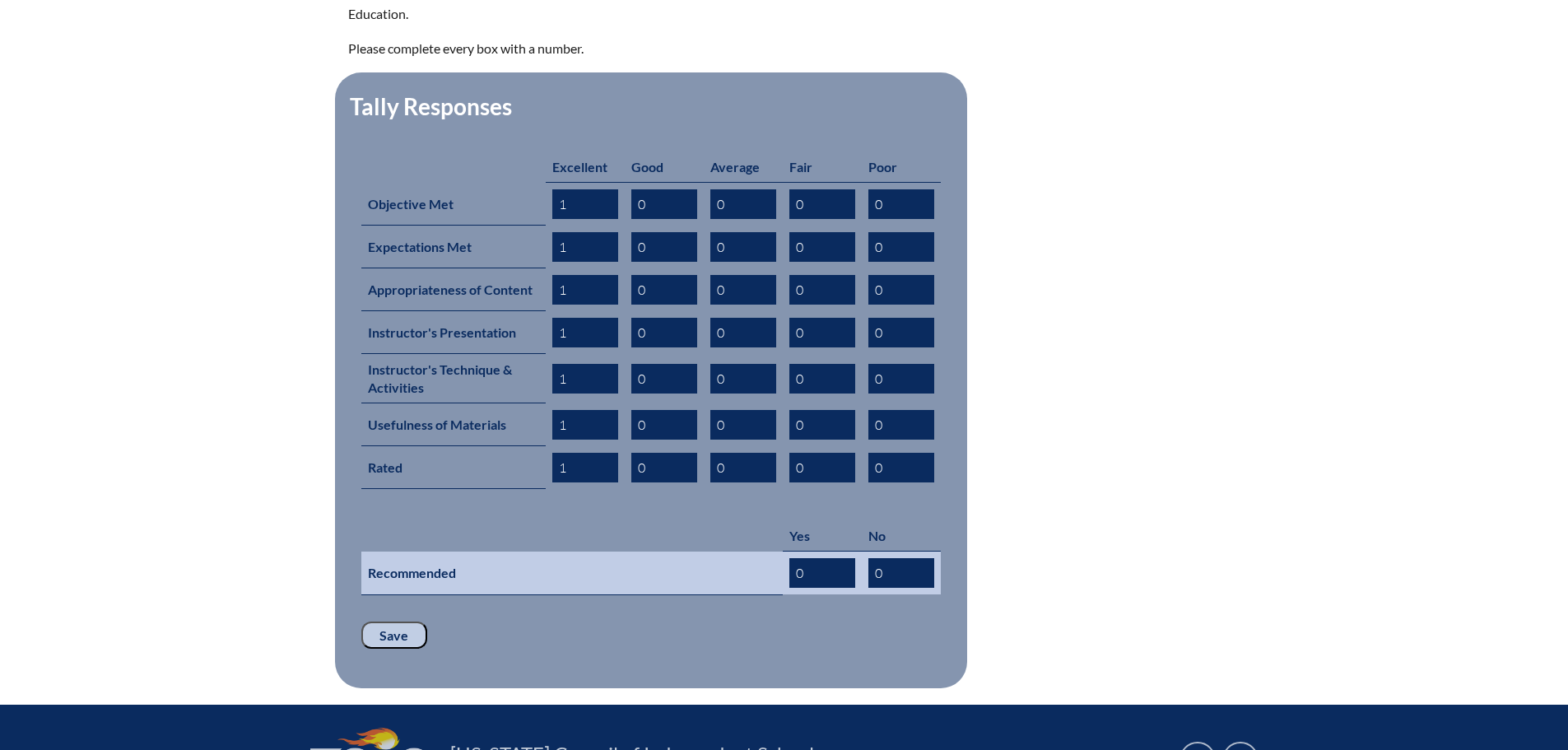
type input "1"
drag, startPoint x: 807, startPoint y: 540, endPoint x: 780, endPoint y: 537, distance: 27.2
click at [781, 551] on tr "Recommended 0 0" at bounding box center [651, 573] width 579 height 43
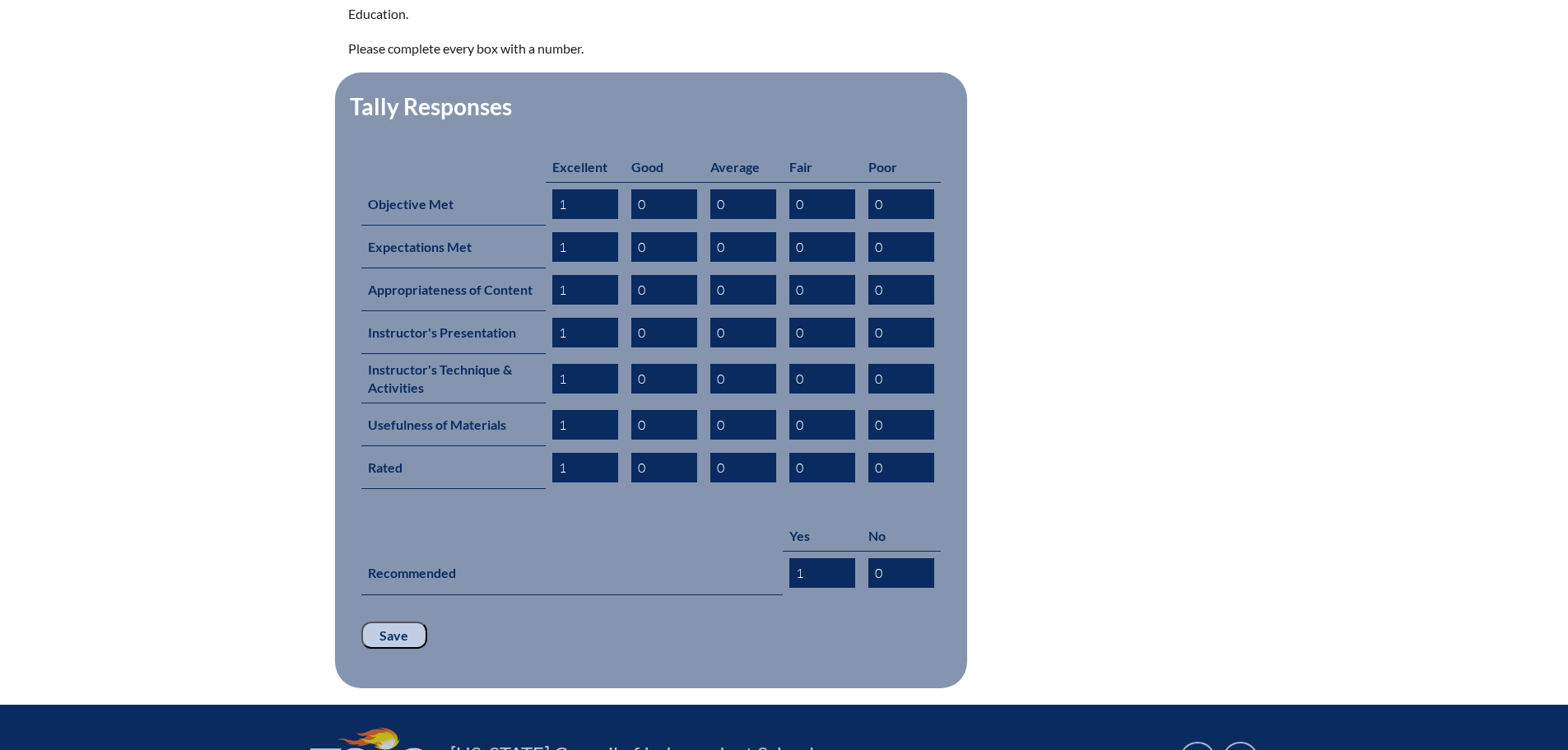
type input "1"
click at [381, 622] on input "Save" at bounding box center [394, 636] width 66 height 28
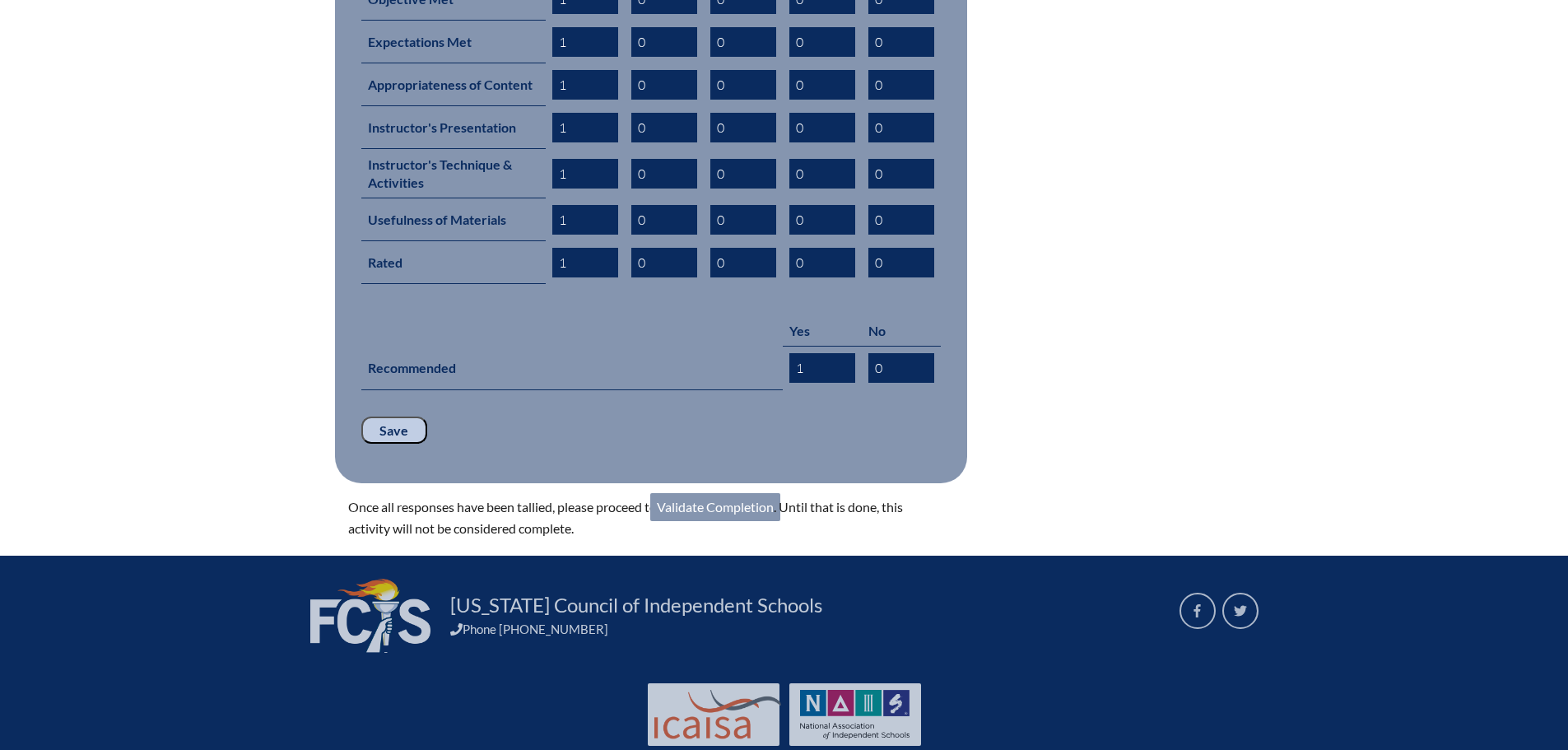
scroll to position [879, 0]
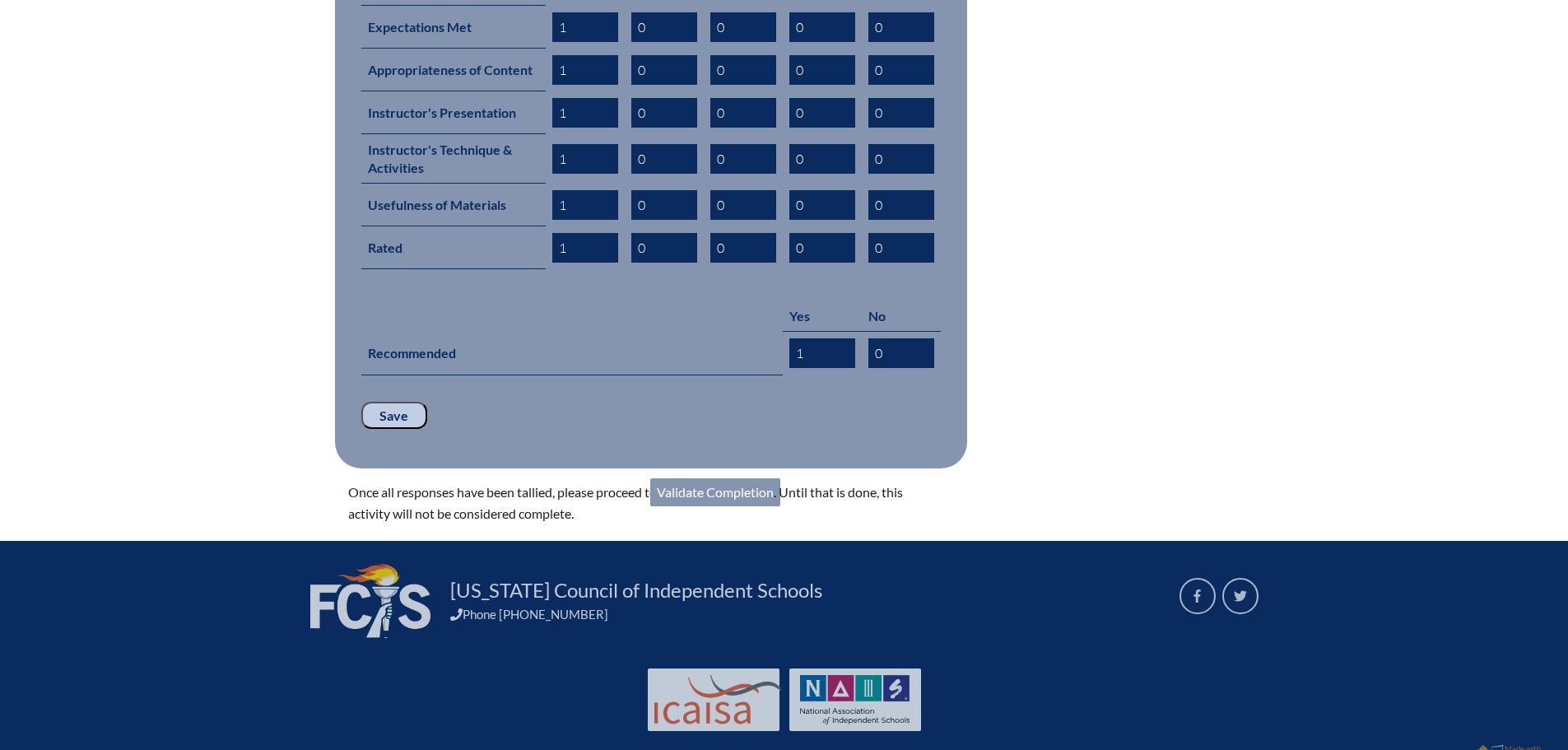
click at [737, 478] on link "Validate Completion" at bounding box center [714, 492] width 130 height 28
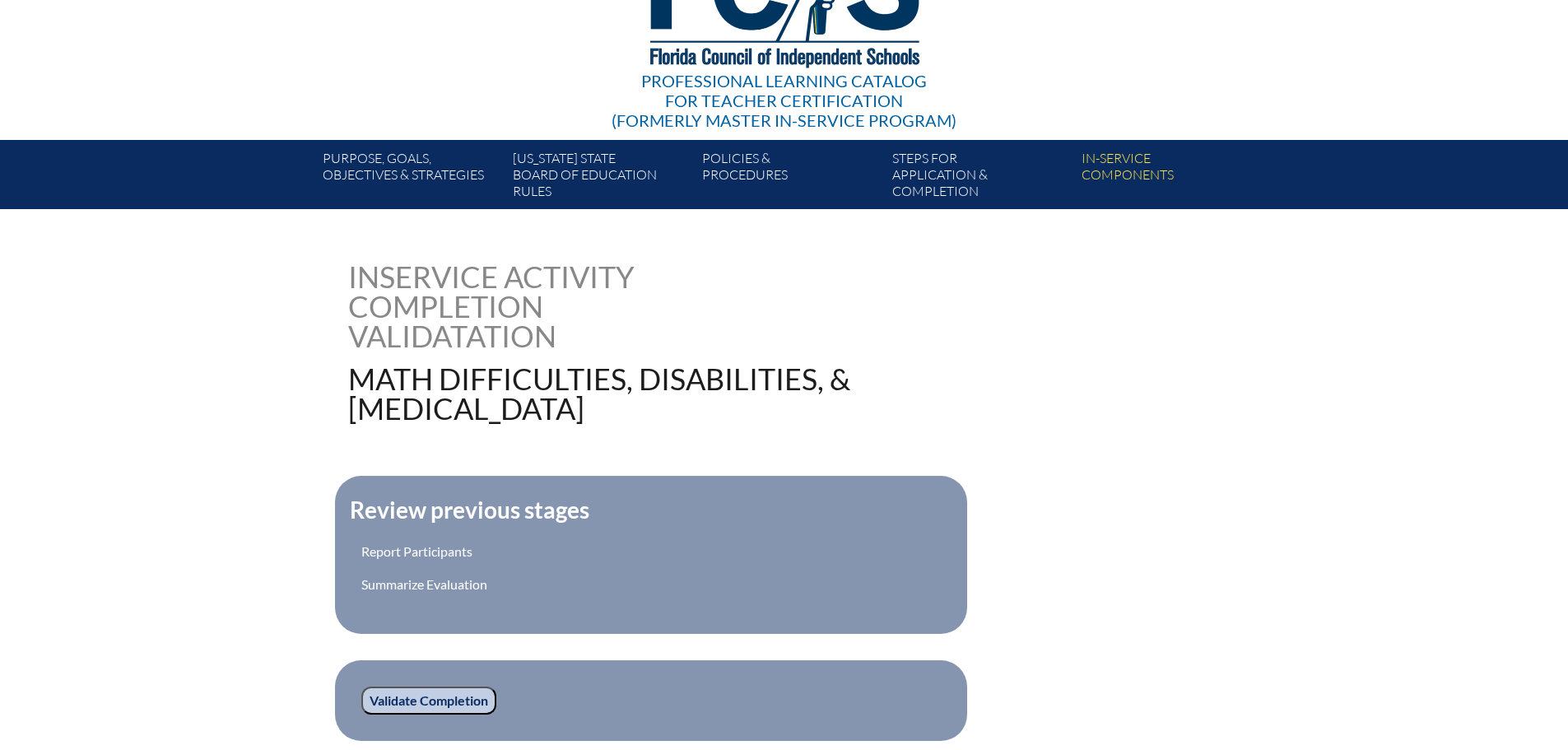
scroll to position [329, 0]
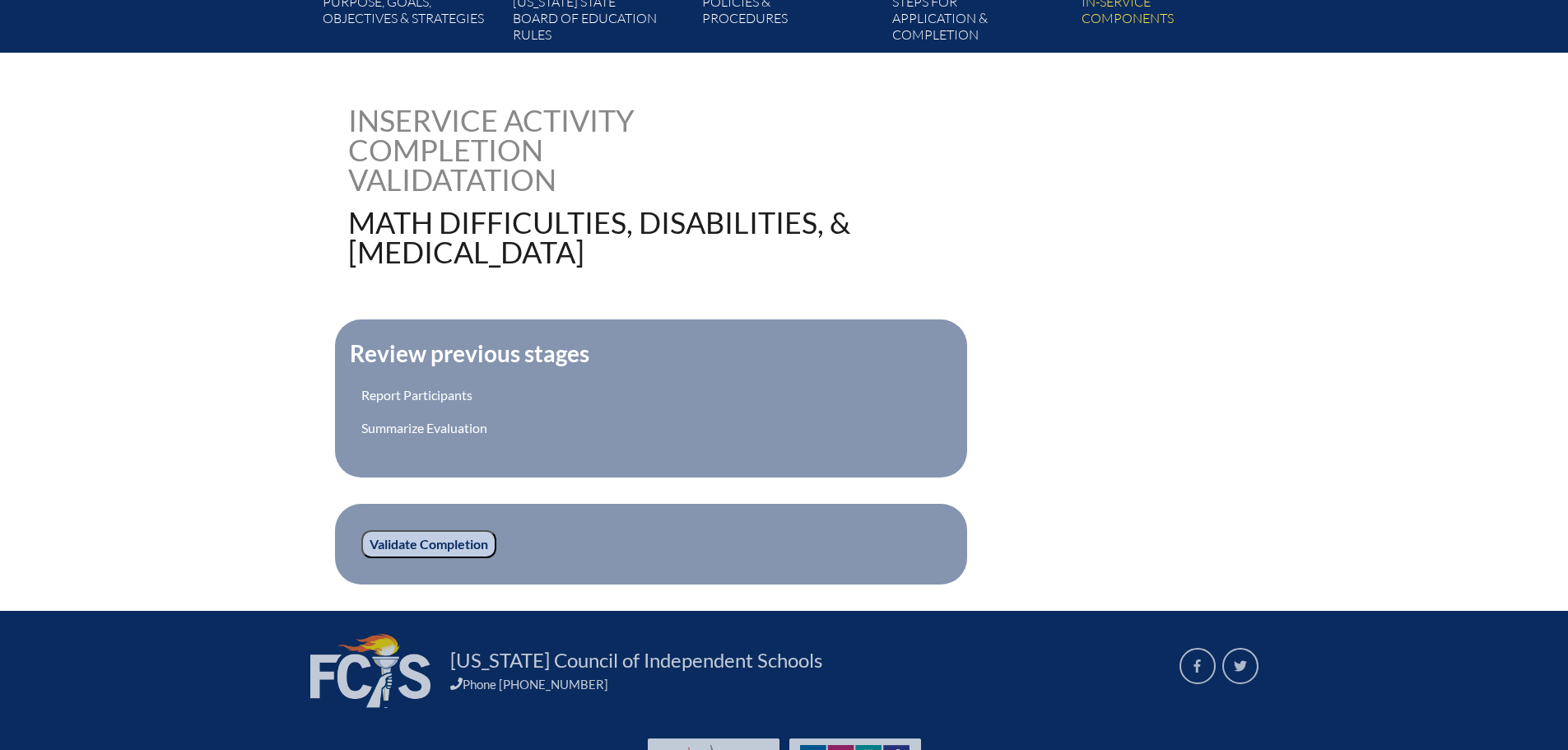
click at [432, 537] on input "Validate Completion" at bounding box center [429, 544] width 135 height 28
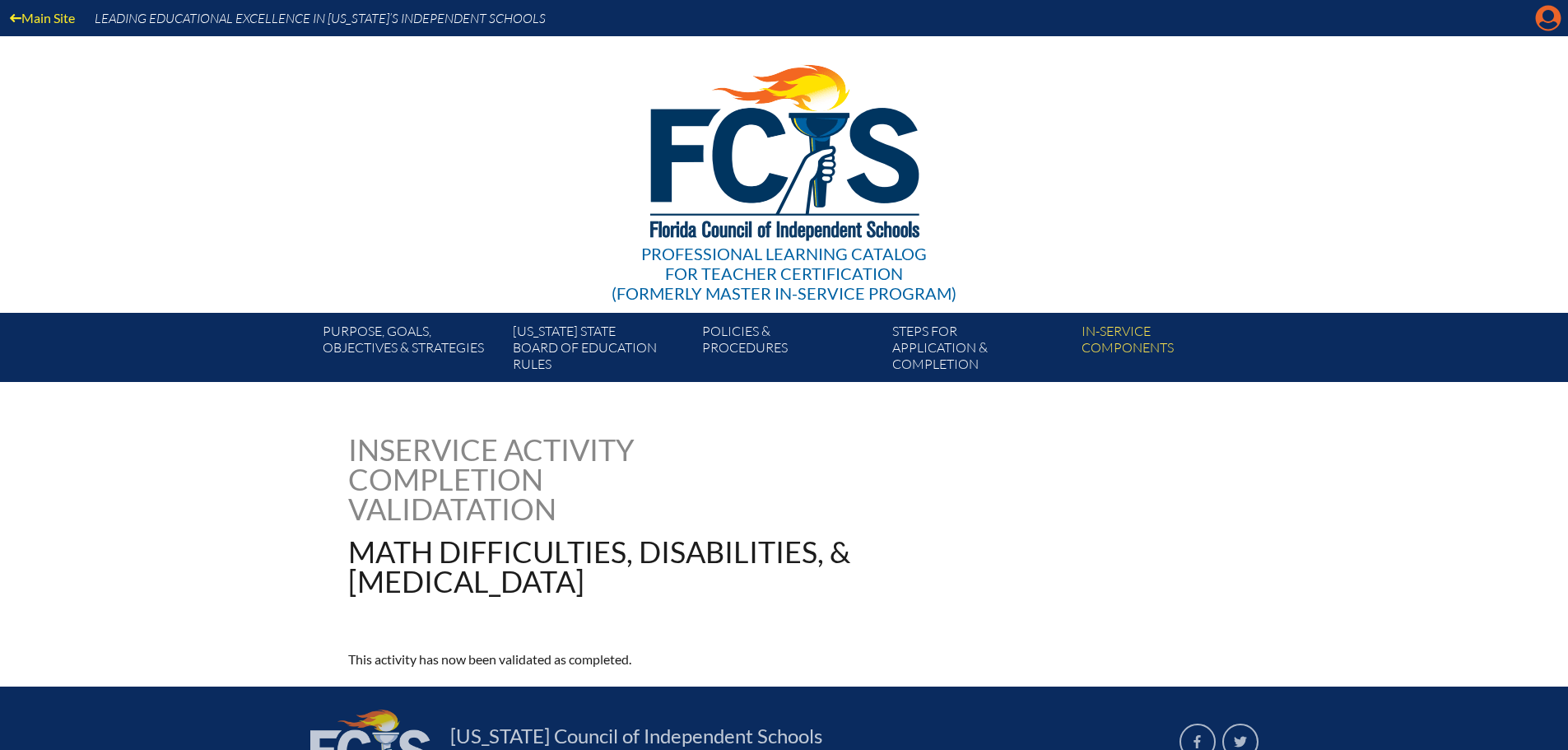
click at [1549, 19] on icon "Manage account" at bounding box center [1549, 19] width 26 height 26
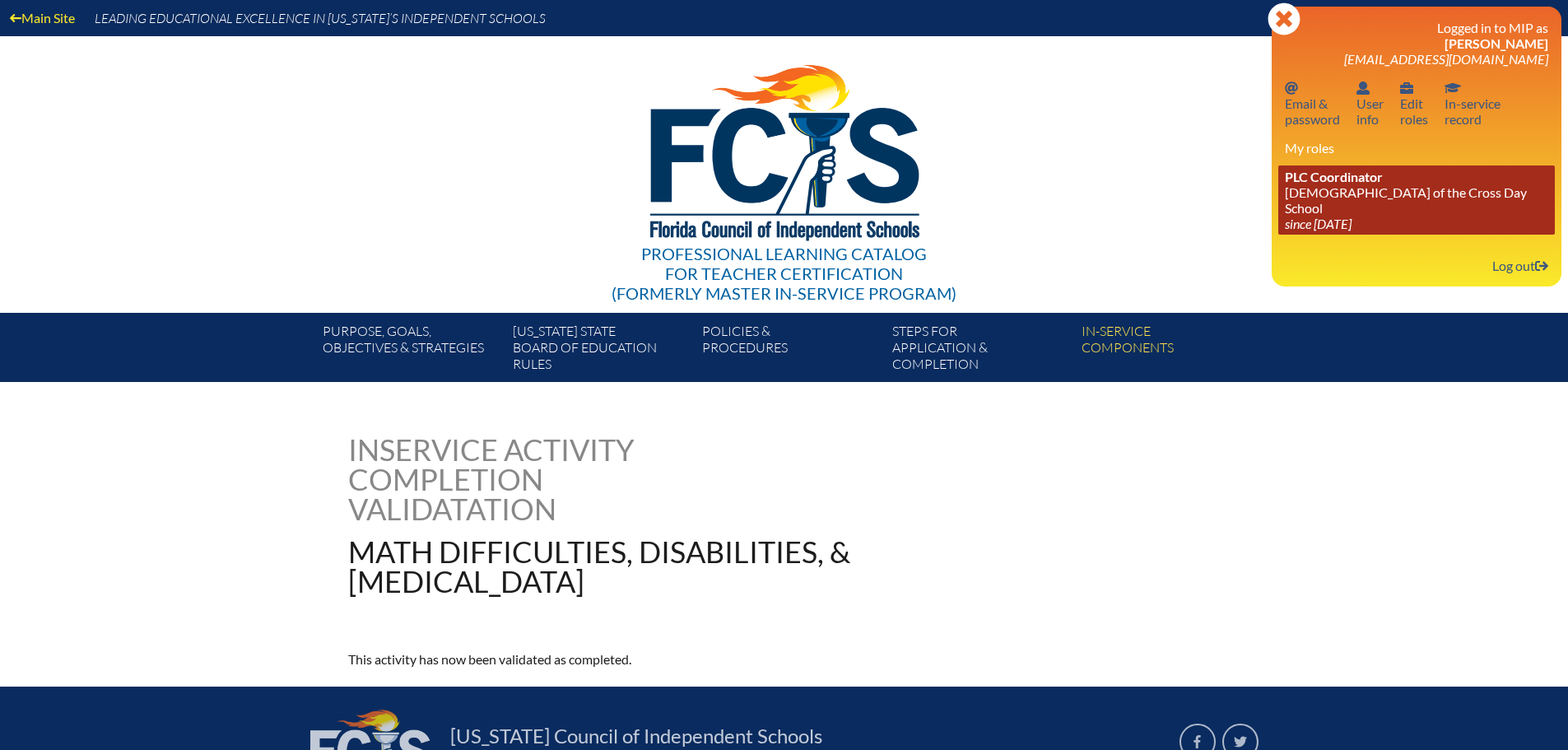
click at [1339, 199] on link "PLC Coordinator [DEMOGRAPHIC_DATA][GEOGRAPHIC_DATA] since [DATE]" at bounding box center [1416, 200] width 277 height 69
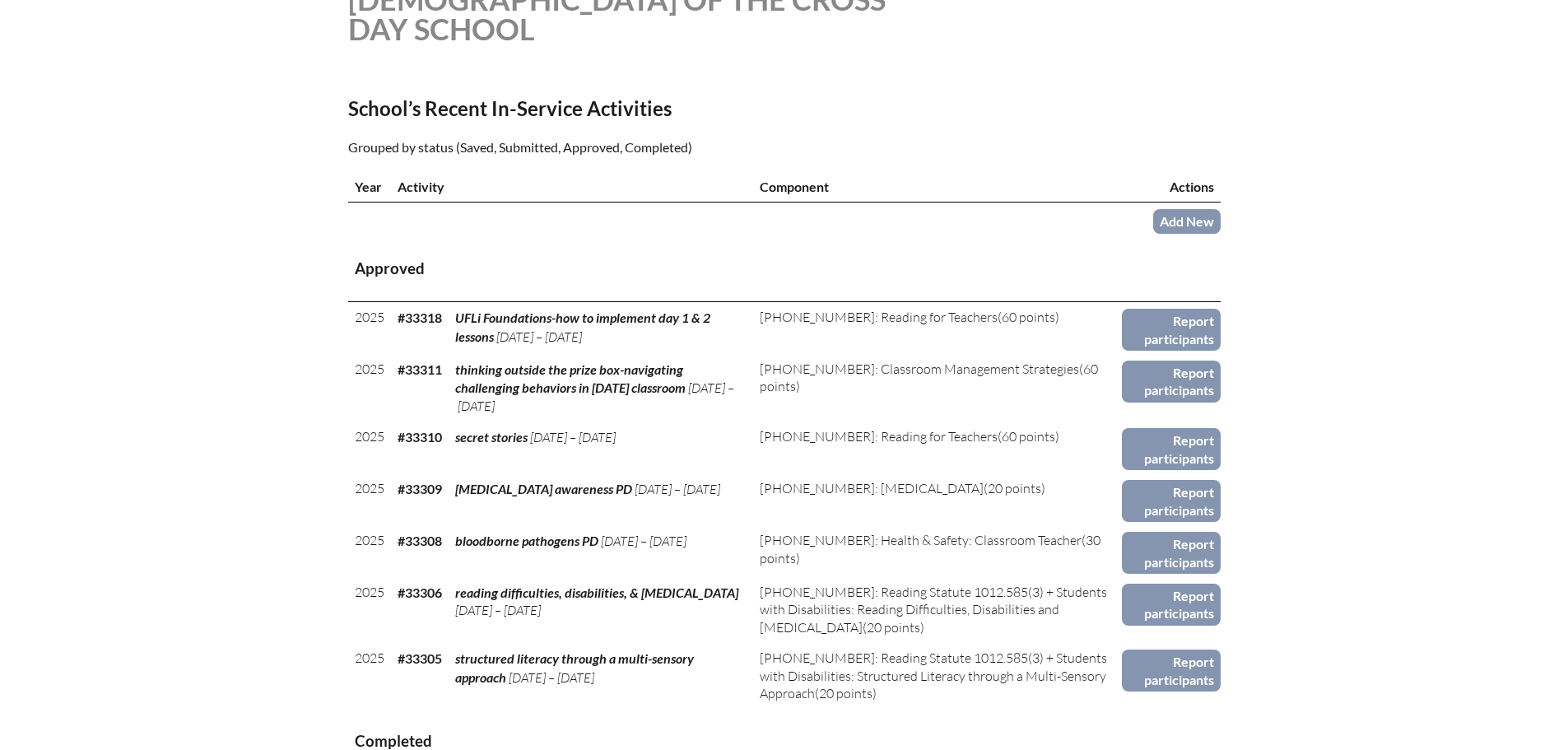
scroll to position [494, 0]
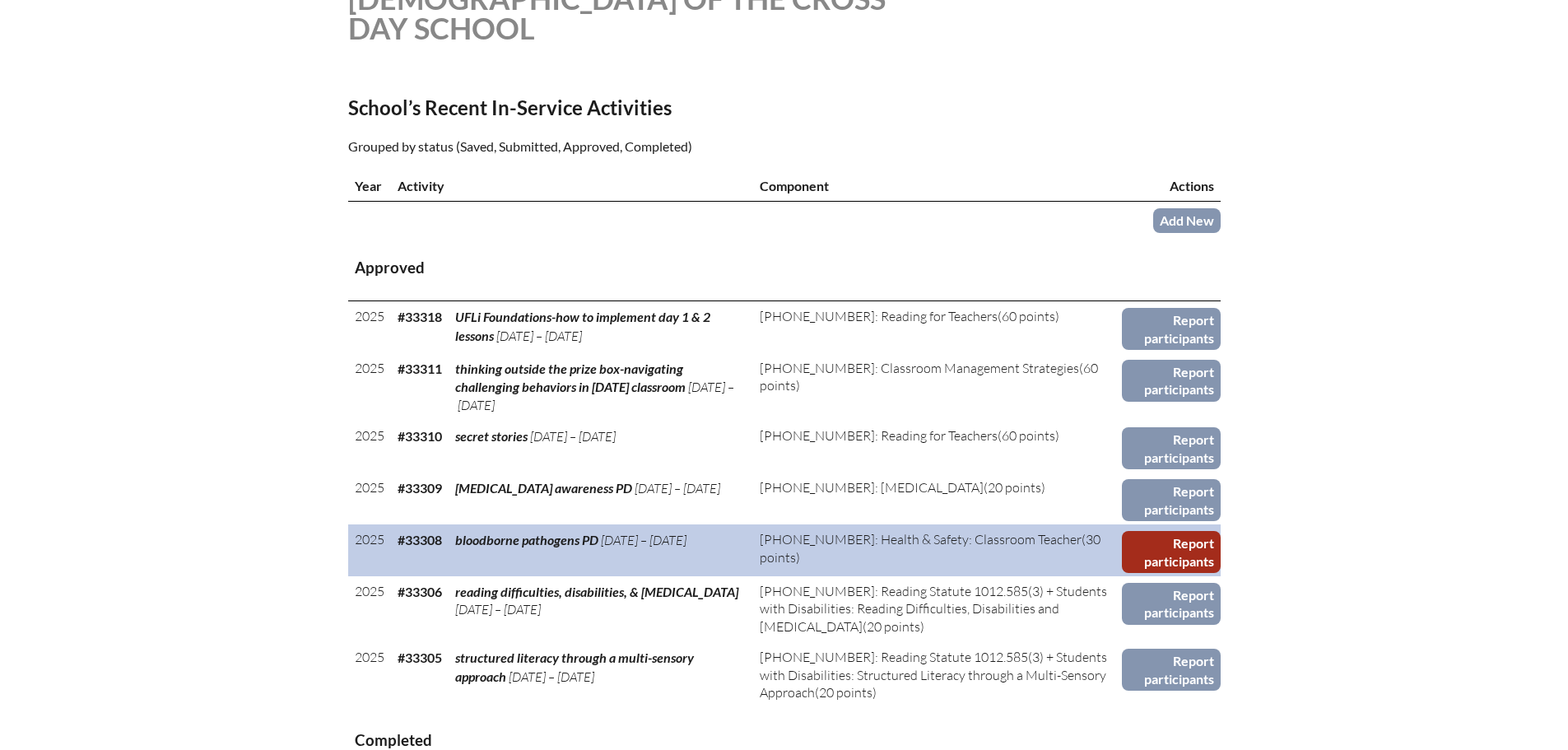
click at [1168, 549] on link "Report participants" at bounding box center [1170, 552] width 98 height 42
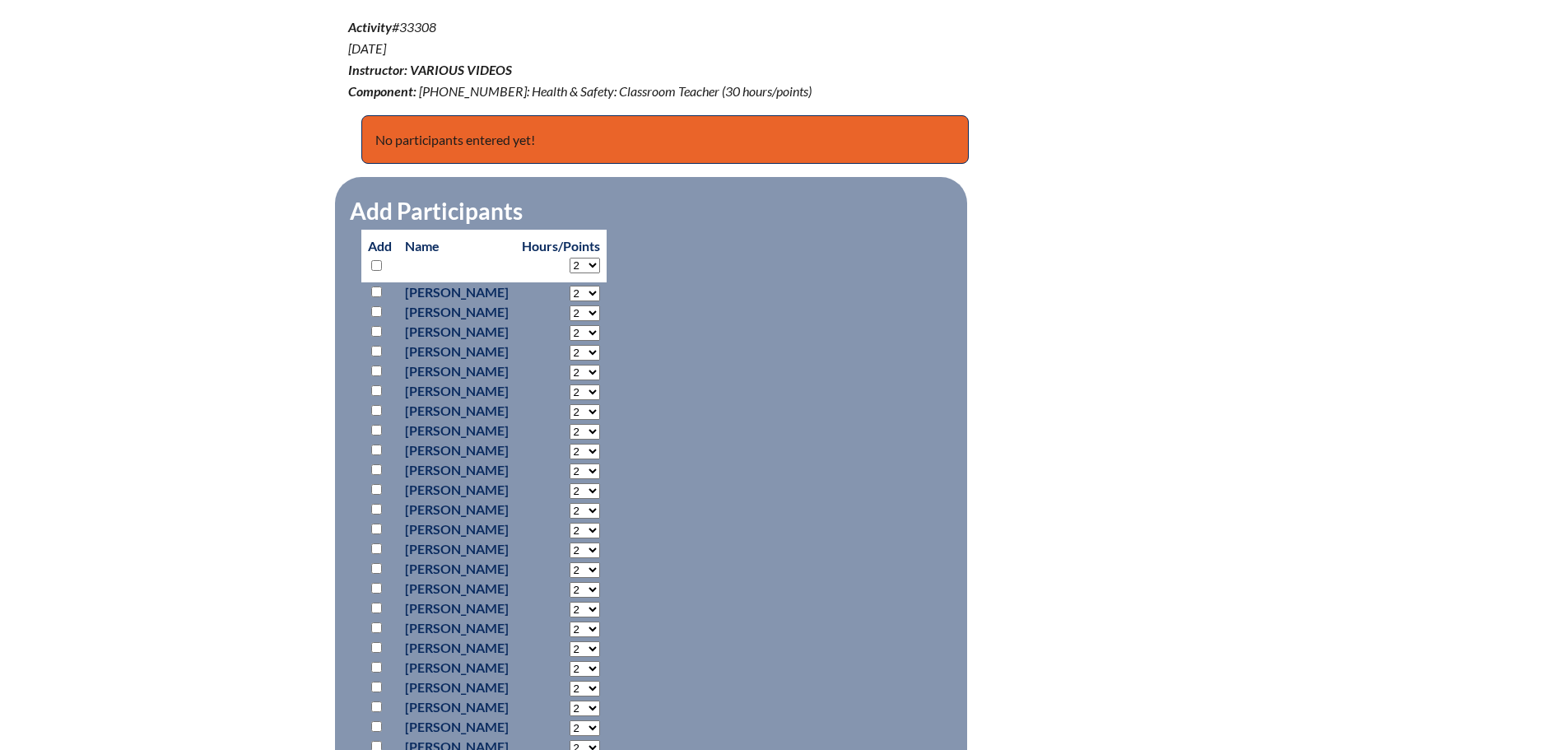
scroll to position [576, 0]
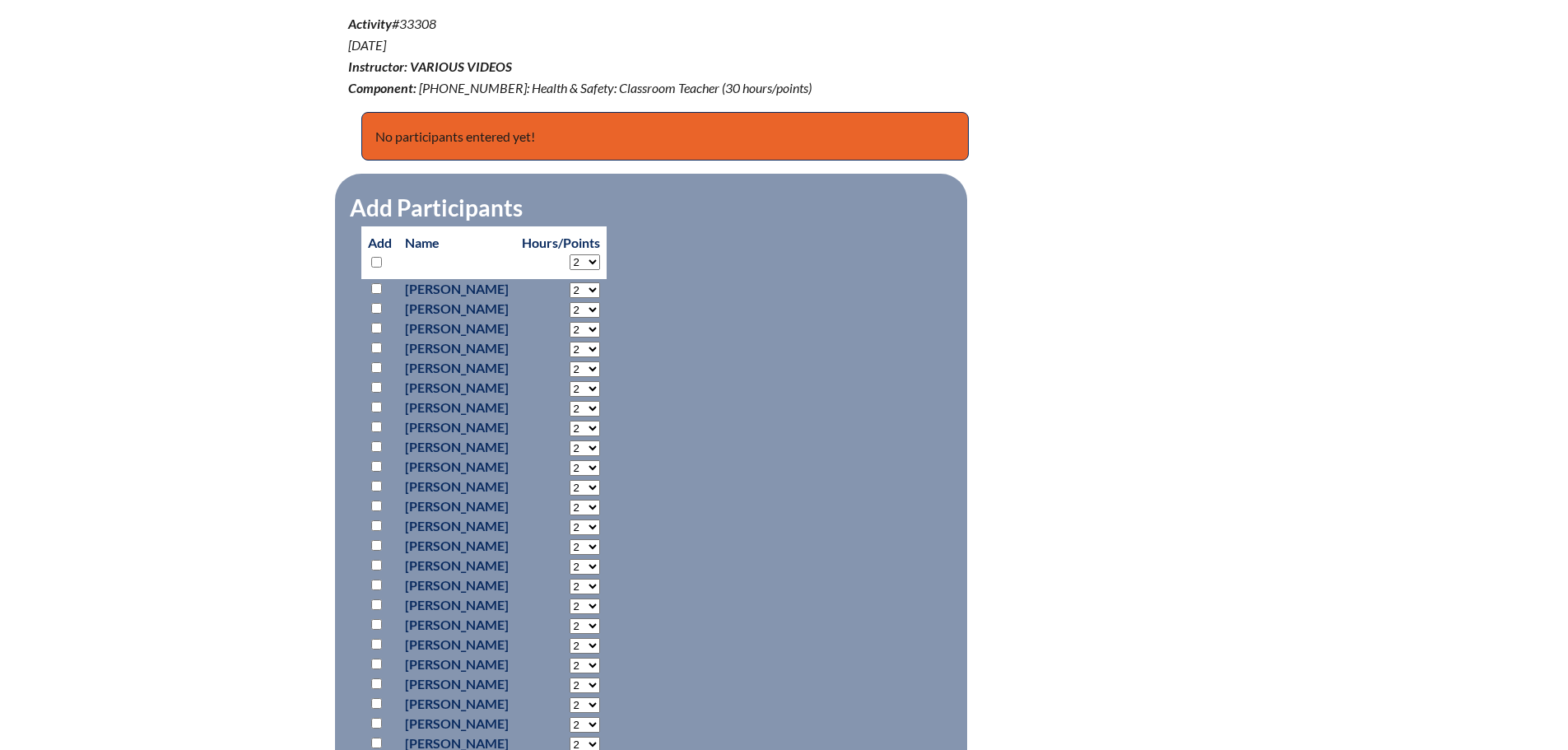
click at [377, 283] on input "checkbox" at bounding box center [377, 289] width 11 height 11
checkbox input "true"
click at [376, 311] on input "checkbox" at bounding box center [377, 308] width 11 height 11
checkbox input "true"
click at [377, 327] on input "checkbox" at bounding box center [377, 328] width 11 height 11
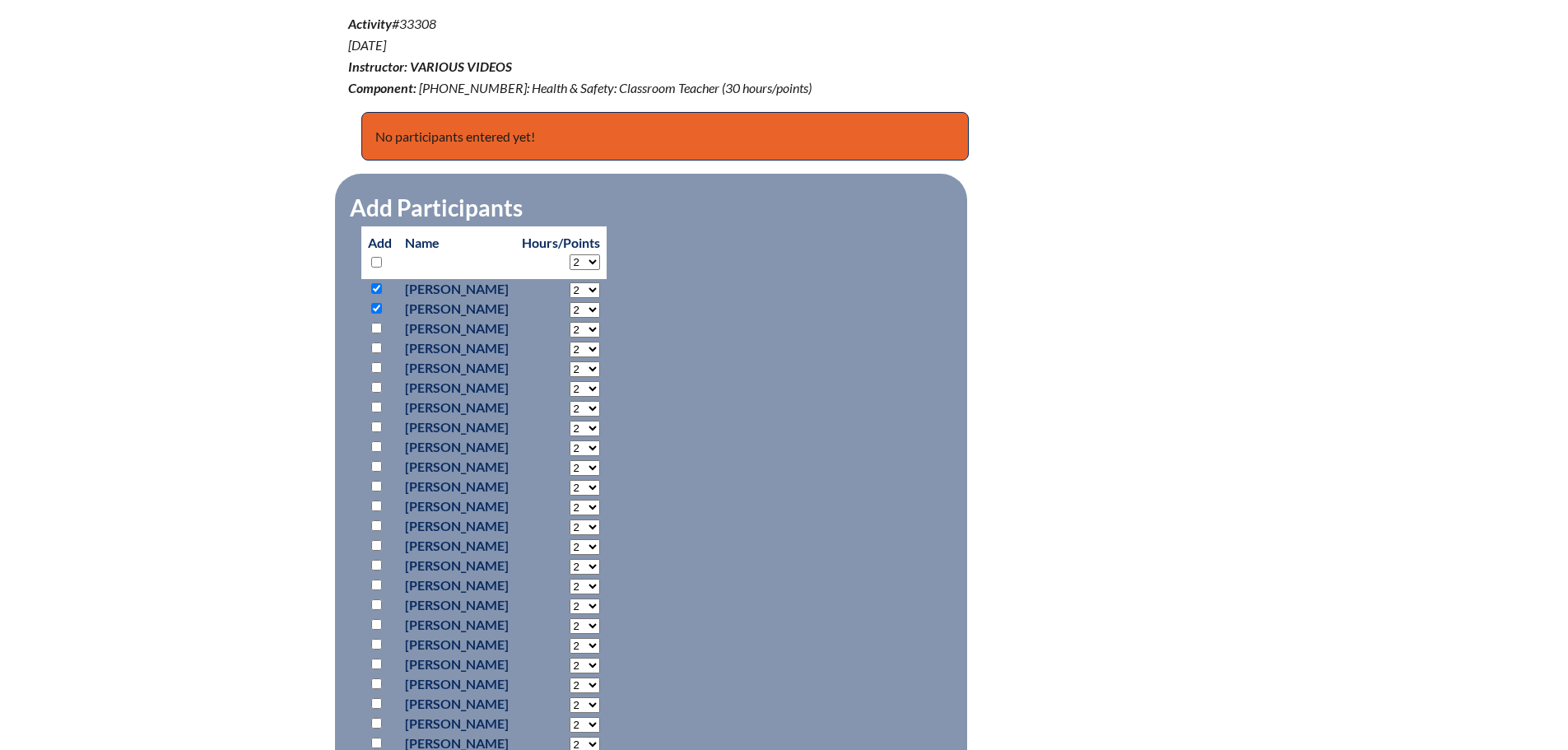
checkbox input "true"
click at [378, 345] on input "checkbox" at bounding box center [377, 348] width 11 height 11
checkbox input "true"
click at [377, 364] on input "checkbox" at bounding box center [377, 368] width 11 height 11
checkbox input "true"
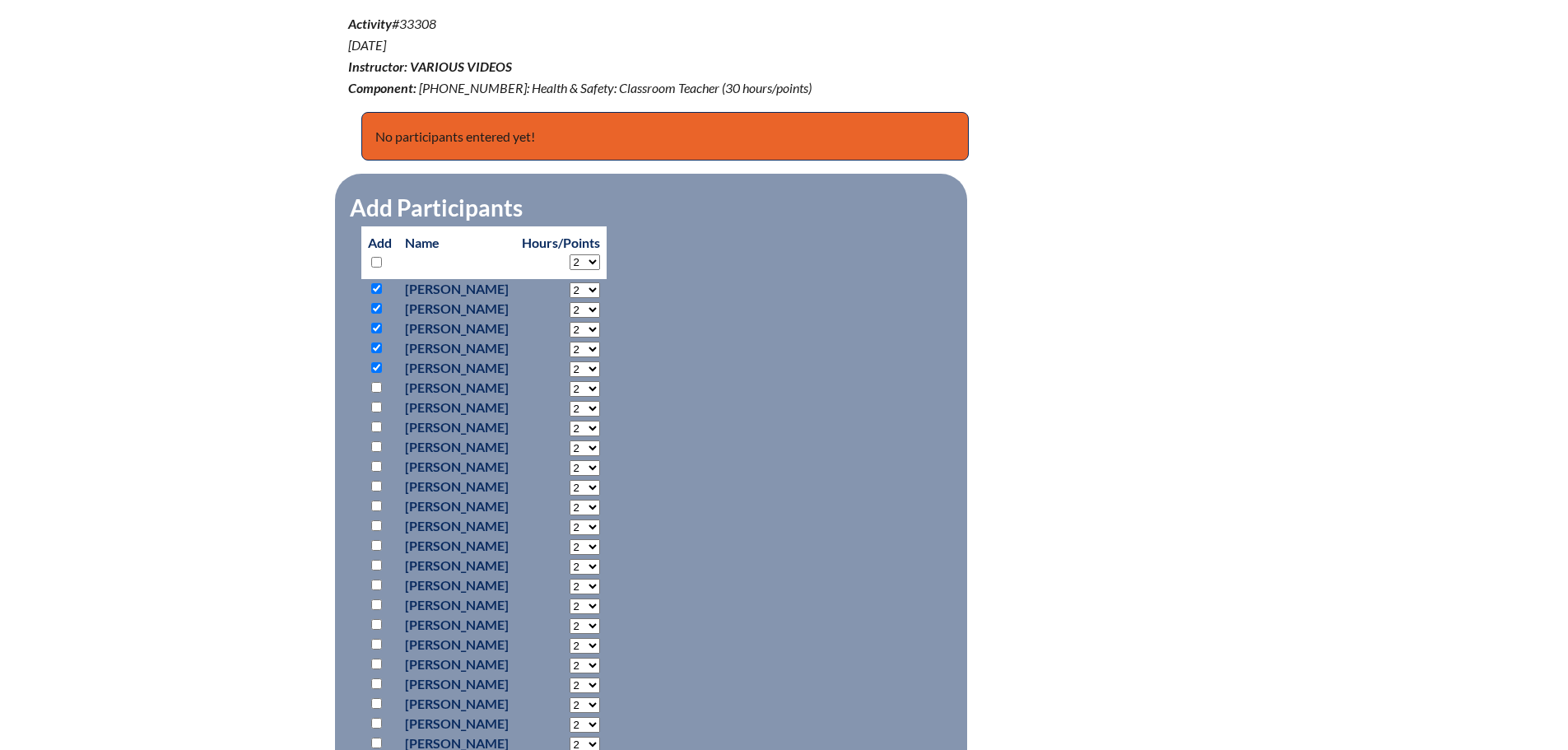
click at [375, 386] on input "checkbox" at bounding box center [377, 387] width 11 height 11
checkbox input "true"
click at [375, 401] on input "checkbox" at bounding box center [377, 407] width 11 height 11
checkbox input "true"
click at [377, 426] on input "checkbox" at bounding box center [377, 427] width 11 height 11
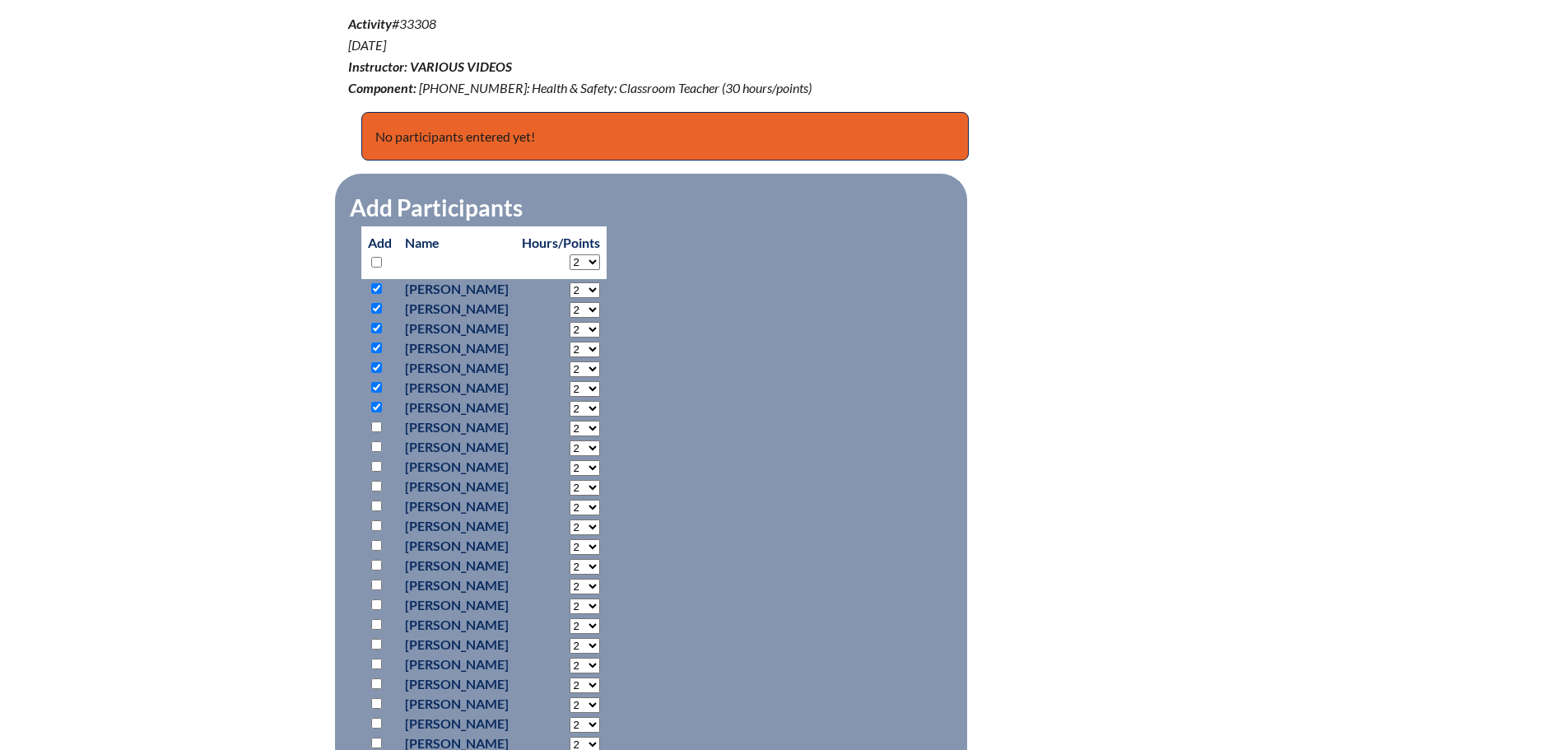
checkbox input "true"
click at [377, 442] on input "checkbox" at bounding box center [377, 446] width 11 height 11
checkbox input "true"
click at [377, 462] on input "checkbox" at bounding box center [377, 467] width 11 height 11
checkbox input "true"
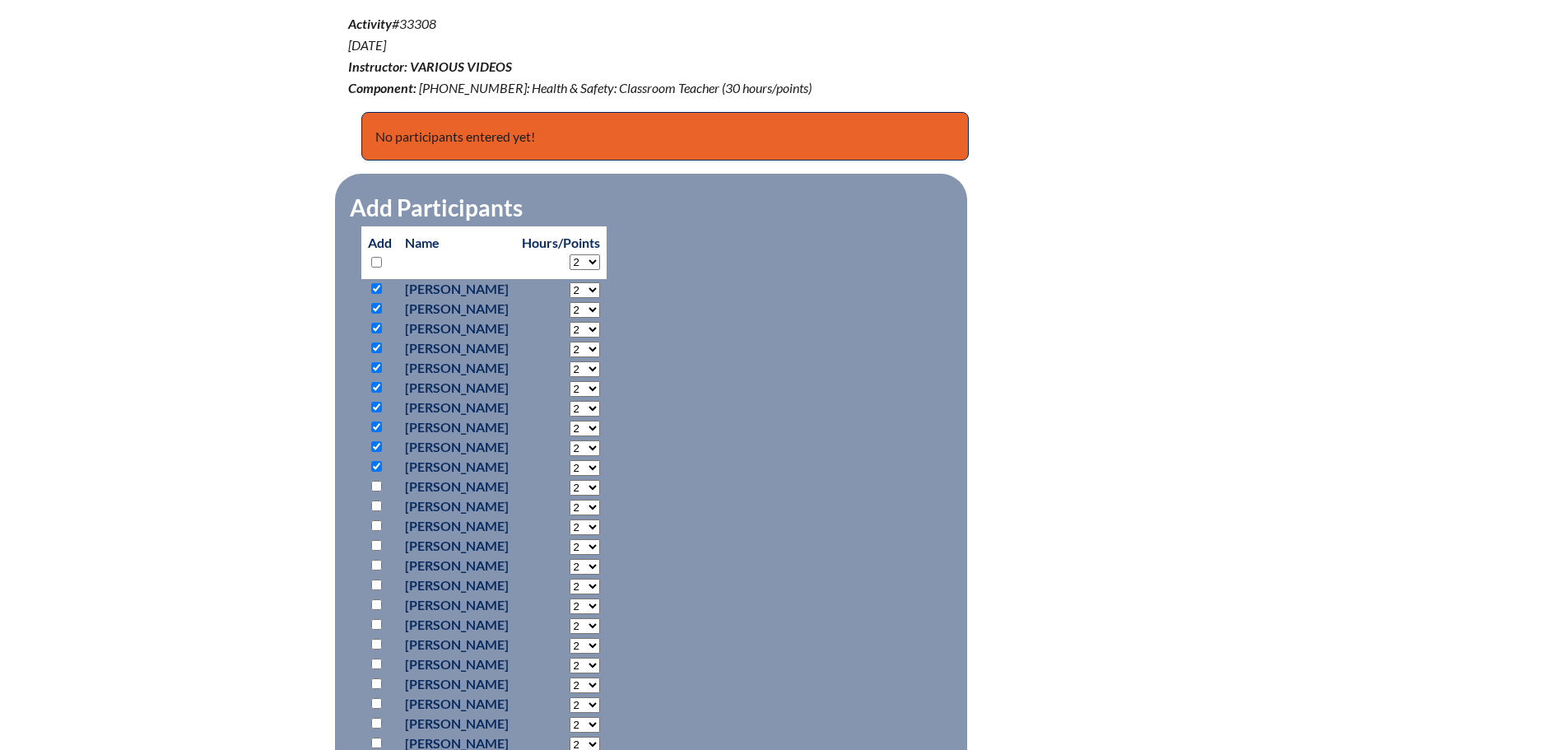
click at [375, 484] on input "checkbox" at bounding box center [377, 486] width 11 height 11
checkbox input "true"
click at [375, 501] on input "checkbox" at bounding box center [377, 506] width 11 height 11
checkbox input "true"
click at [373, 521] on input "checkbox" at bounding box center [377, 526] width 11 height 11
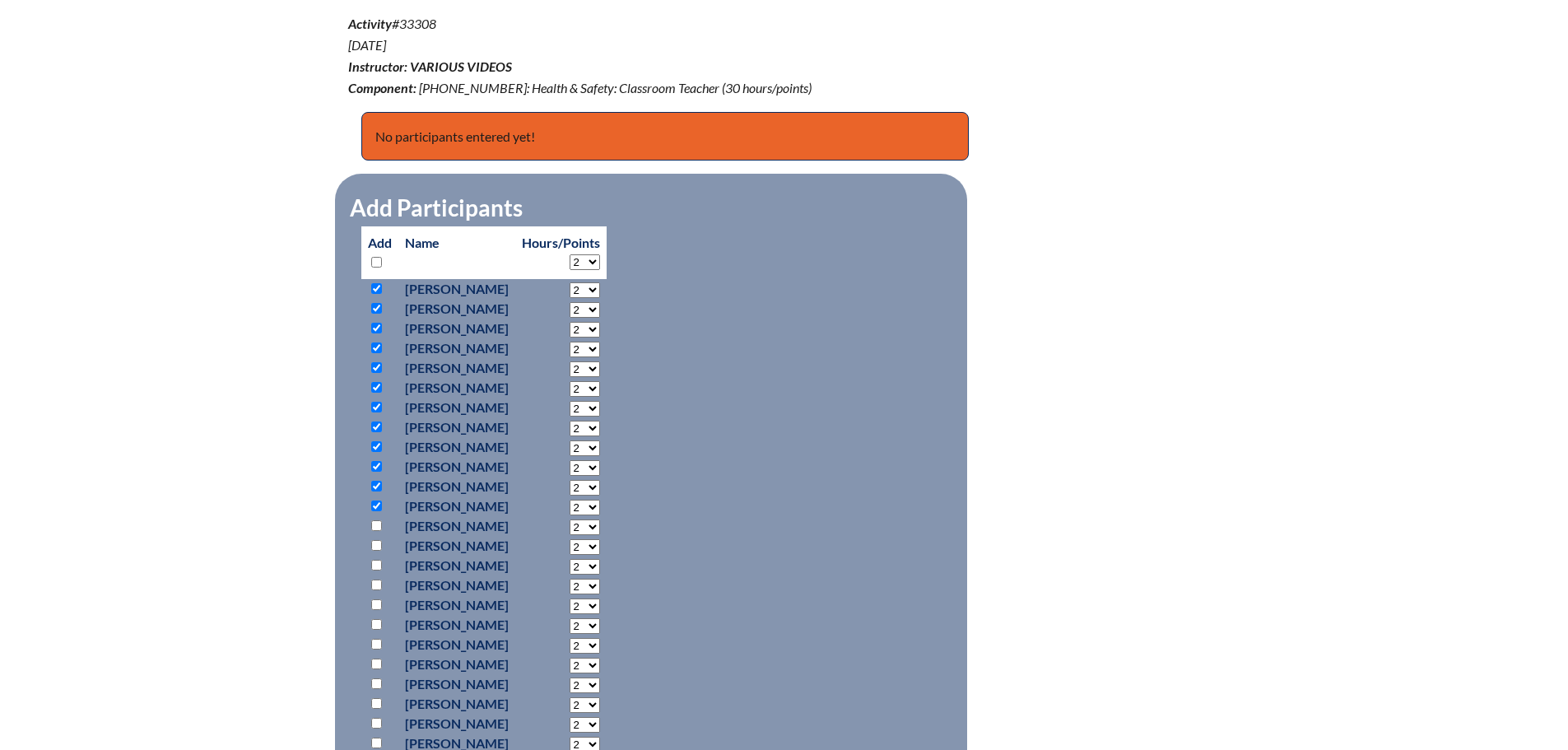
checkbox input "true"
click at [378, 545] on input "checkbox" at bounding box center [377, 545] width 11 height 11
checkbox input "true"
click at [376, 561] on input "checkbox" at bounding box center [377, 566] width 11 height 11
checkbox input "true"
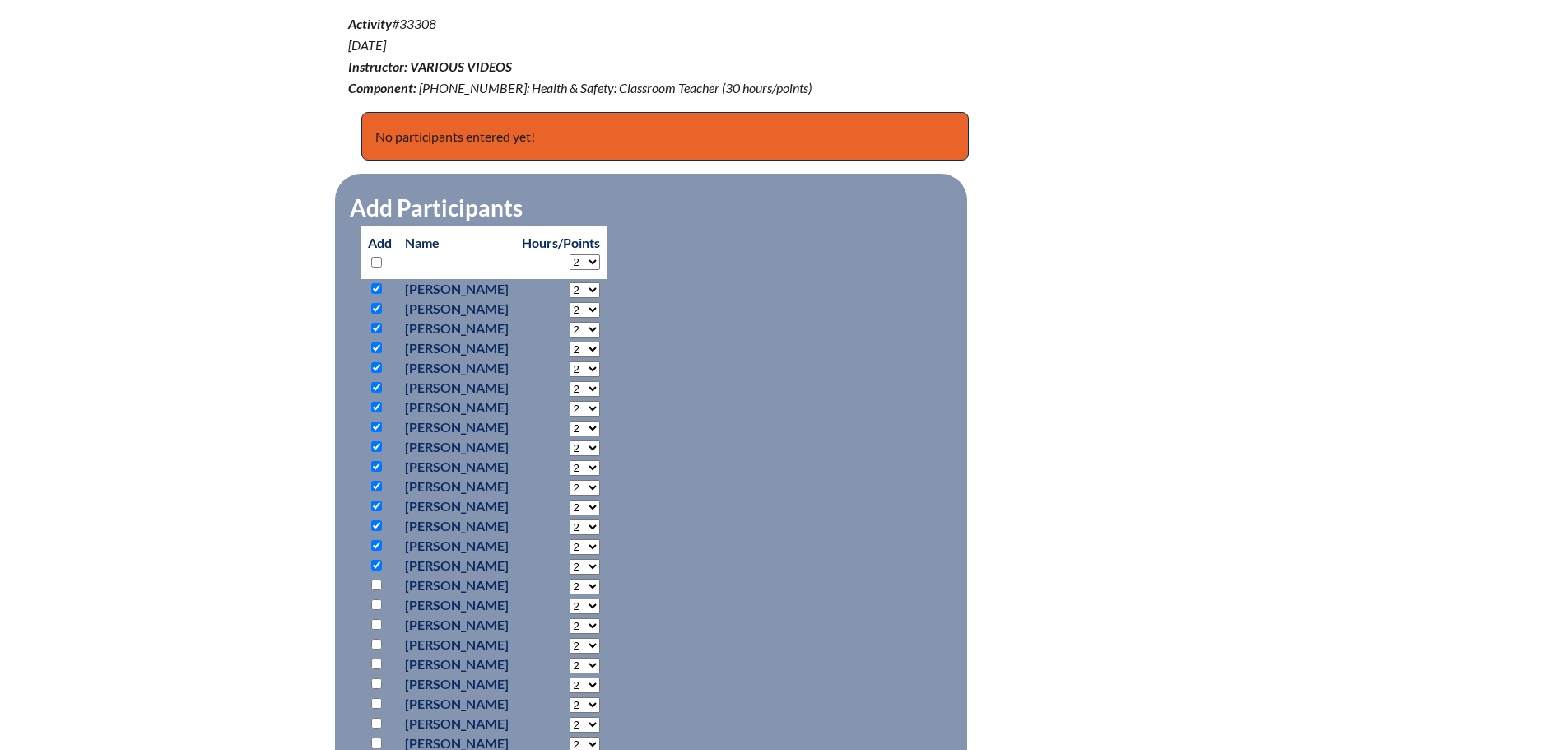
click at [376, 585] on input "checkbox" at bounding box center [377, 585] width 11 height 11
checkbox input "true"
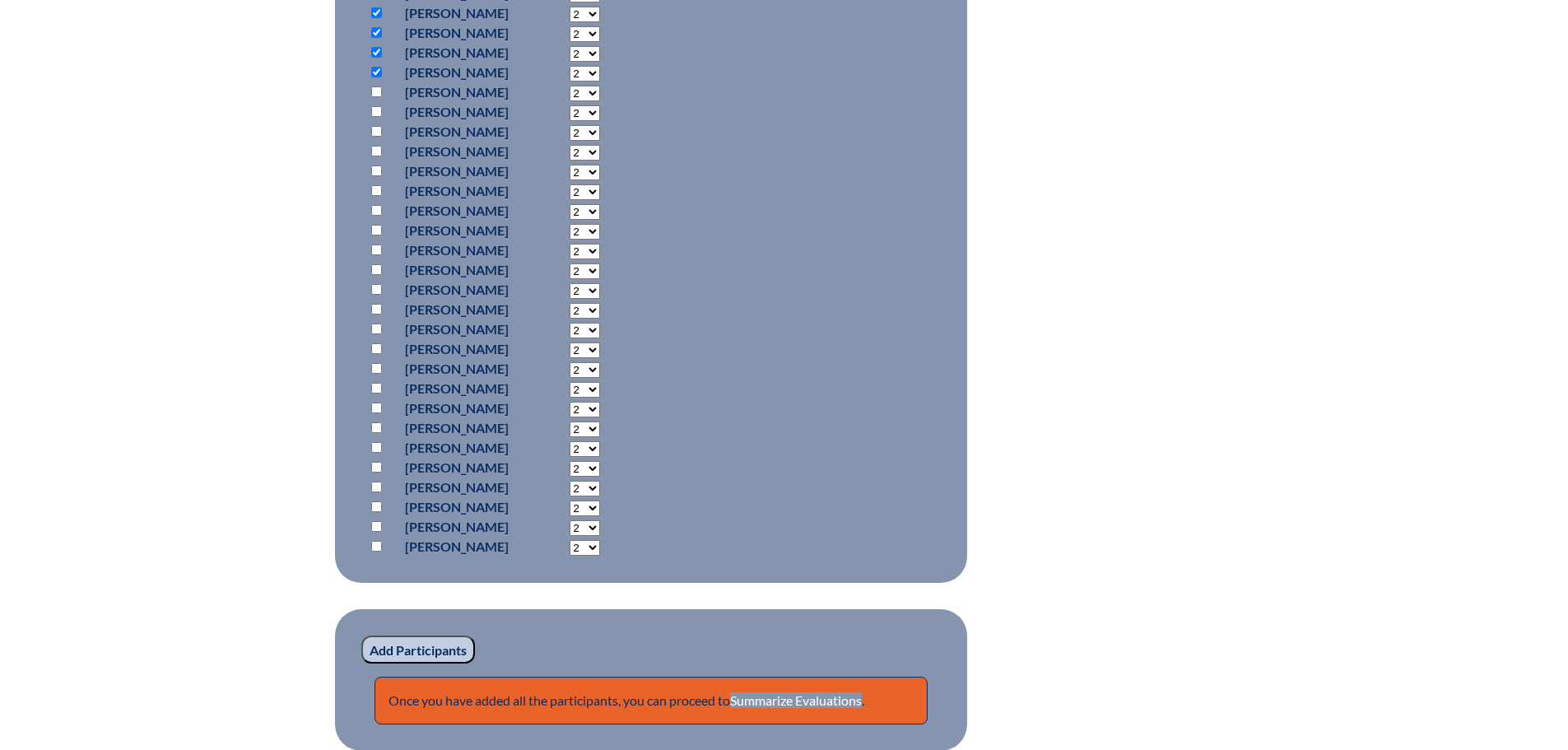
scroll to position [1235, 0]
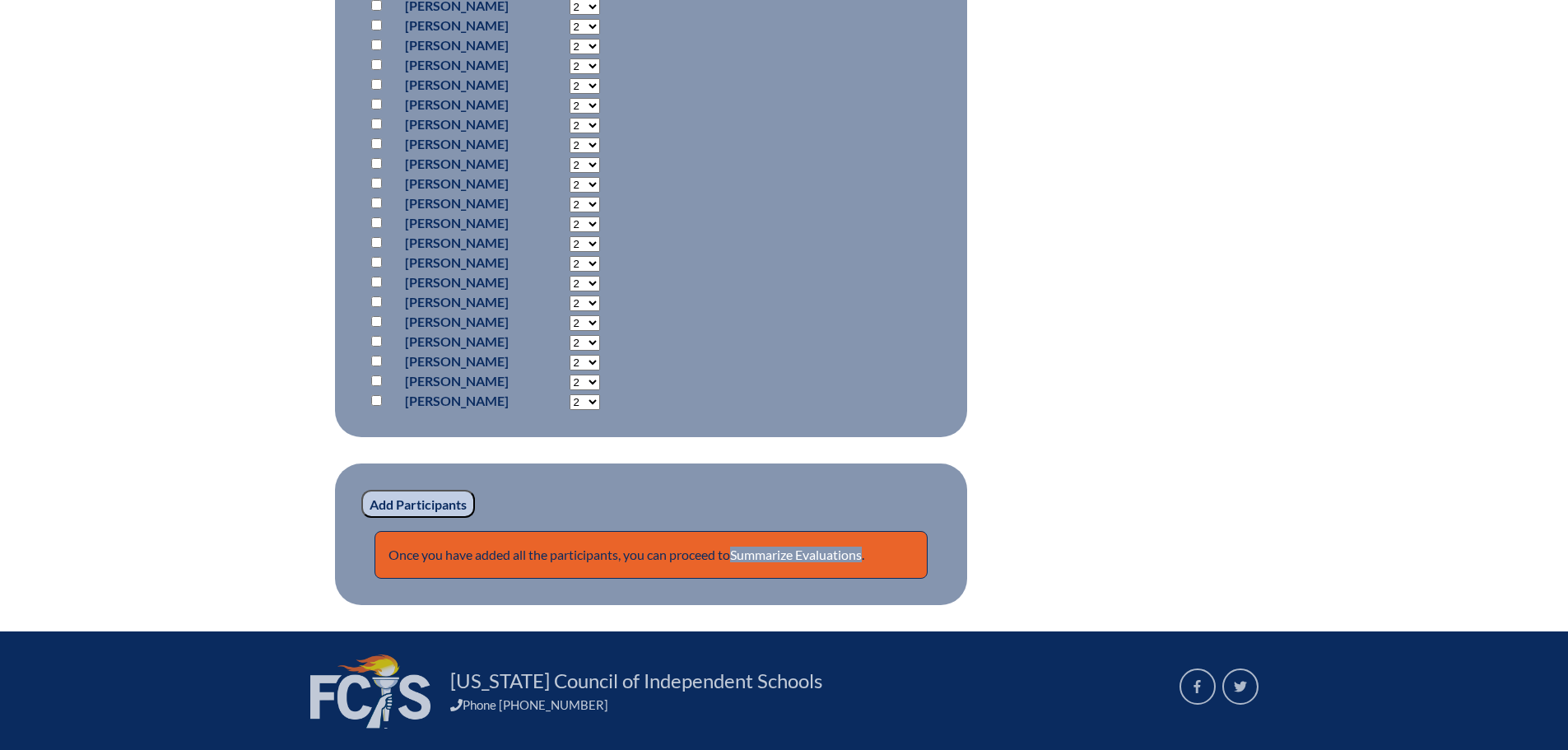
click at [430, 505] on input "Add Participants" at bounding box center [418, 504] width 114 height 28
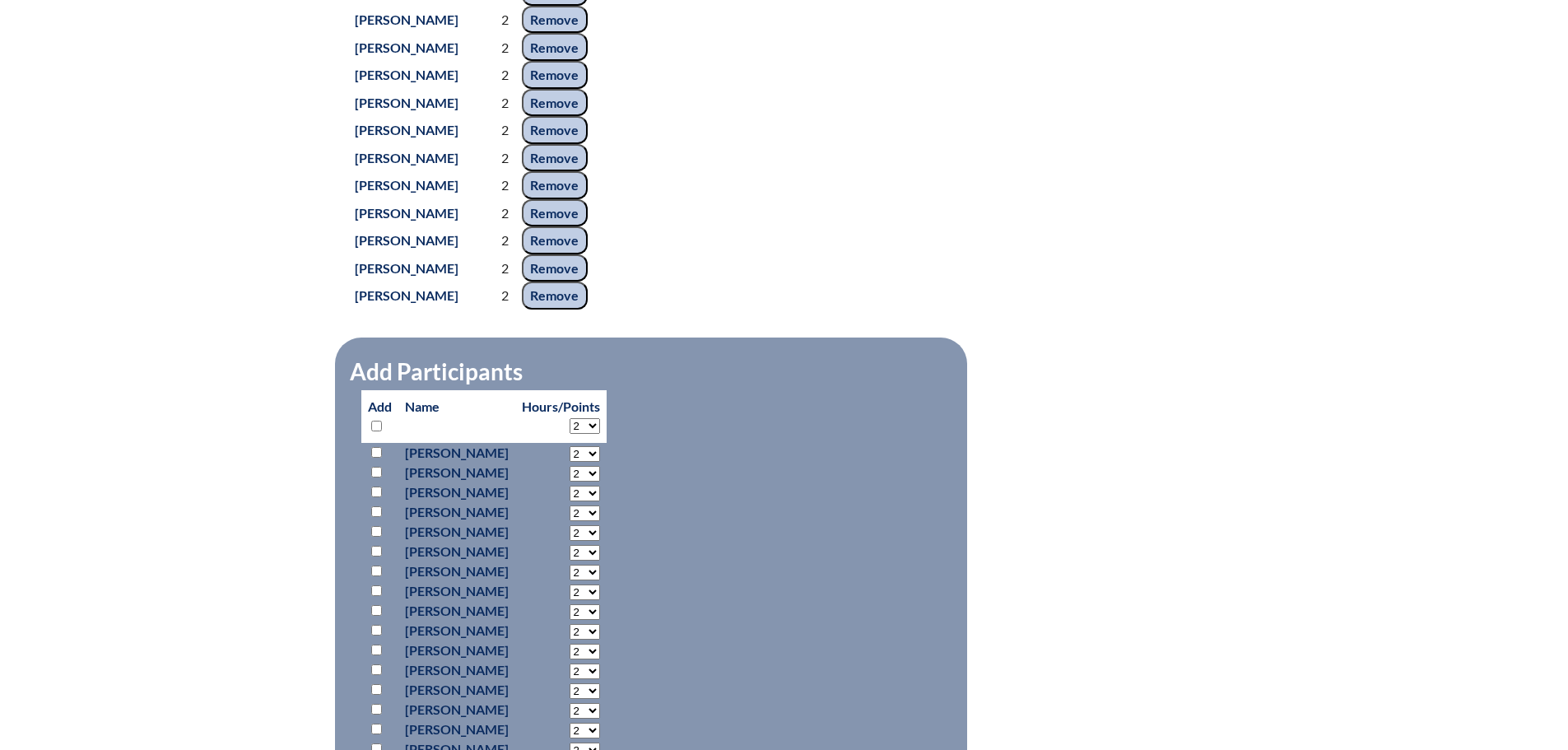
scroll to position [1324, 0]
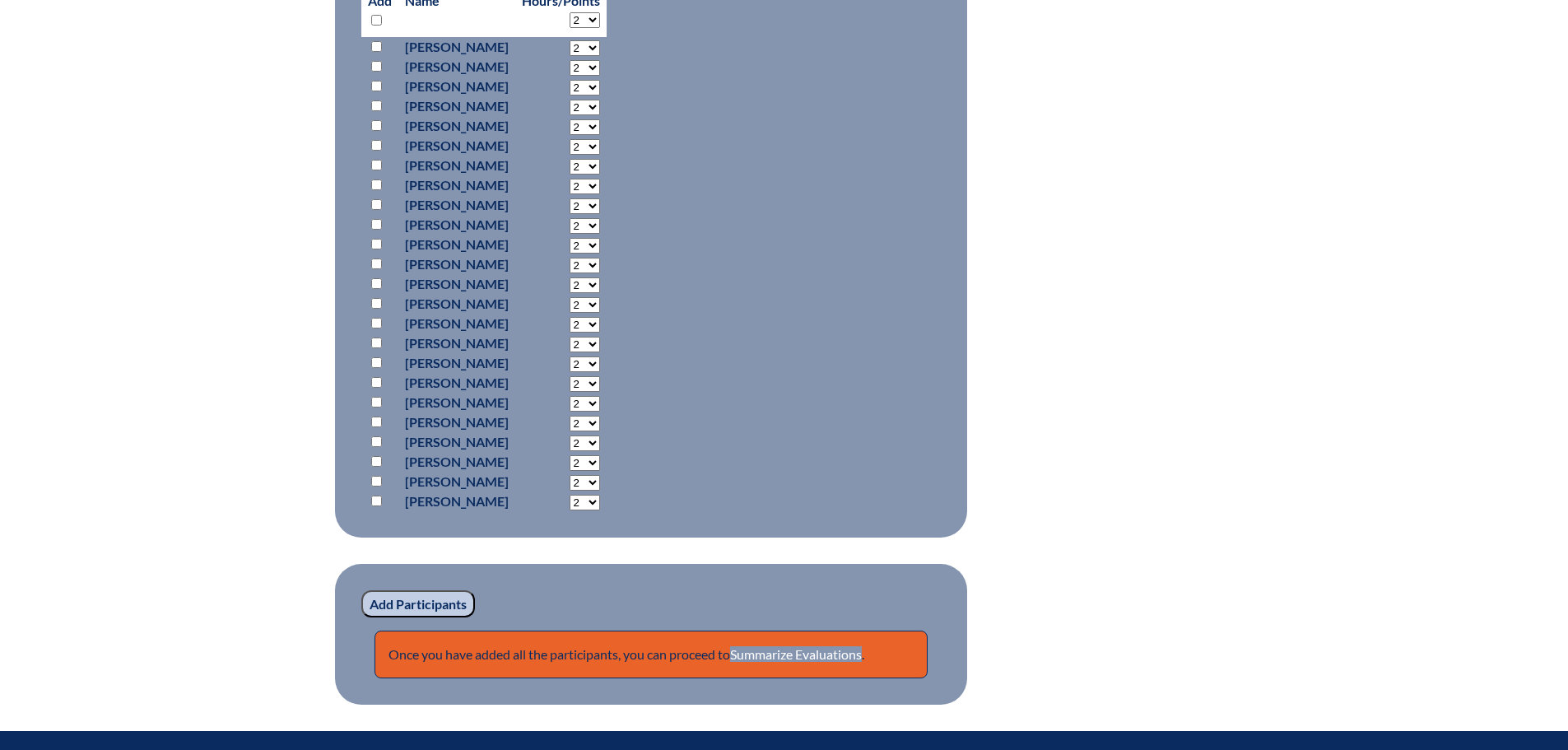
click at [371, 26] on input "checkbox" at bounding box center [377, 20] width 11 height 11
checkbox input "true"
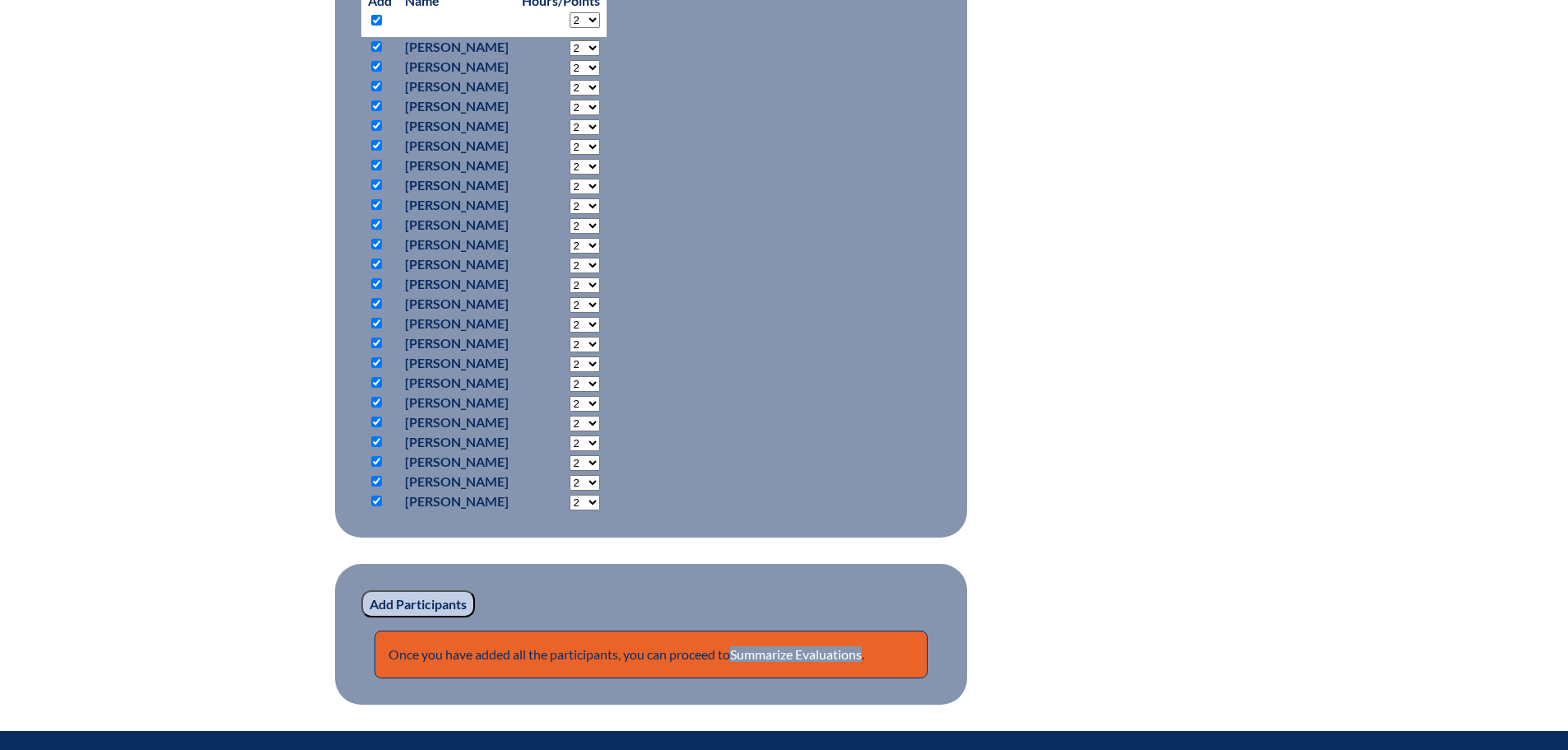
checkbox input "true"
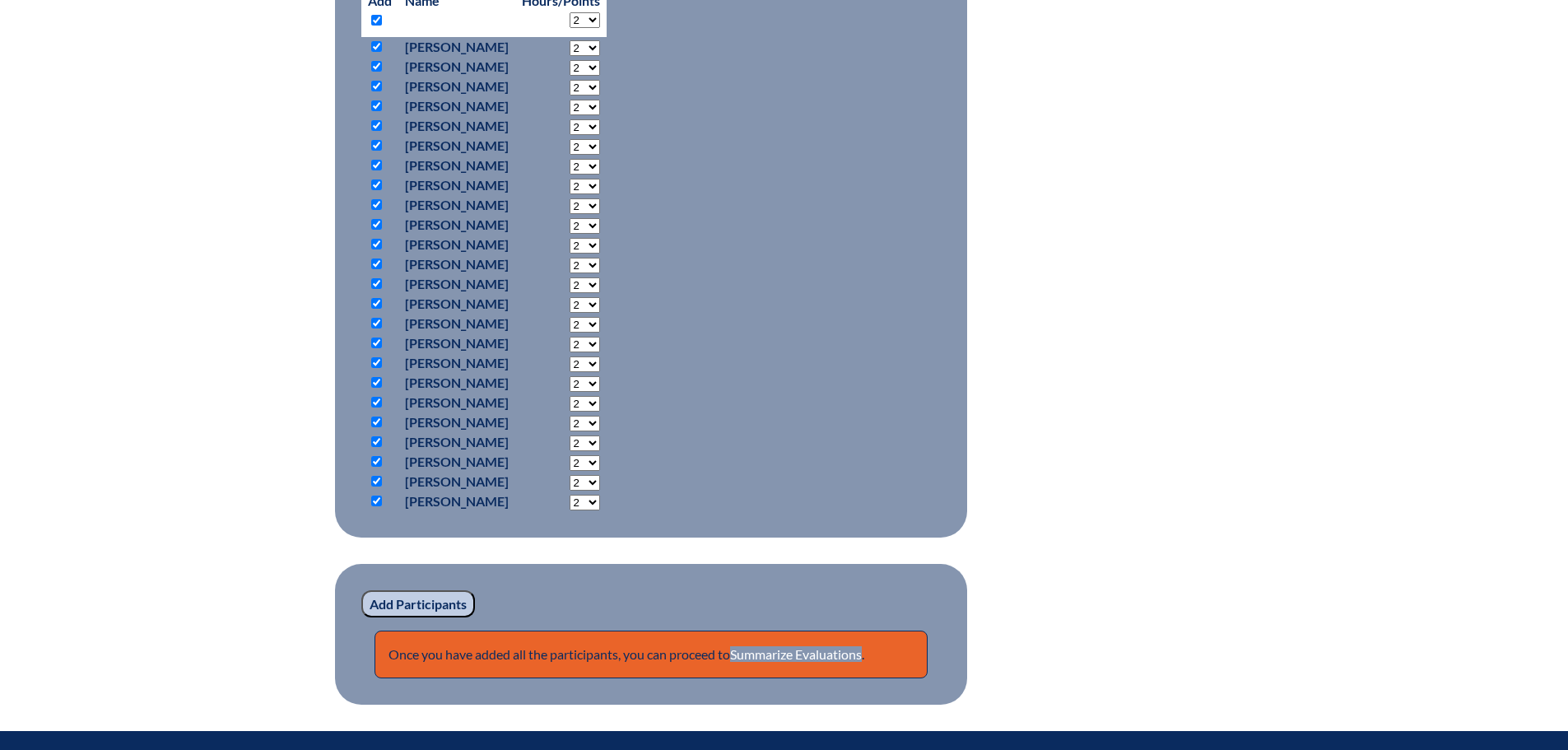
checkbox input "true"
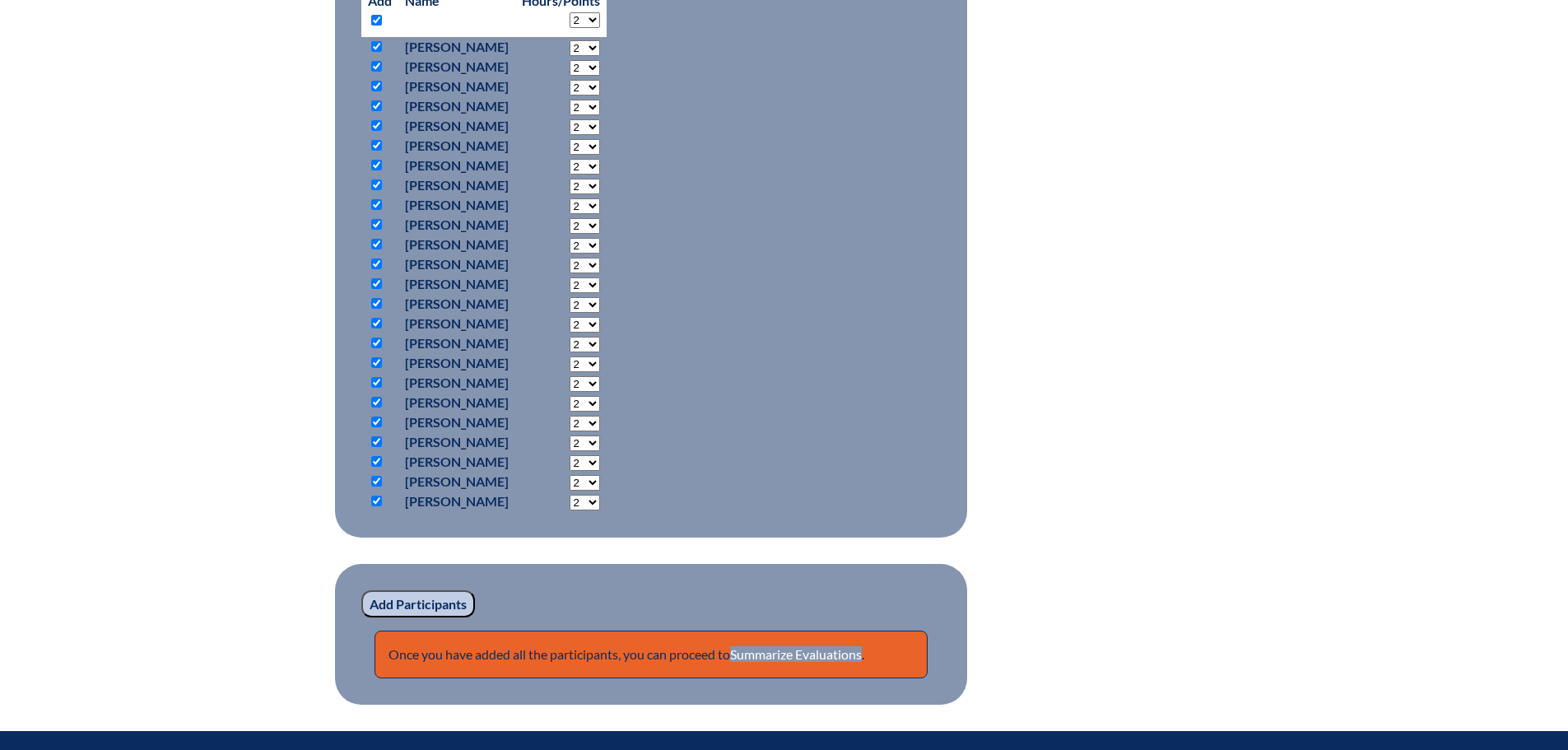
checkbox input "true"
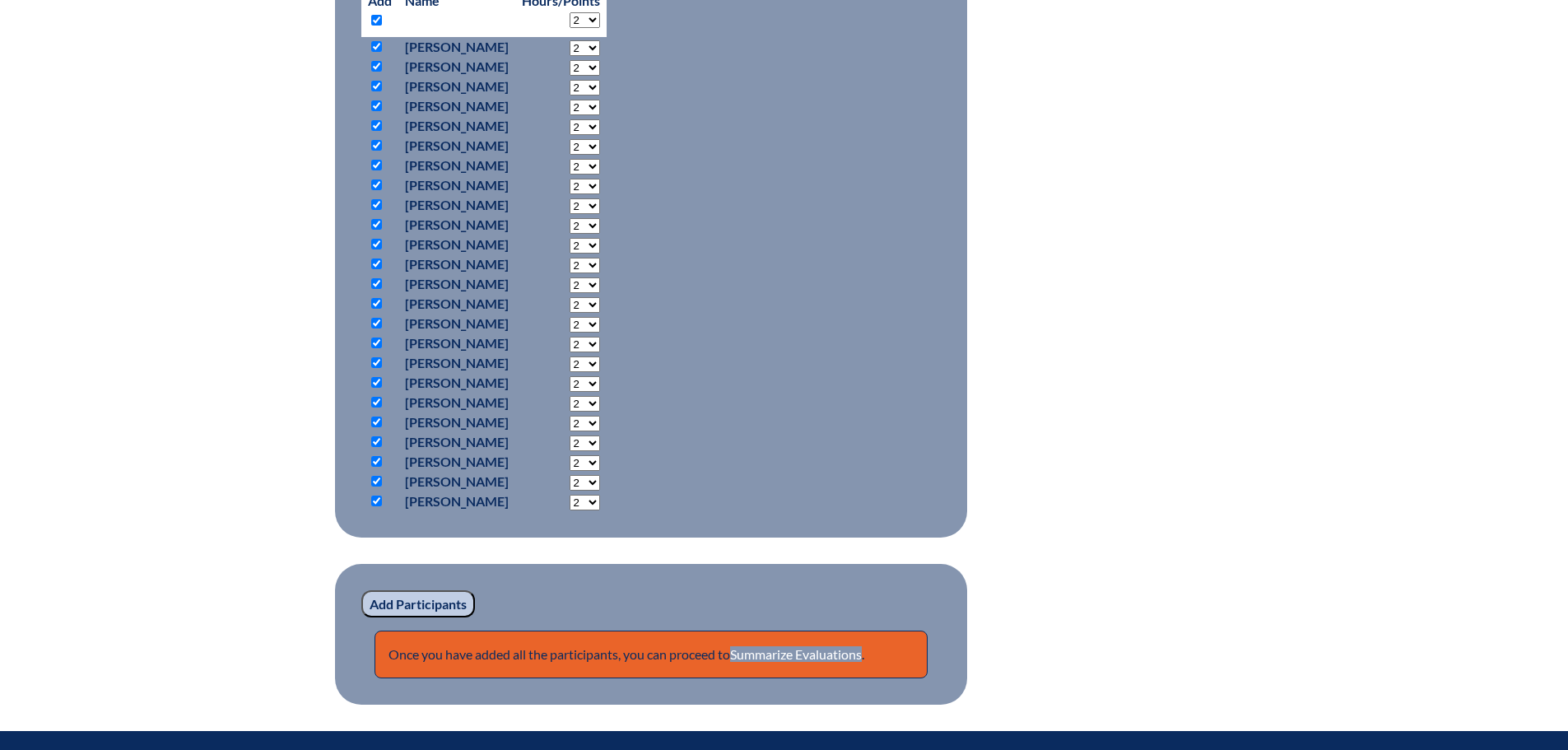
checkbox input "true"
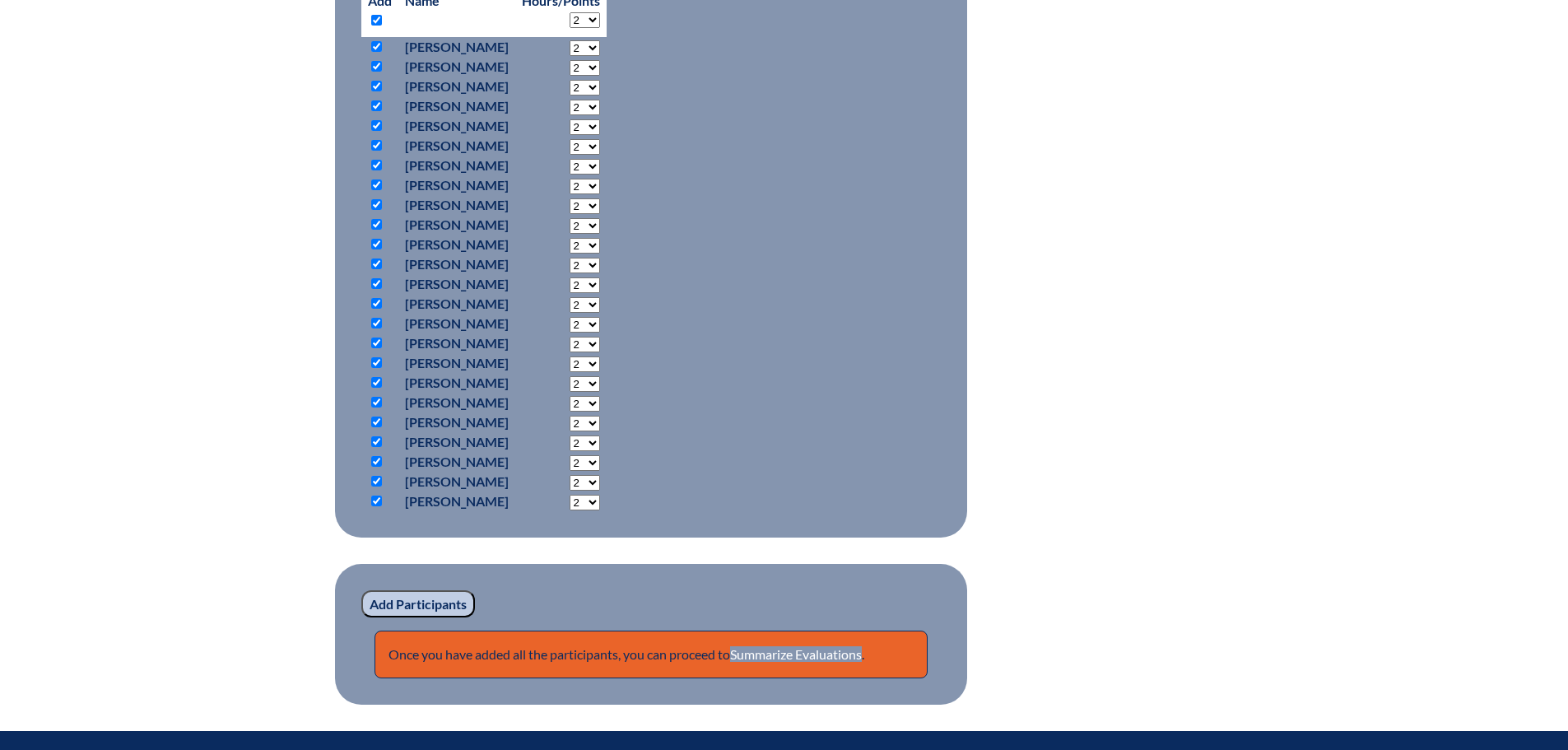
checkbox input "true"
click at [414, 619] on input "Add Participants" at bounding box center [418, 604] width 114 height 28
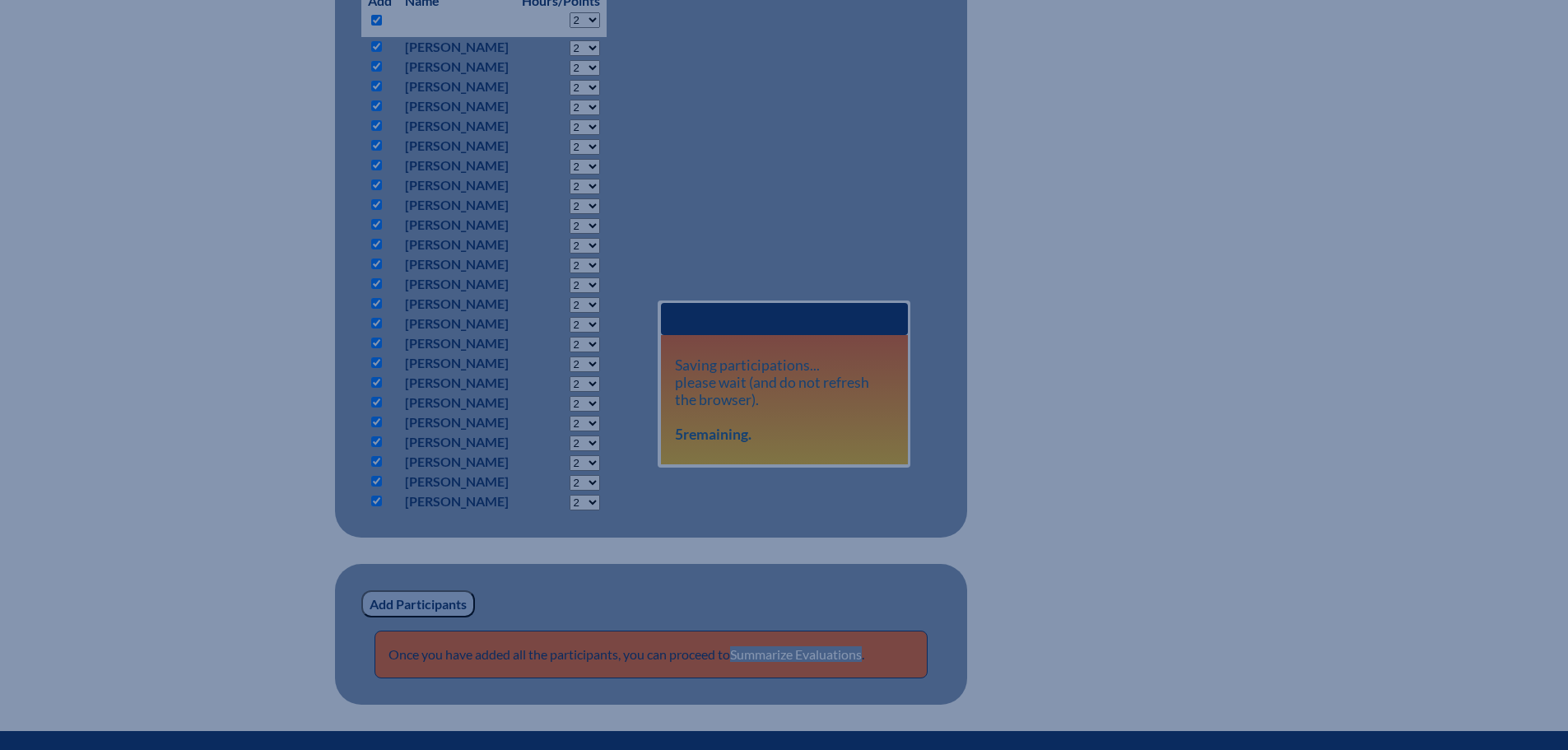
drag, startPoint x: 1018, startPoint y: 483, endPoint x: 1223, endPoint y: 562, distance: 219.7
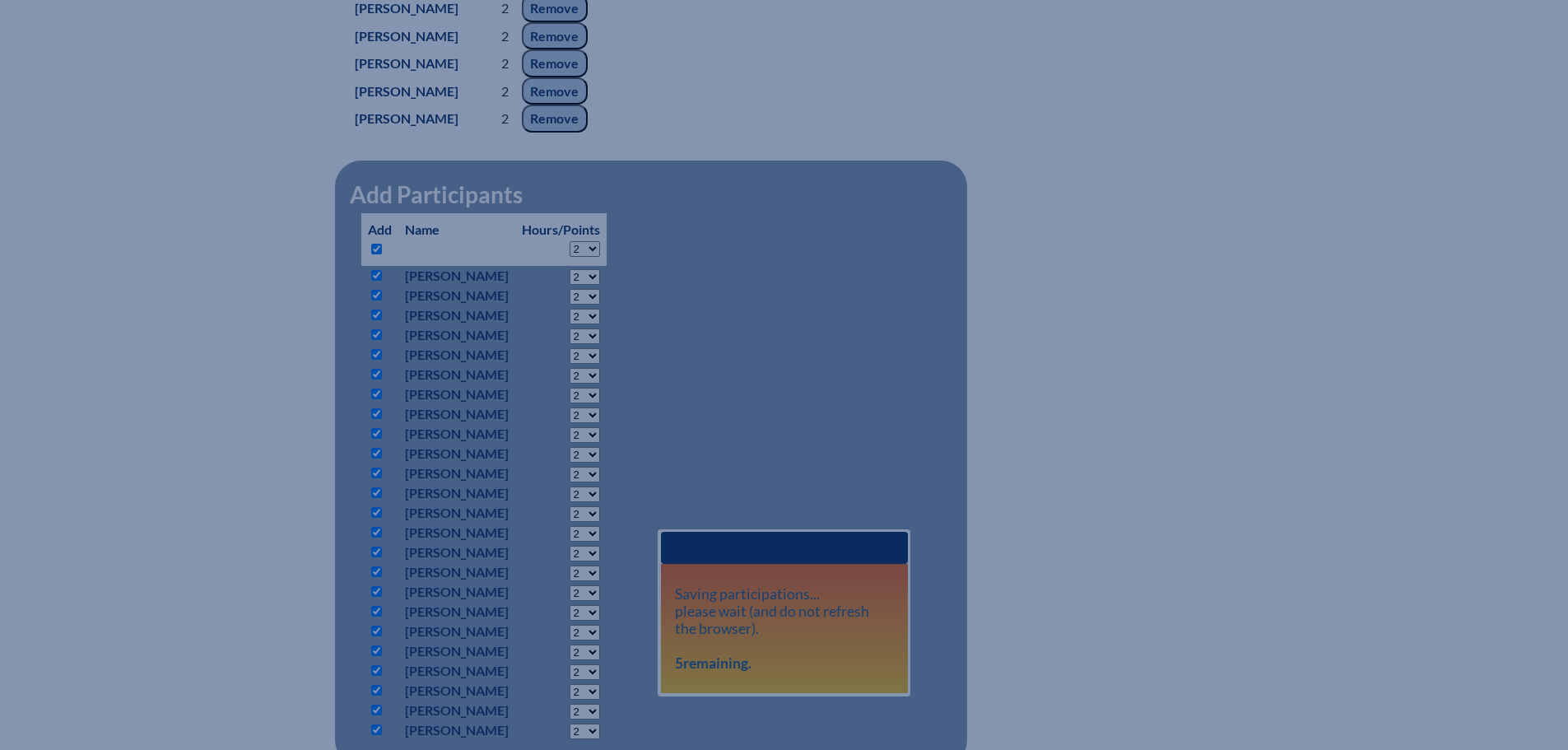
scroll to position [1241, 0]
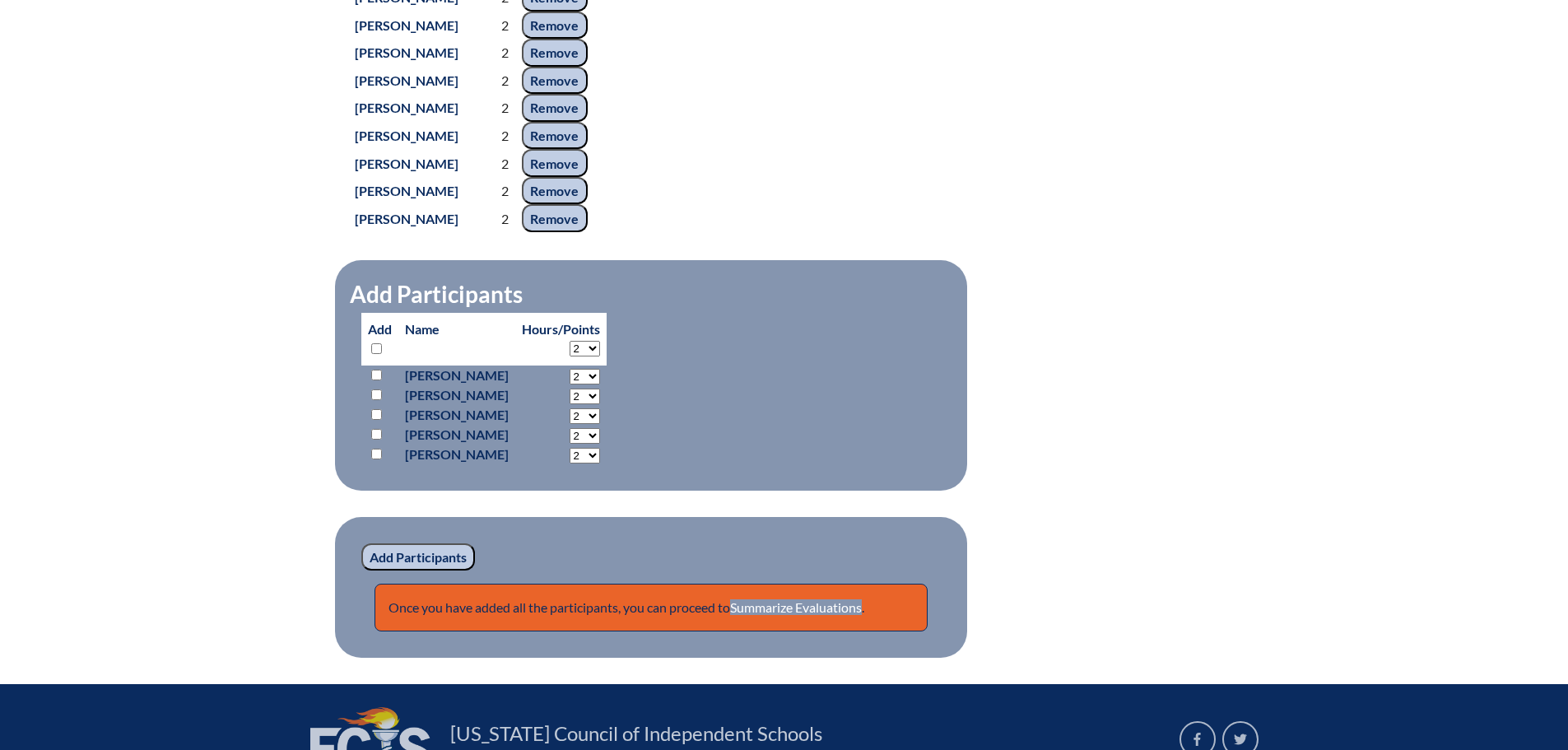
scroll to position [1567, 0]
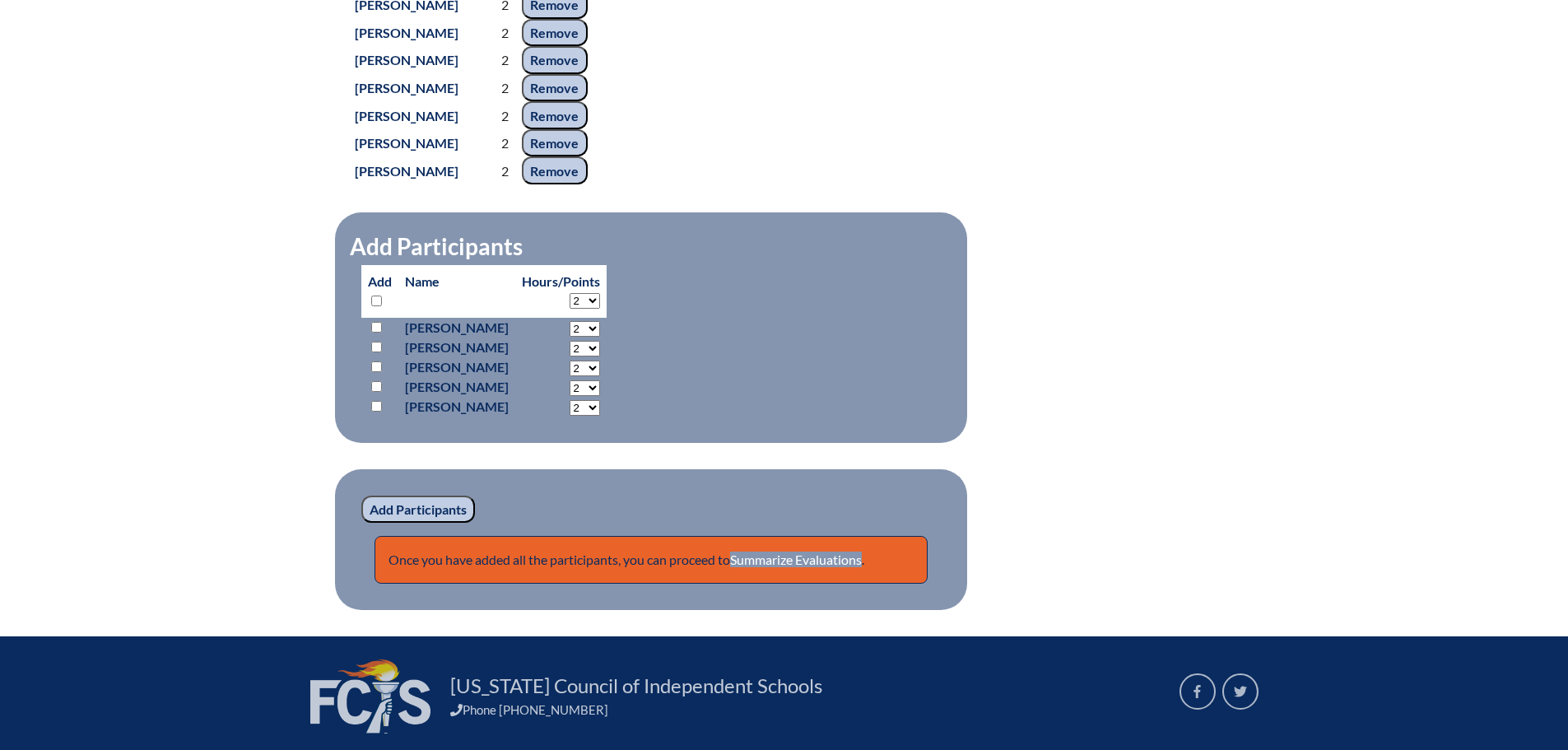
click at [378, 306] on input "checkbox" at bounding box center [377, 301] width 11 height 11
checkbox input "true"
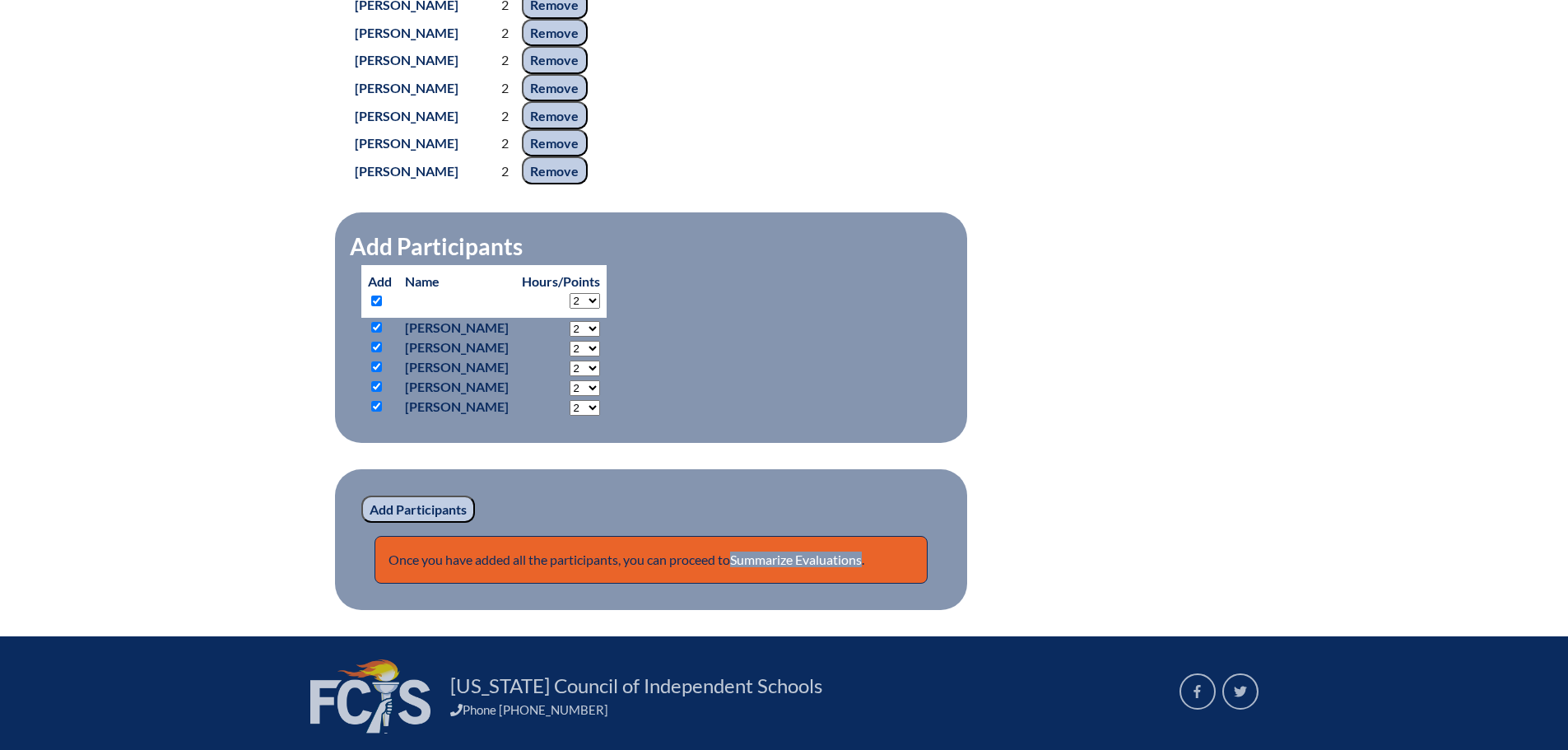
checkbox input "true"
click at [426, 524] on input "Add Participants" at bounding box center [418, 510] width 114 height 28
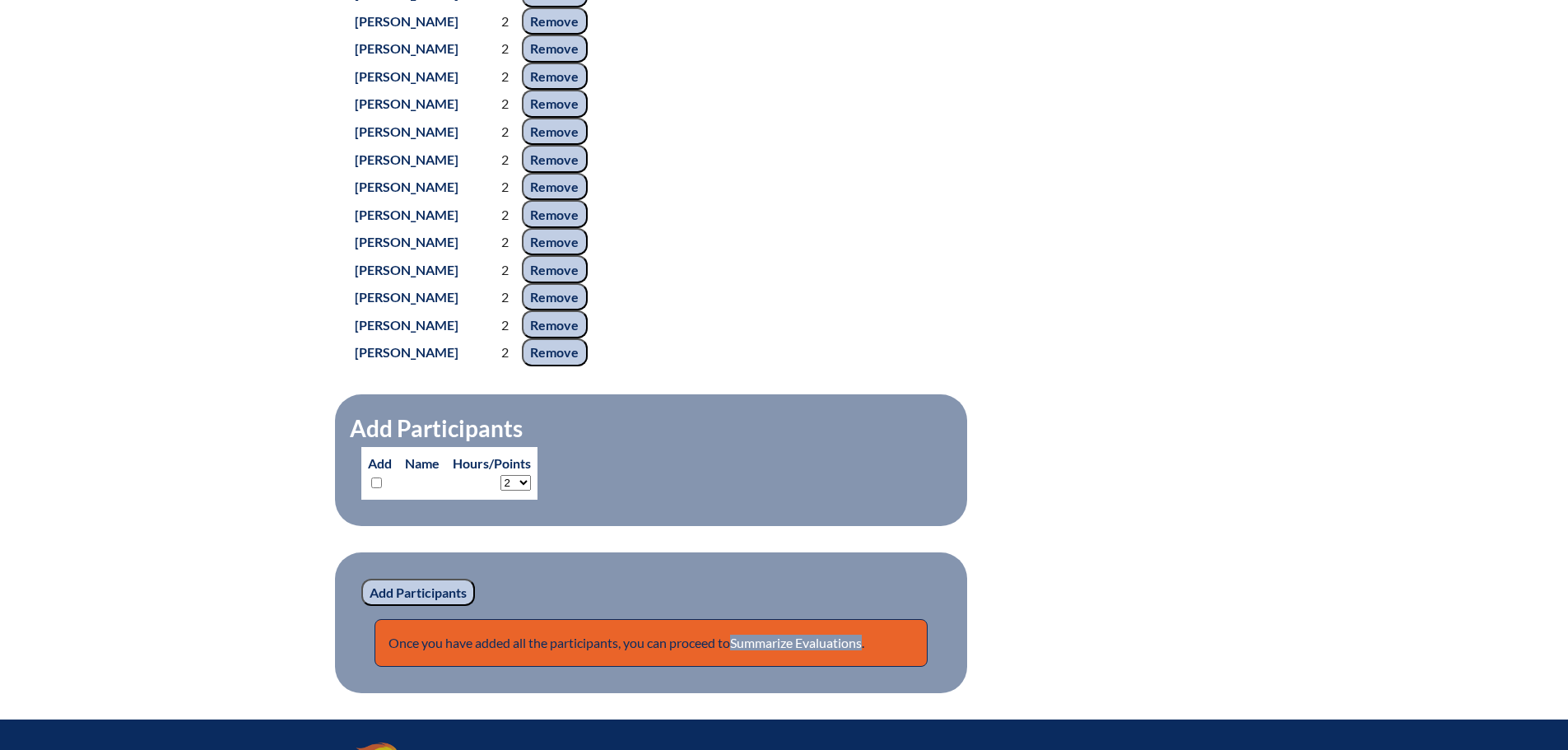
scroll to position [1564, 0]
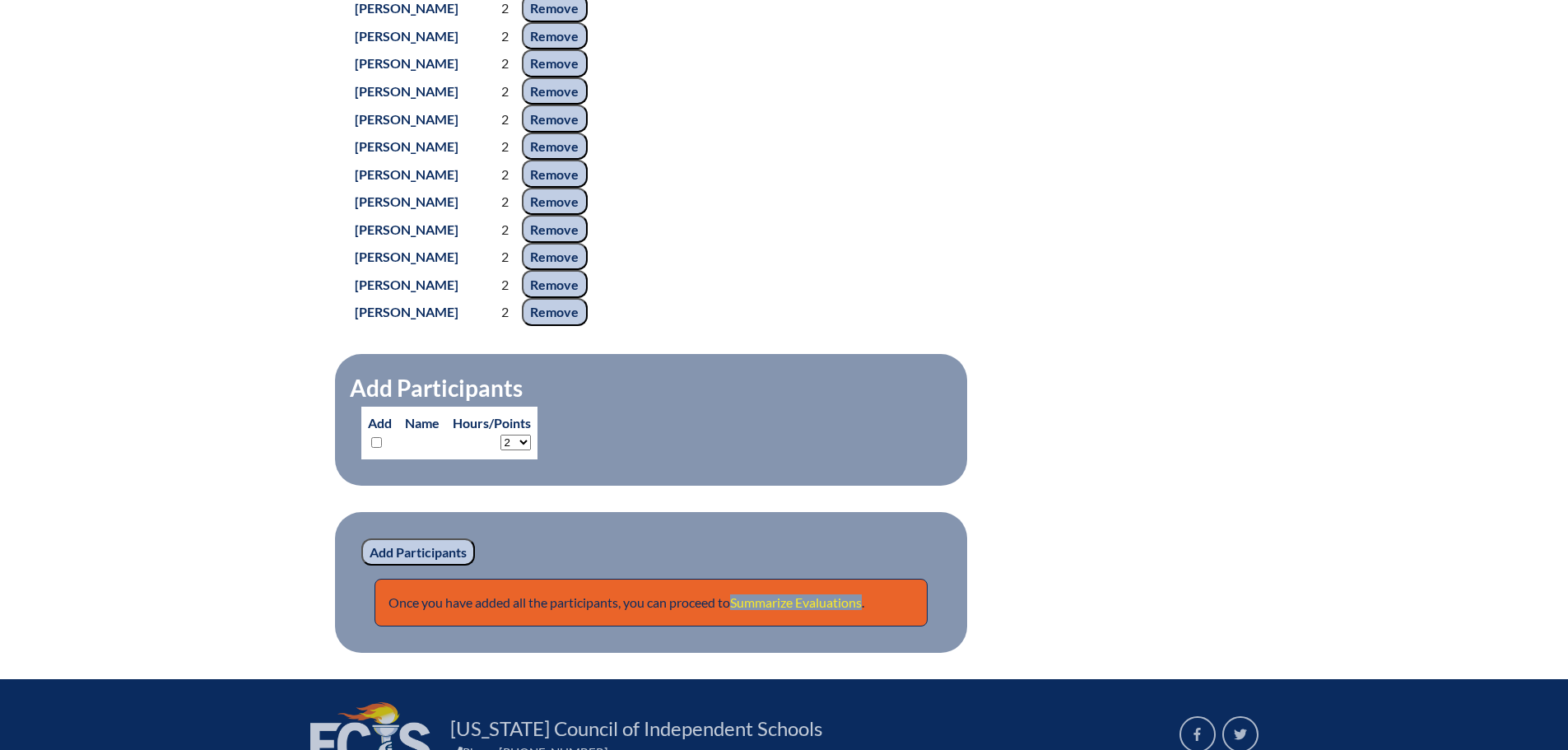
click at [772, 611] on link "Summarize Evaluations" at bounding box center [795, 603] width 131 height 16
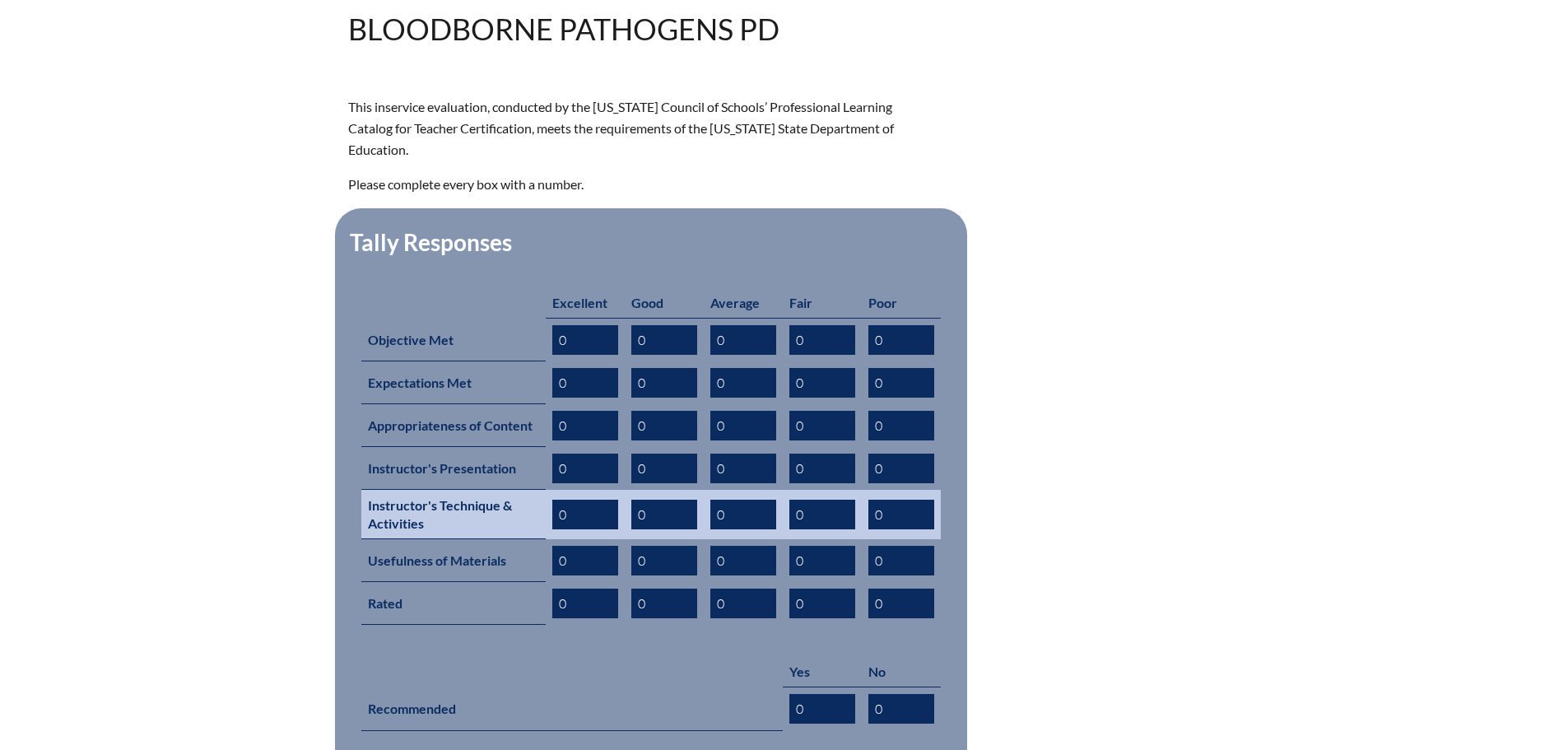
scroll to position [494, 0]
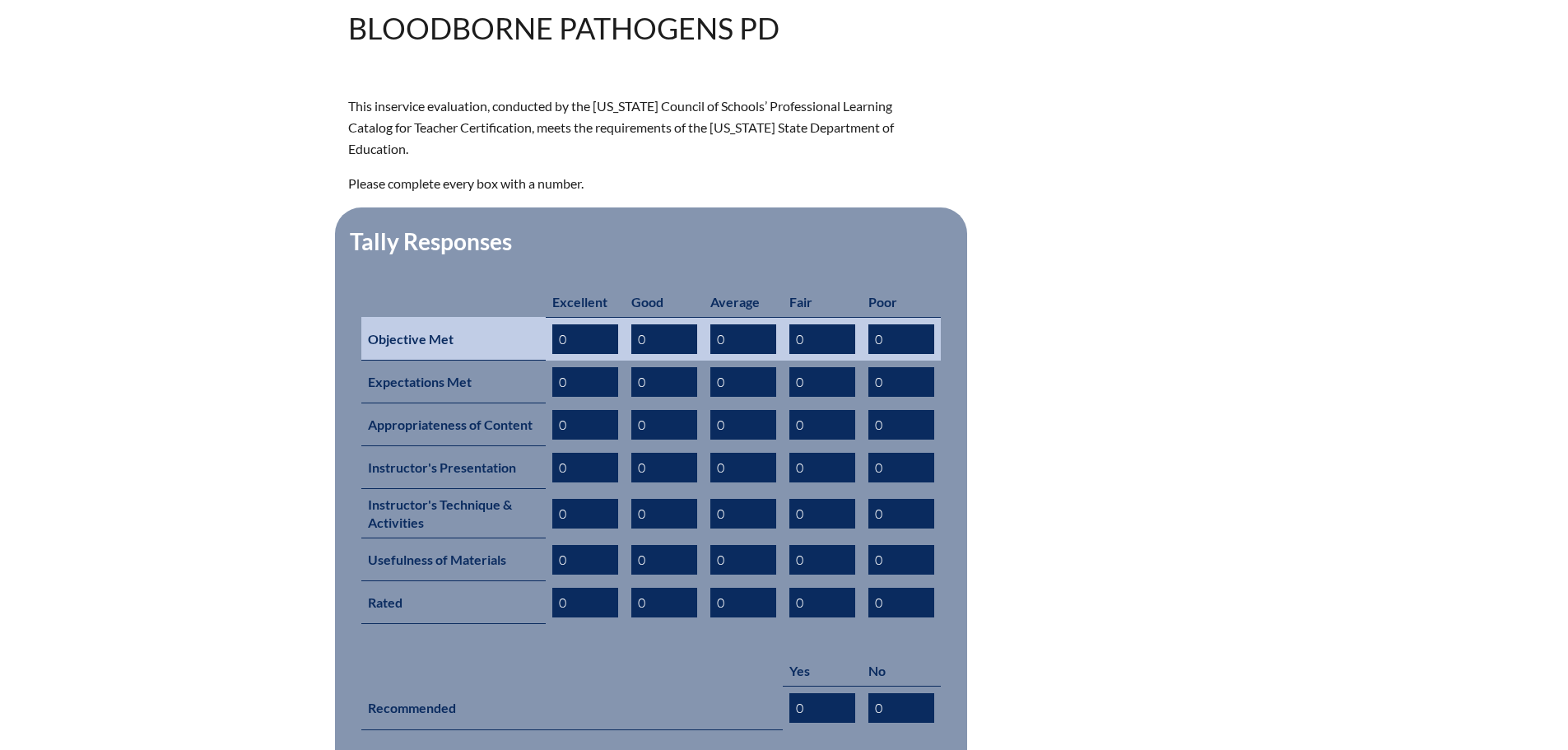
drag, startPoint x: 732, startPoint y: 310, endPoint x: 706, endPoint y: 311, distance: 26.0
click at [706, 317] on td "0" at bounding box center [743, 338] width 79 height 43
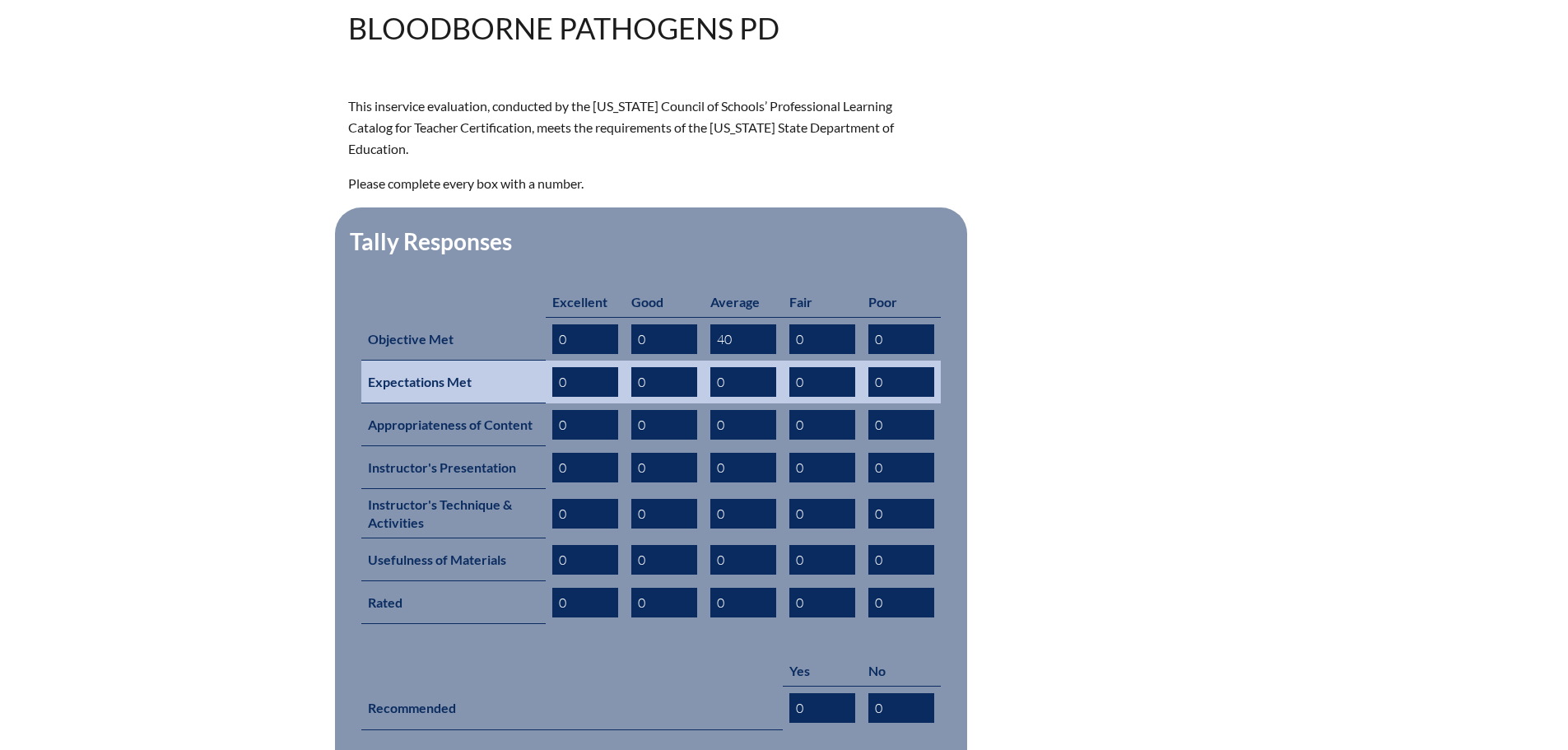
type input "40"
drag, startPoint x: 723, startPoint y: 361, endPoint x: 704, endPoint y: 359, distance: 19.1
click at [704, 361] on td "0" at bounding box center [743, 382] width 79 height 43
click at [725, 367] on input "0" at bounding box center [743, 382] width 66 height 30
click at [715, 367] on input "0" at bounding box center [743, 382] width 66 height 30
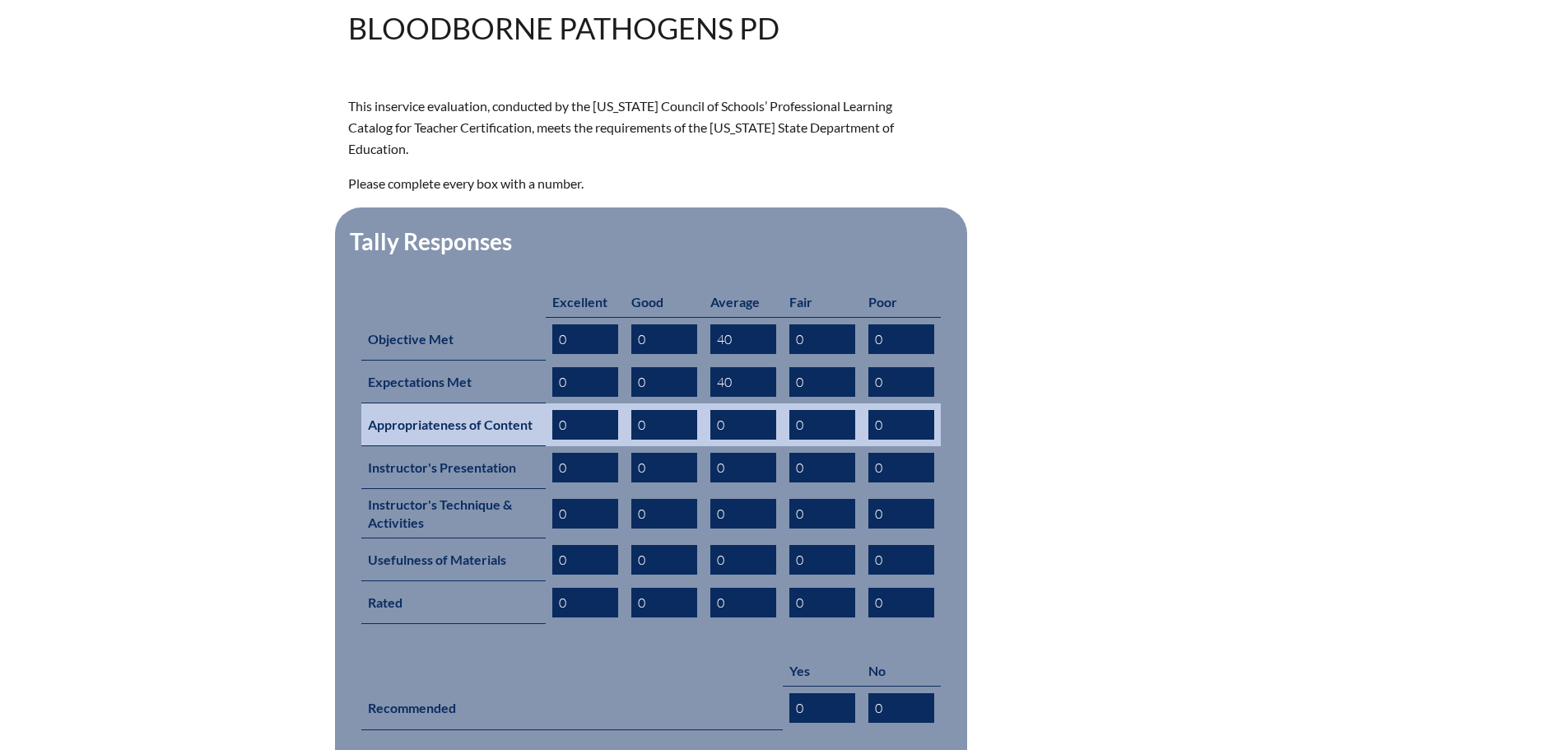
type input "40"
drag, startPoint x: 724, startPoint y: 401, endPoint x: 713, endPoint y: 400, distance: 11.0
click at [713, 410] on input "0" at bounding box center [743, 425] width 66 height 30
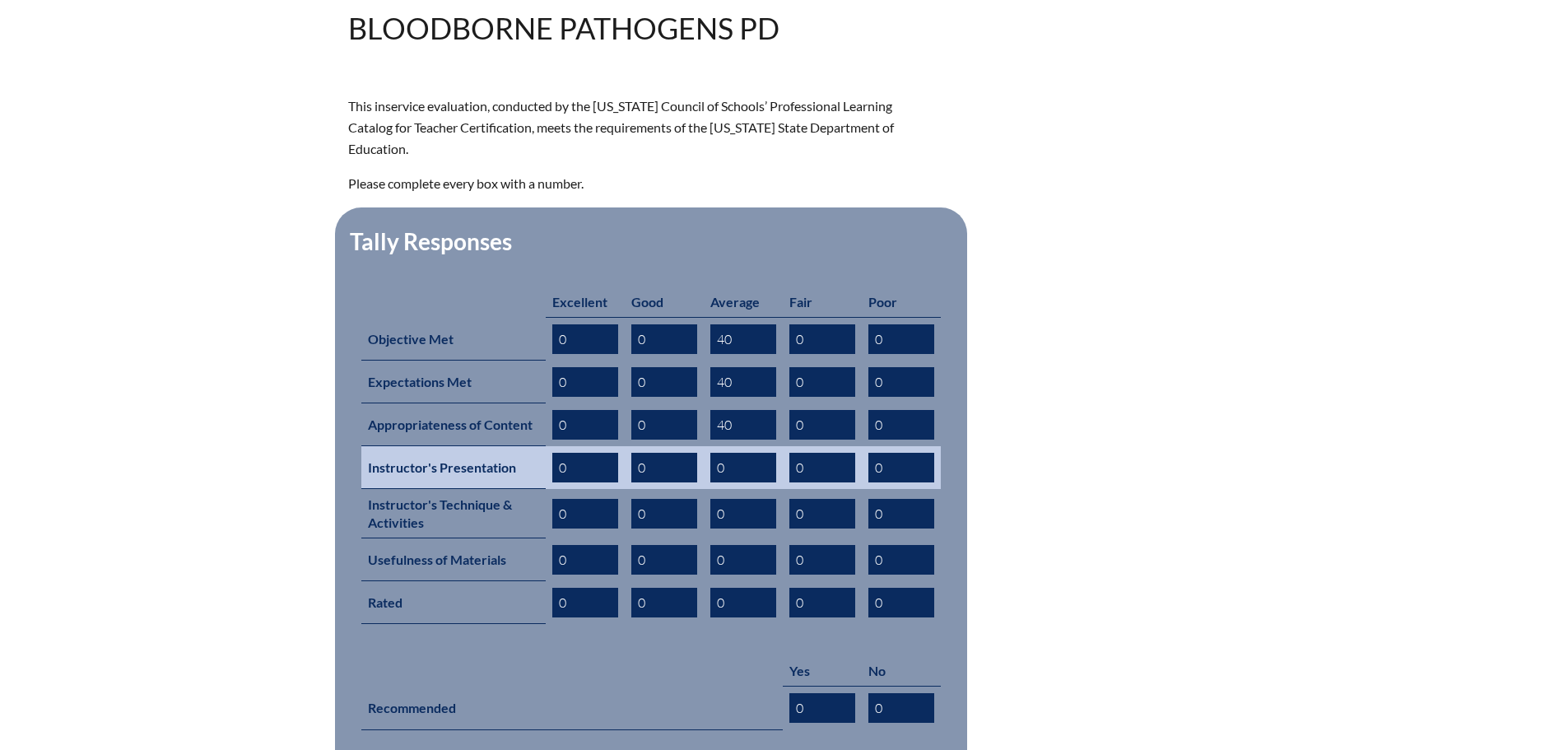
type input "40"
click at [712, 453] on input "0" at bounding box center [743, 468] width 66 height 30
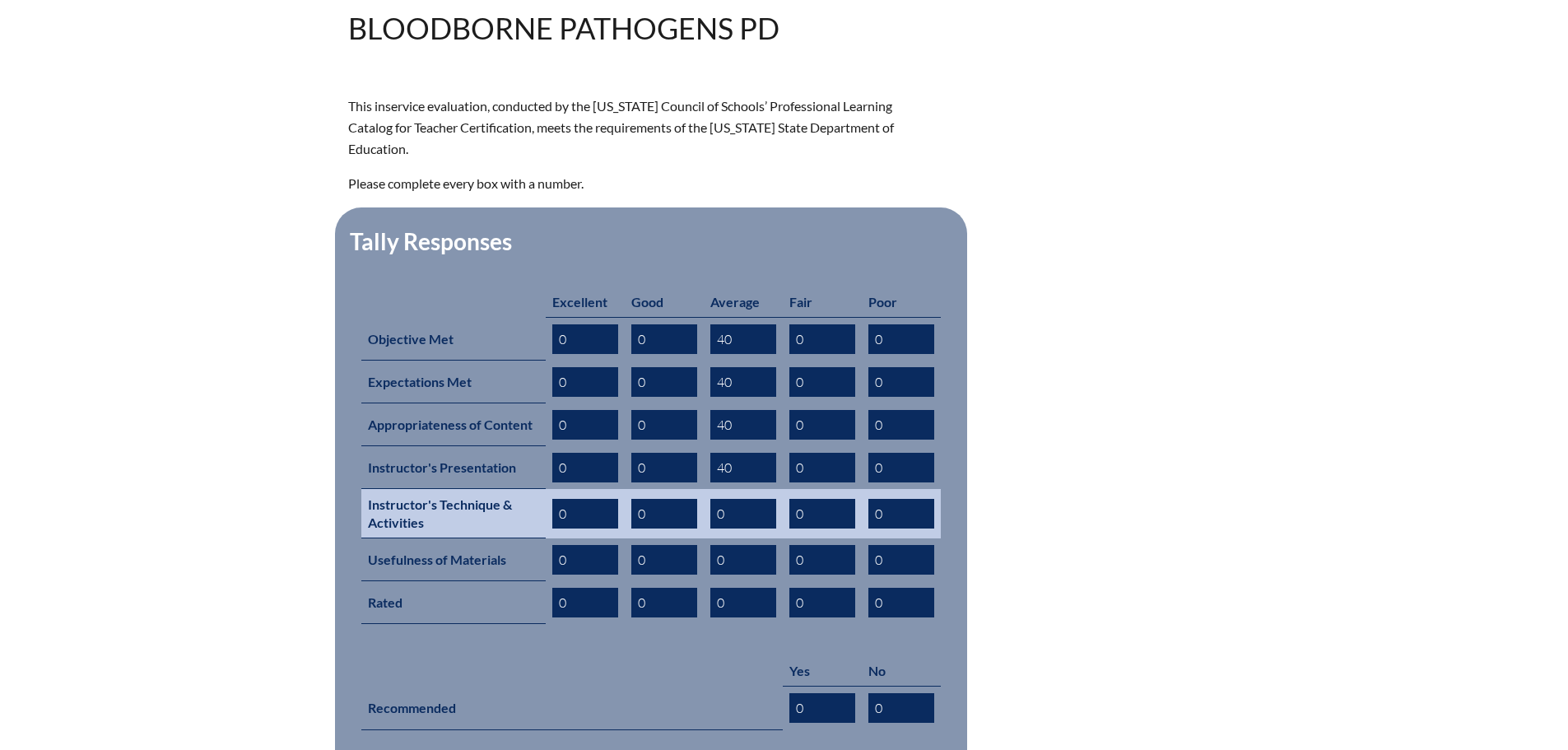
type input "40"
click at [715, 499] on input "0" at bounding box center [743, 514] width 66 height 30
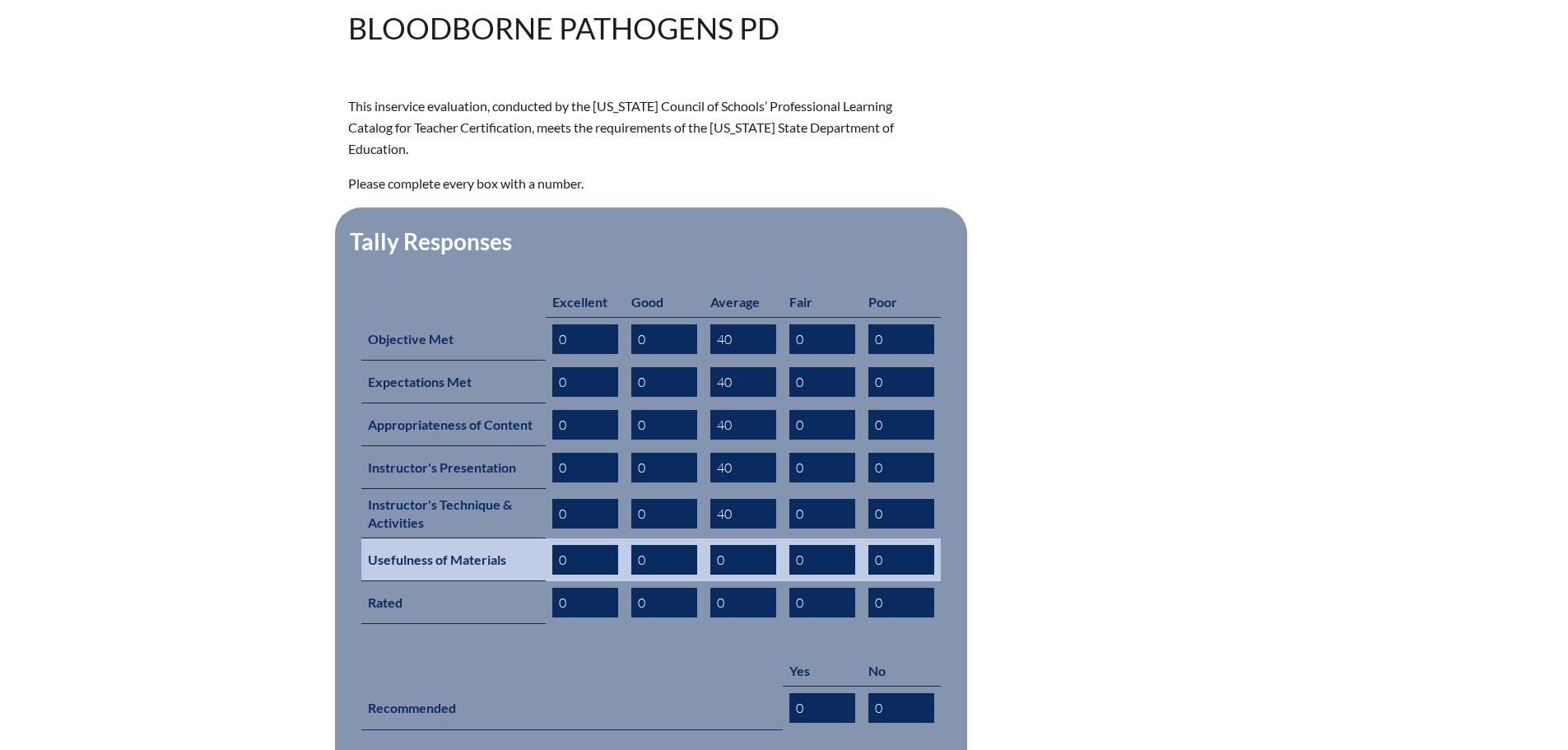
type input "40"
click at [714, 545] on input "0" at bounding box center [743, 560] width 66 height 30
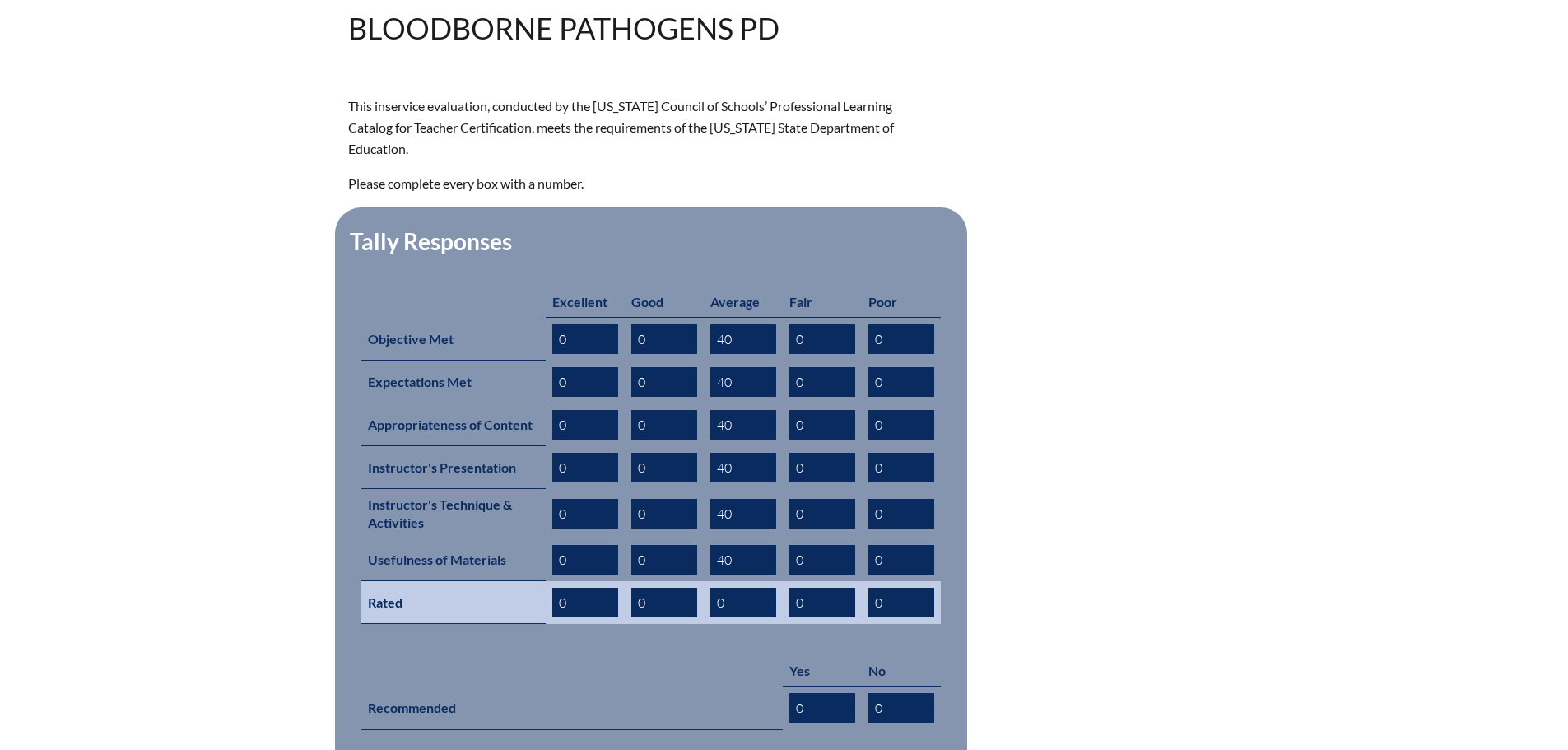
type input "40"
click at [715, 588] on input "0" at bounding box center [743, 603] width 66 height 30
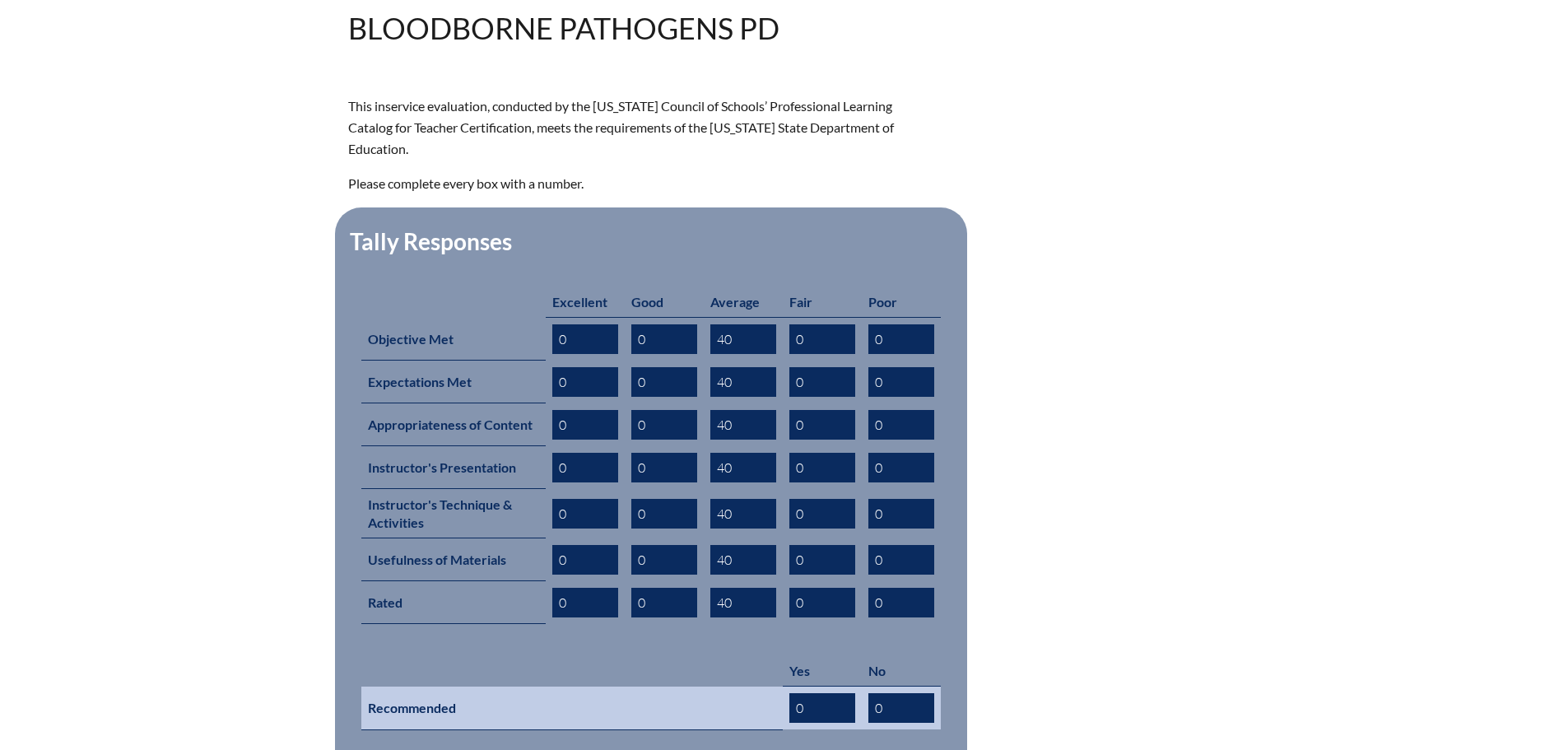
type input "40"
click at [795, 694] on input "0" at bounding box center [822, 709] width 66 height 30
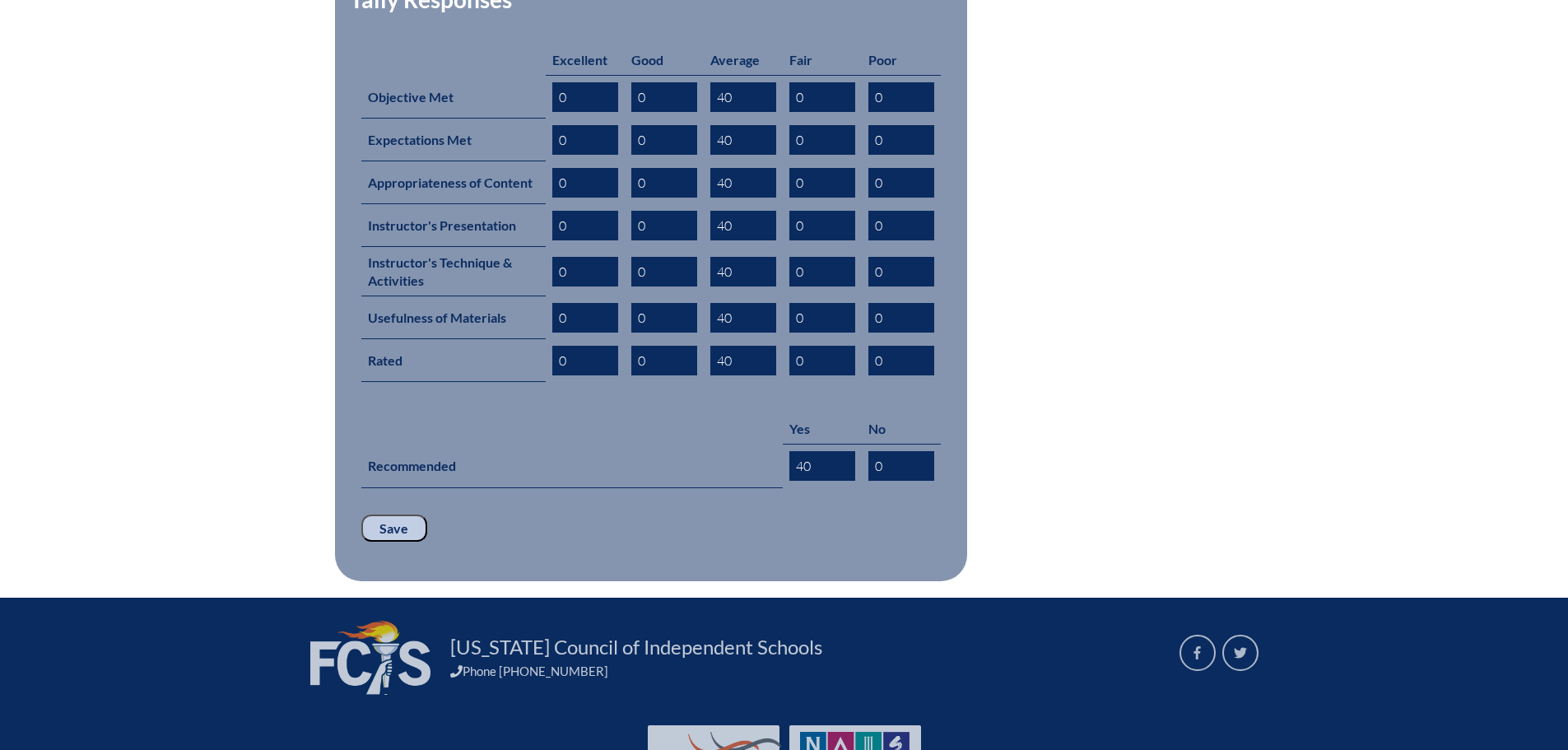
scroll to position [741, 0]
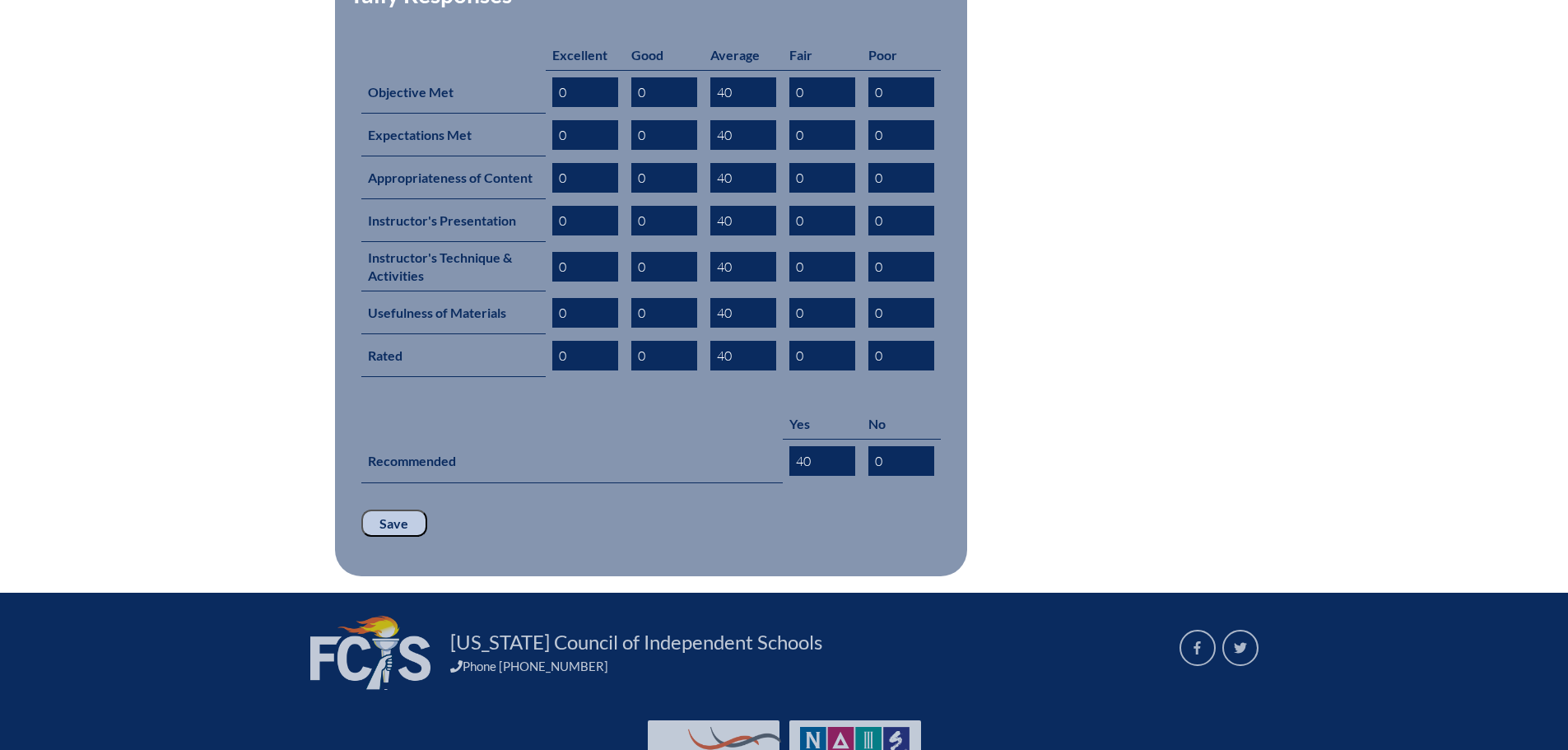
type input "40"
click at [385, 510] on input "Save" at bounding box center [394, 524] width 66 height 28
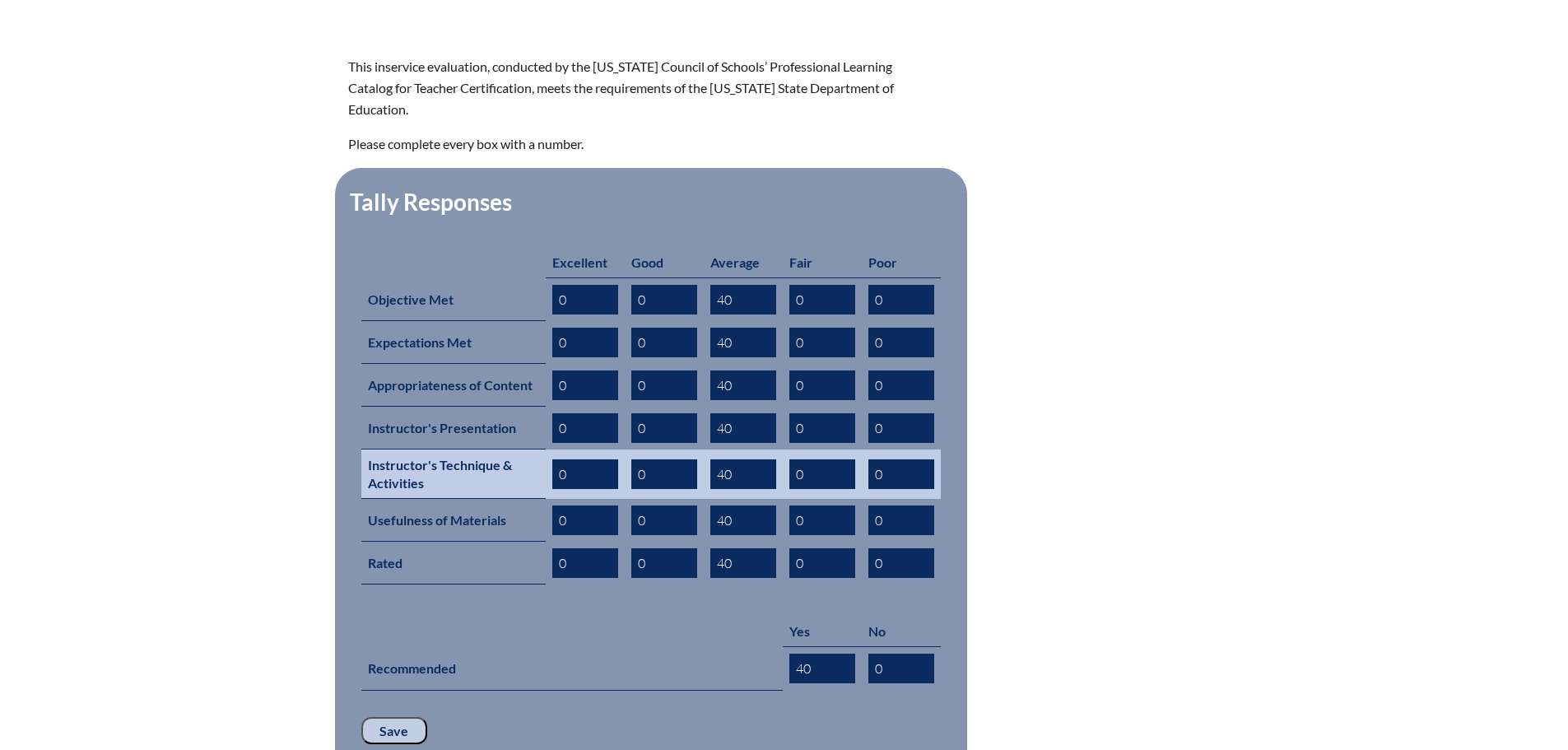
scroll to position [741, 0]
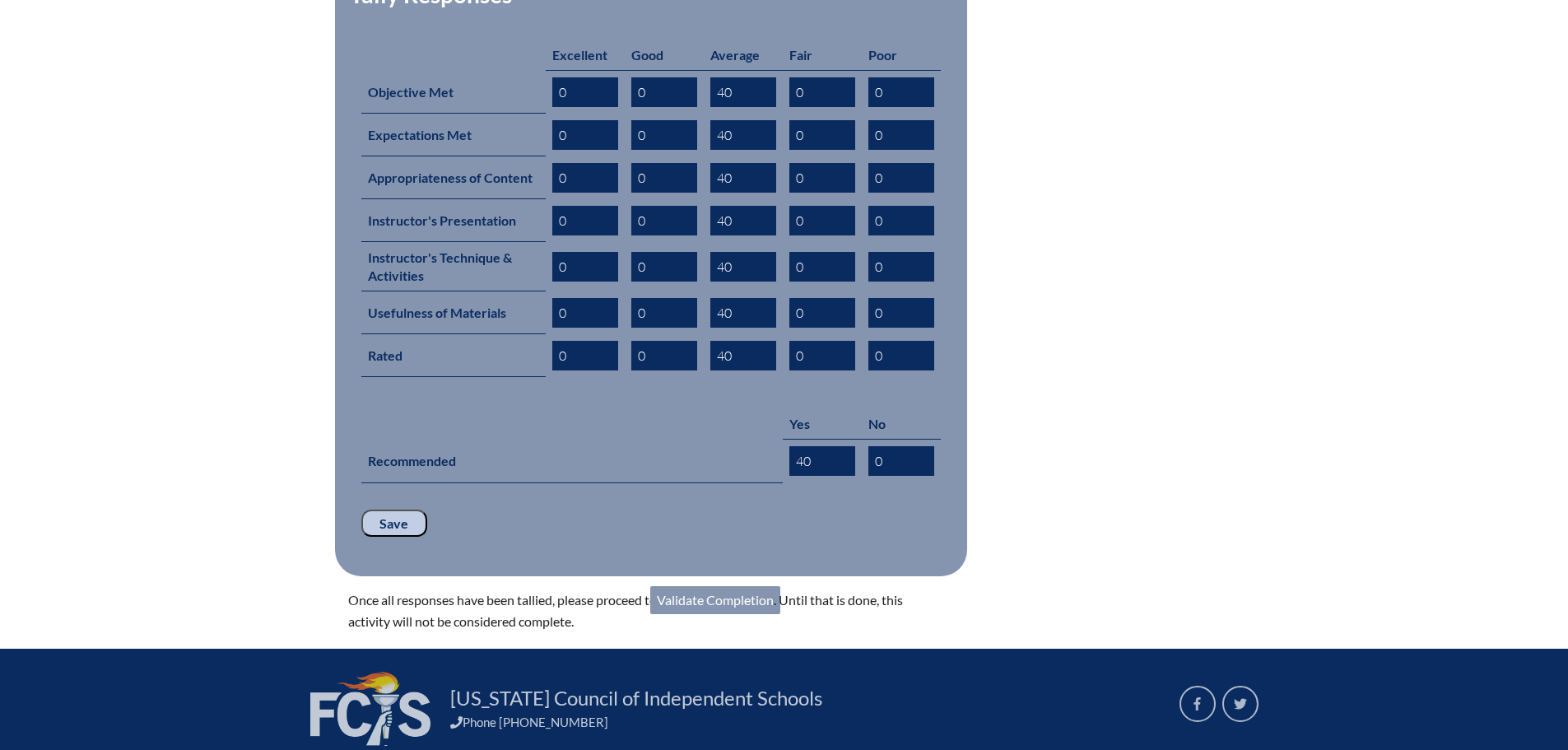
click at [711, 587] on link "Validate Completion" at bounding box center [714, 601] width 130 height 28
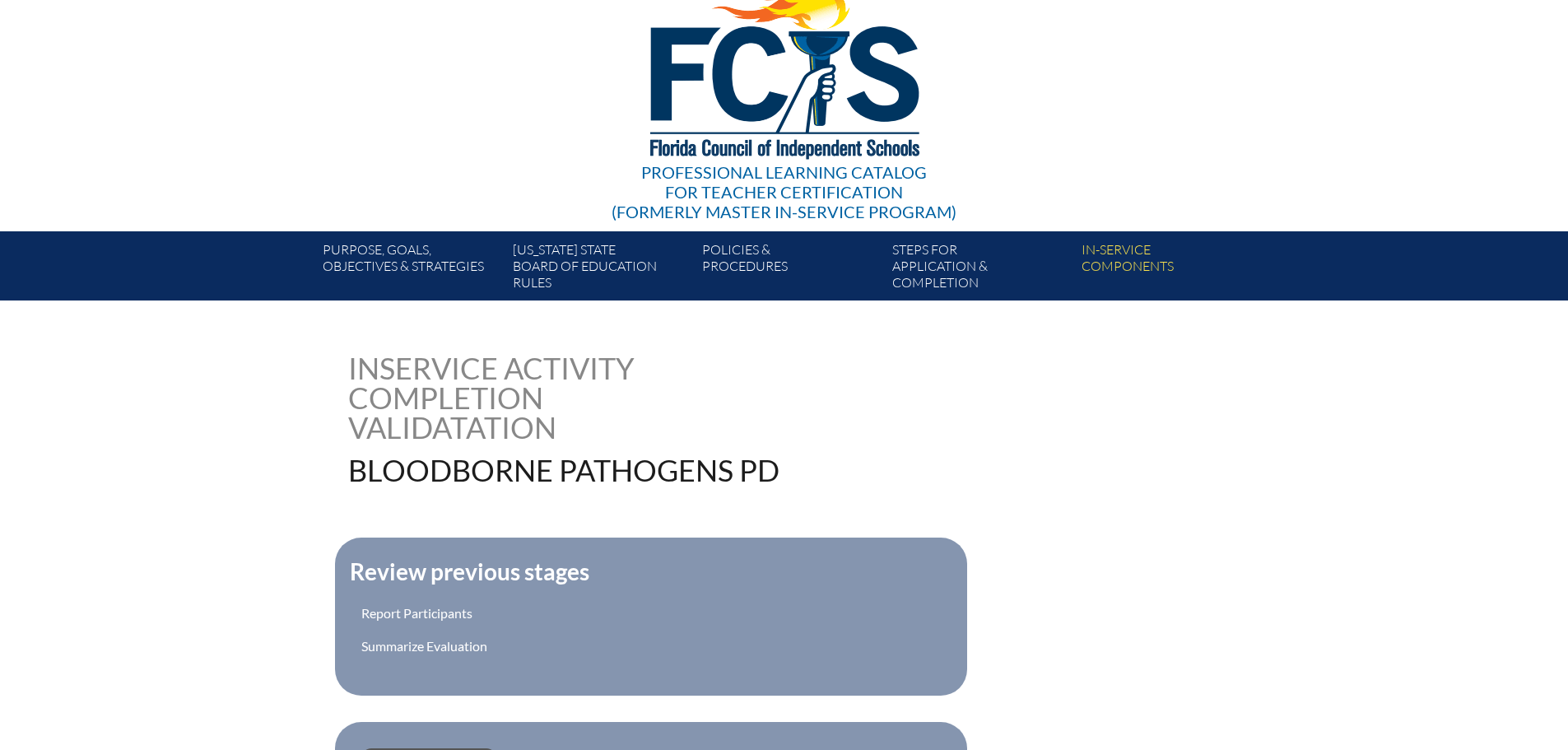
scroll to position [329, 0]
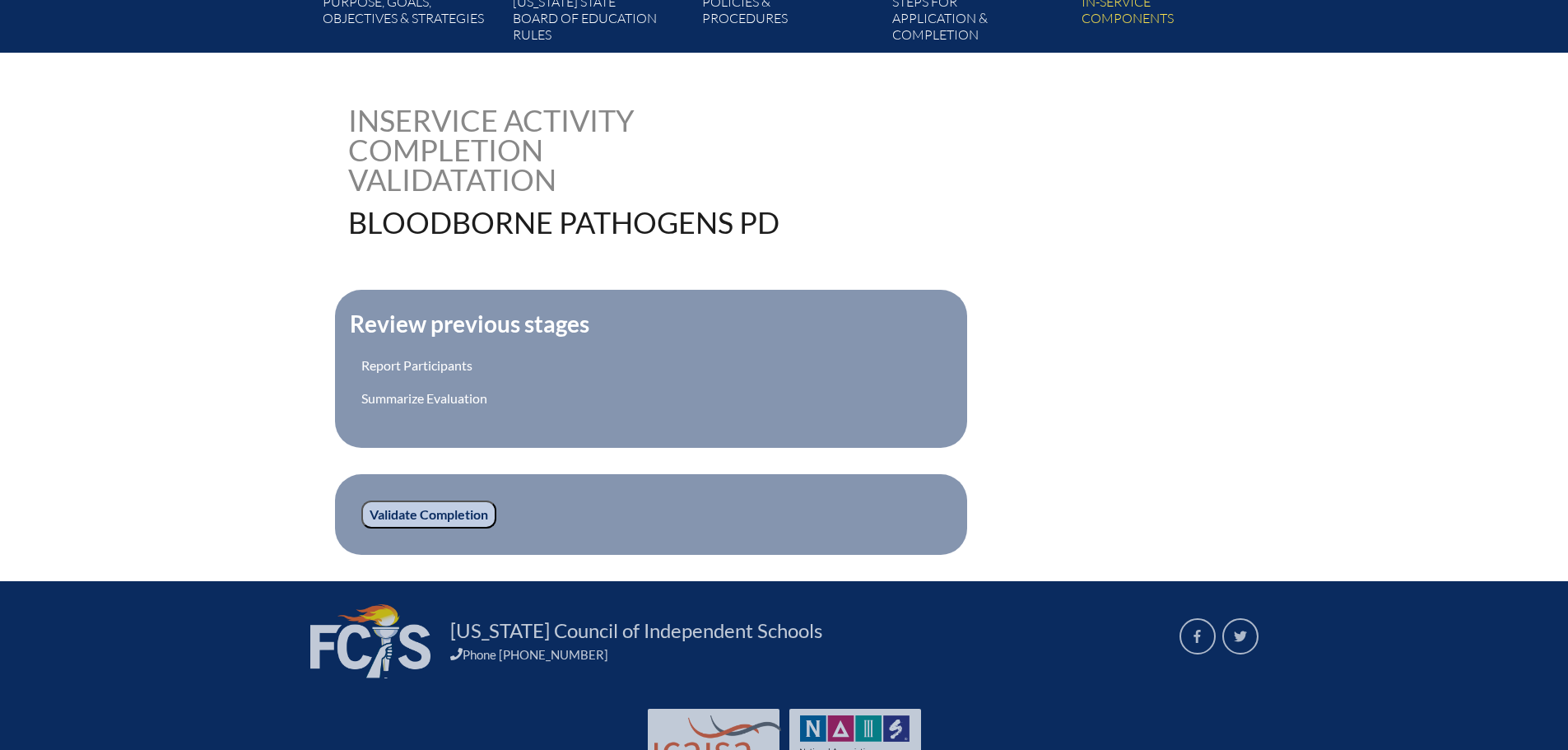
click at [444, 513] on input "Validate Completion" at bounding box center [429, 514] width 135 height 28
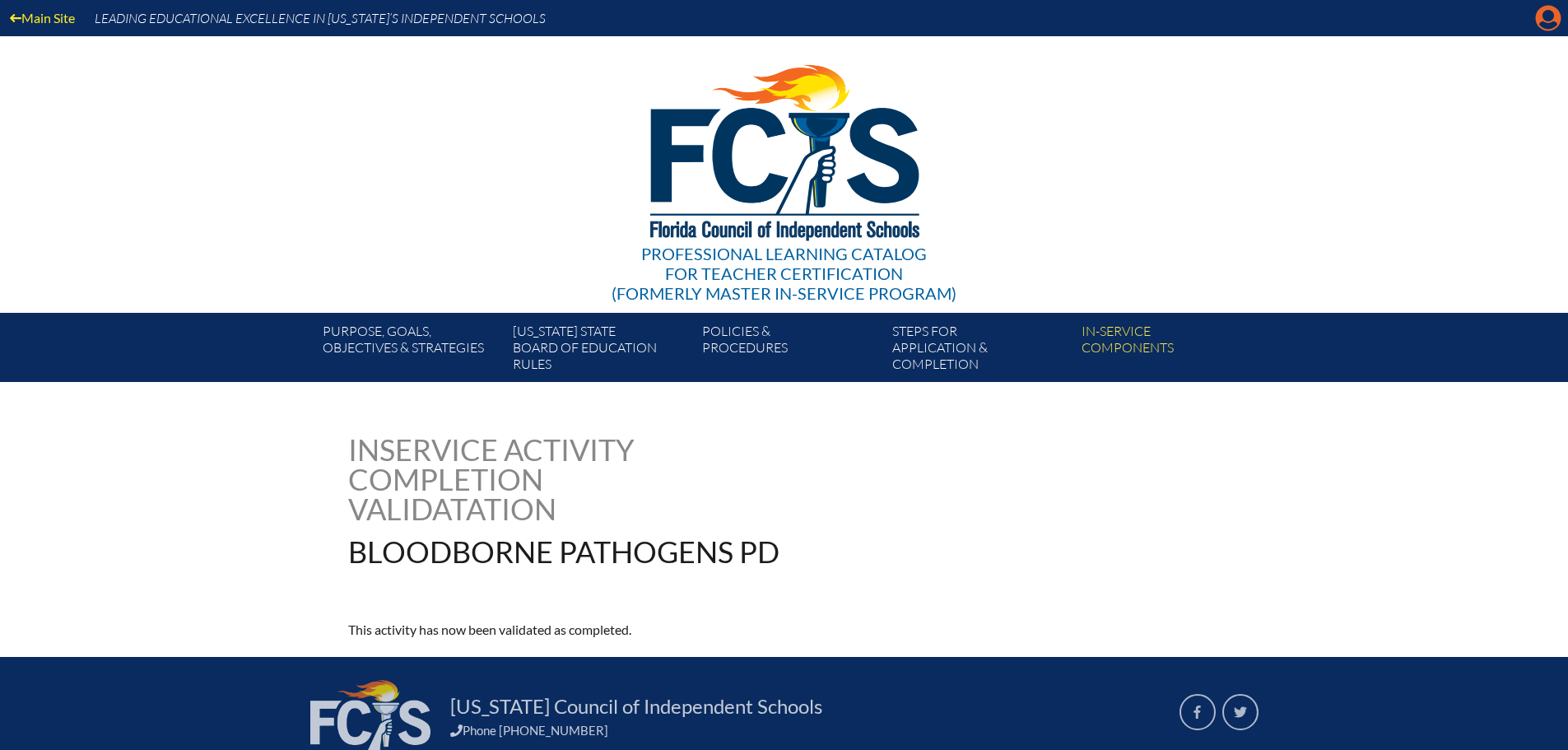
click at [1553, 26] on icon "Manage account" at bounding box center [1549, 19] width 26 height 26
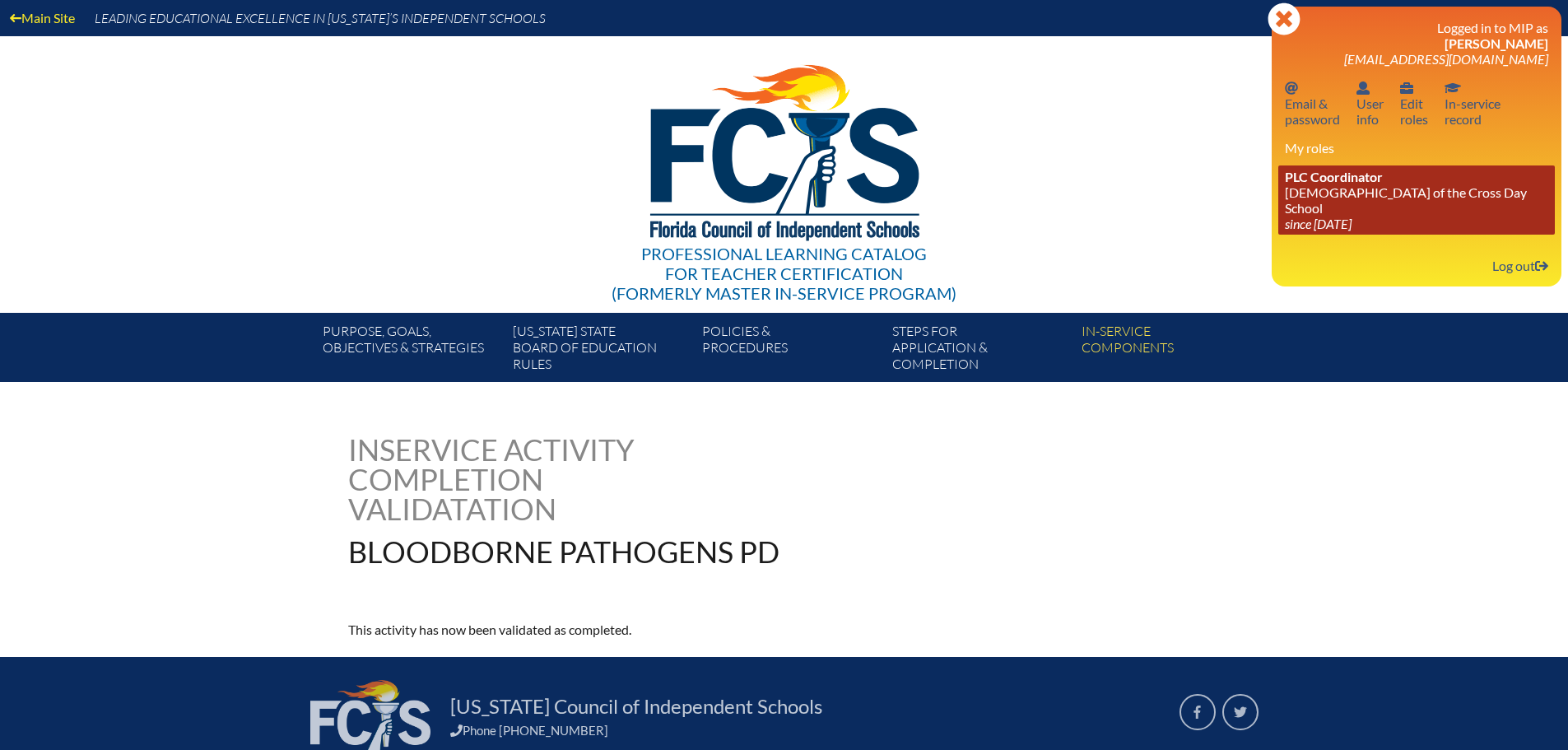
click at [1332, 192] on link "PLC Coordinator Lutheran Church of the Cross Day School since 2022 Jun 10" at bounding box center [1416, 200] width 277 height 69
